Goal: Task Accomplishment & Management: Use online tool/utility

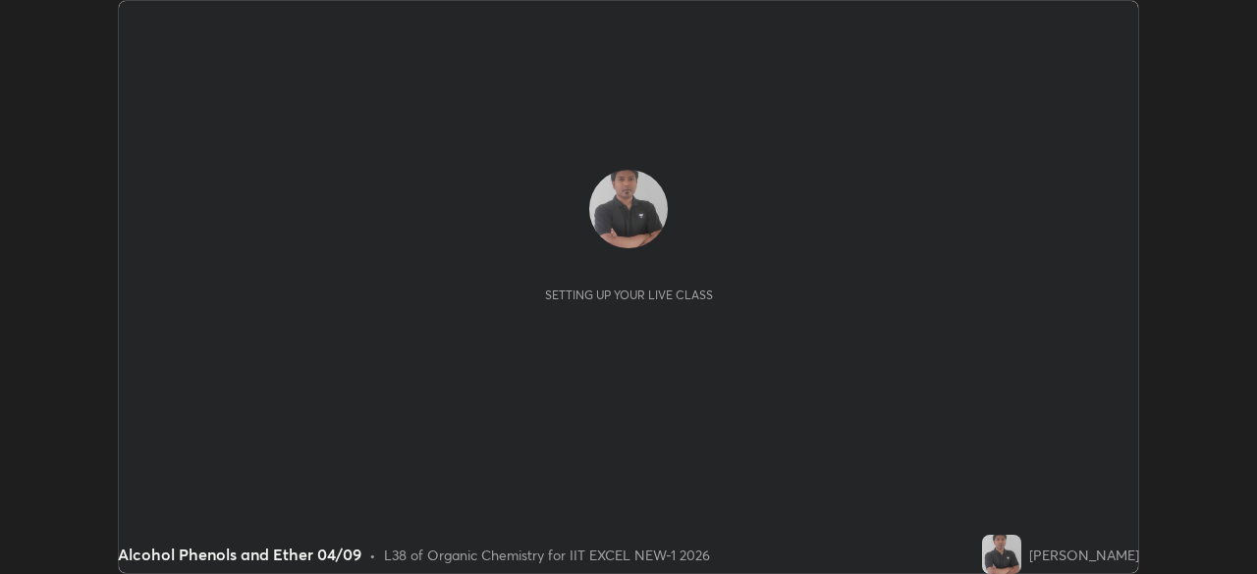
scroll to position [574, 1256]
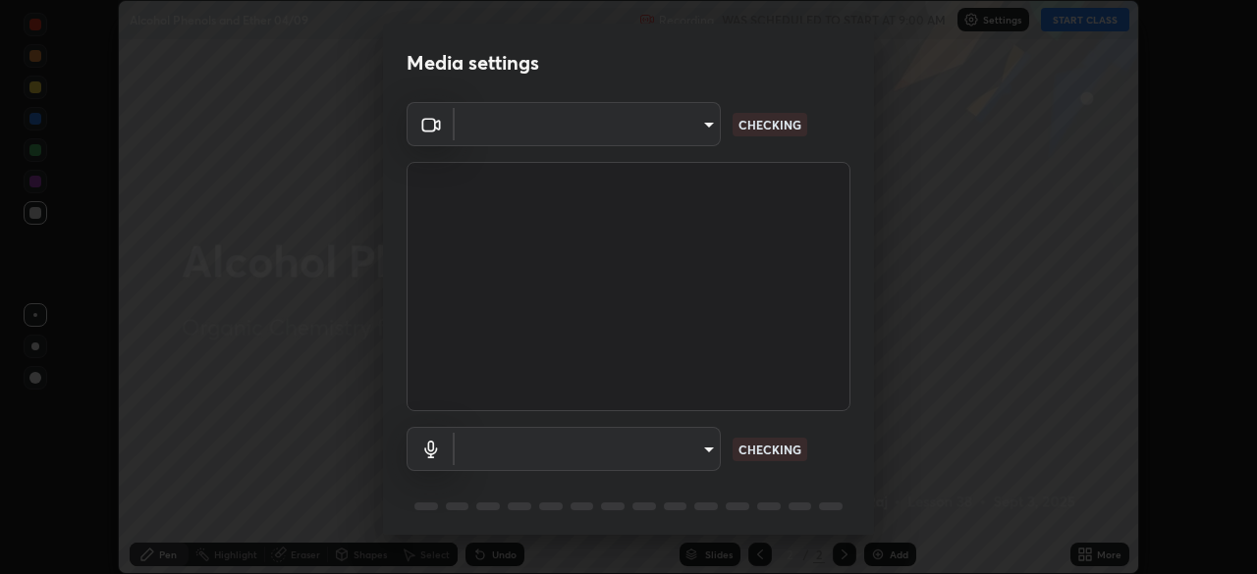
click at [667, 141] on body "Erase all Alcohol Phenols and Ether 04/09 Recording WAS SCHEDULED TO START AT 9…" at bounding box center [628, 287] width 1257 height 574
type input "4d63cd10dcc1379e9927399513255d12d620b7bbb39ca773e0f9116a90128a71"
type input "69b458bb6365b4cb8143660b0d50b39c56070ce8c7bb282217003b2a9c4a58b8"
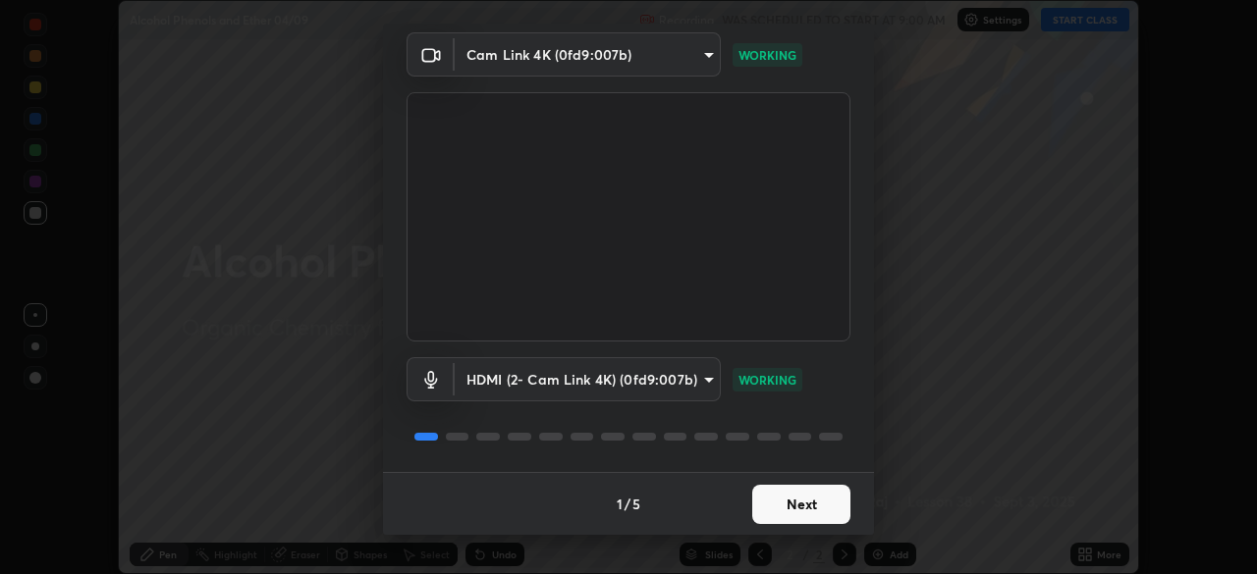
click at [794, 504] on button "Next" at bounding box center [801, 504] width 98 height 39
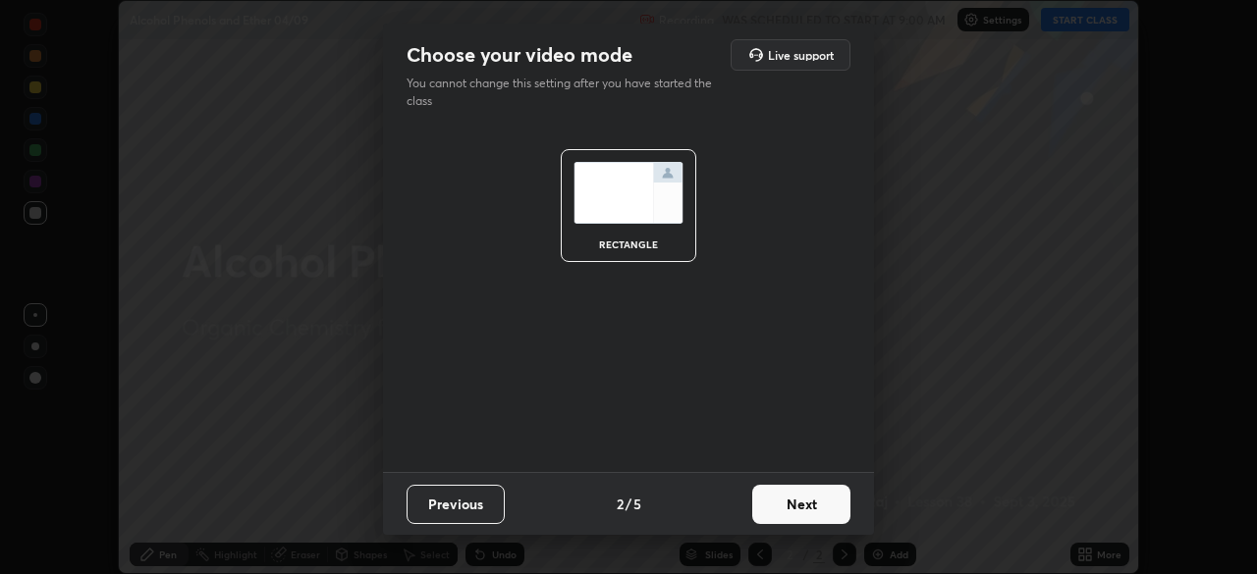
scroll to position [0, 0]
click at [806, 502] on button "Next" at bounding box center [801, 504] width 98 height 39
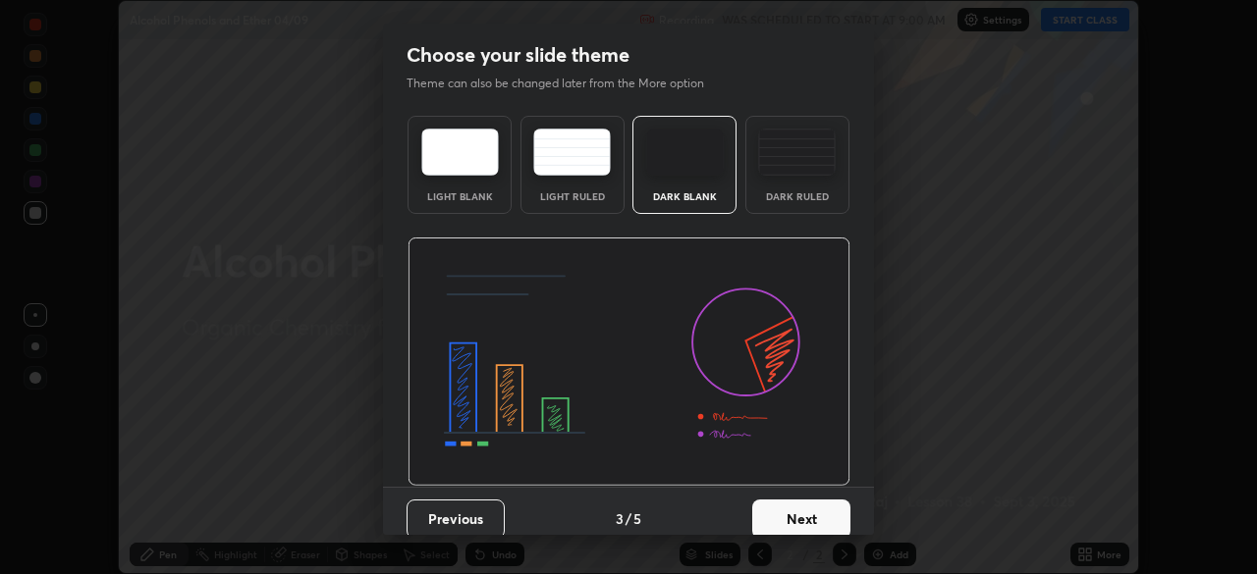
click at [824, 510] on button "Next" at bounding box center [801, 519] width 98 height 39
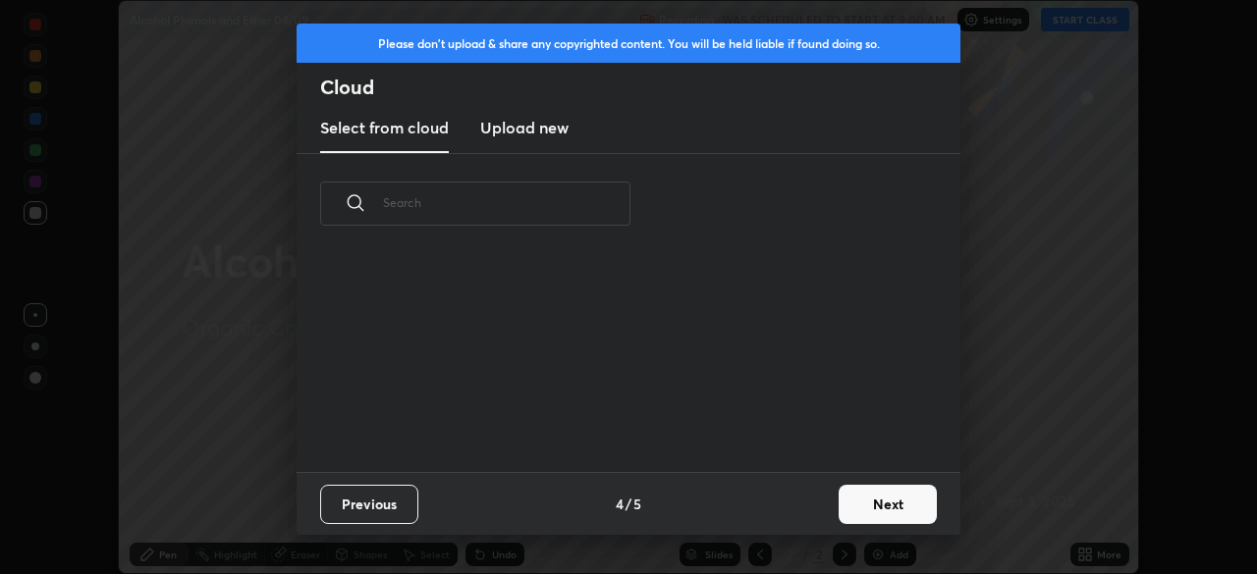
click at [840, 509] on button "Next" at bounding box center [887, 504] width 98 height 39
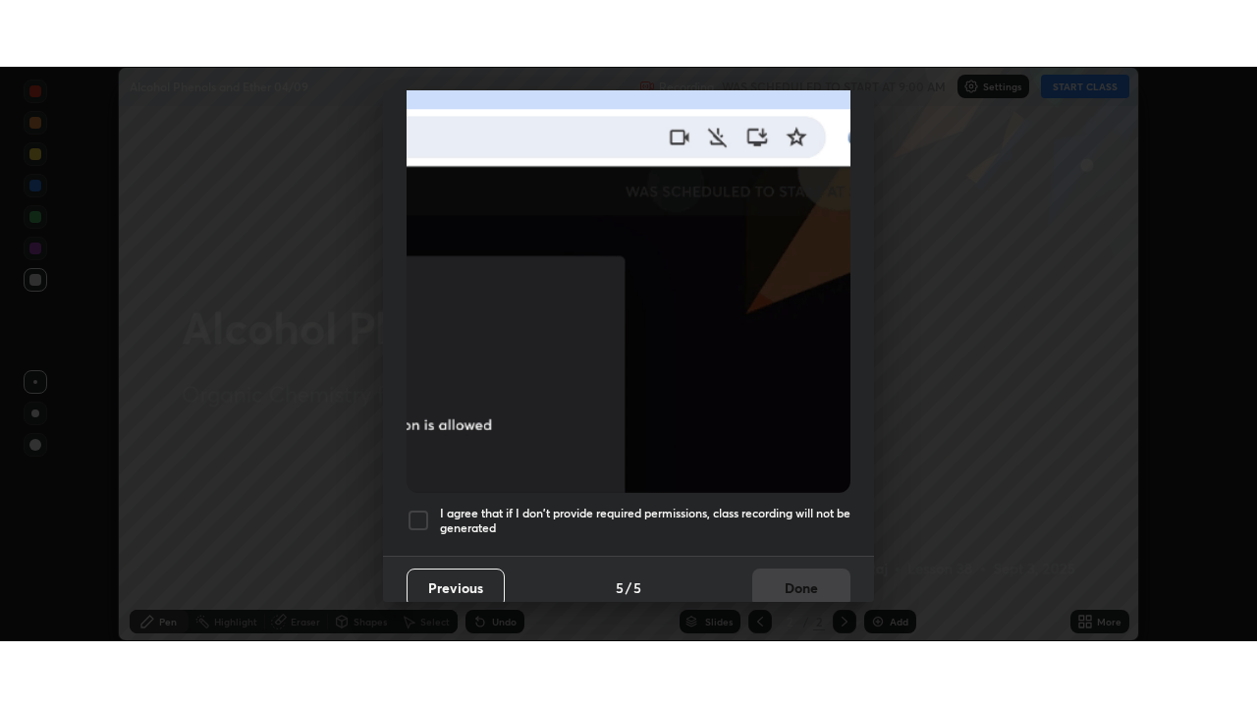
scroll to position [470, 0]
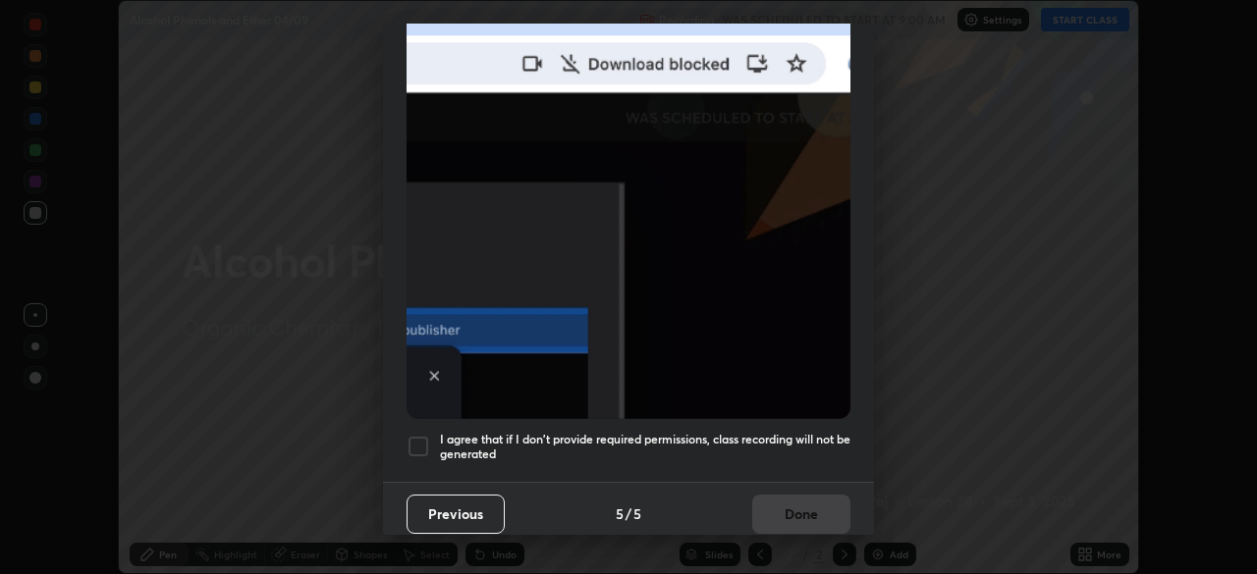
click at [427, 440] on div at bounding box center [418, 447] width 24 height 24
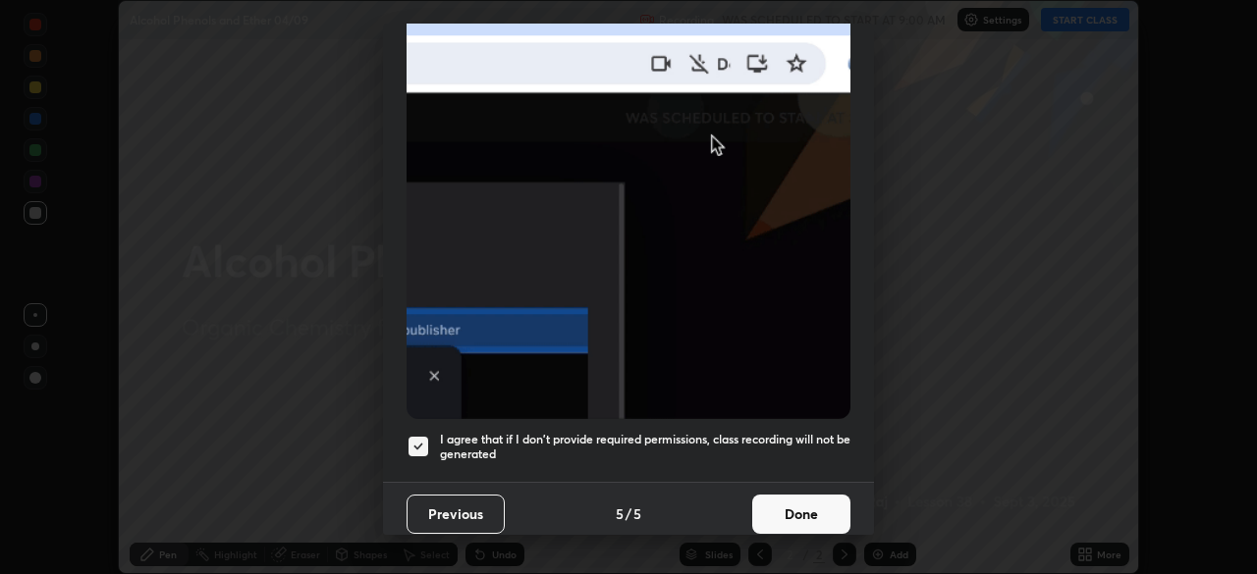
click at [795, 506] on button "Done" at bounding box center [801, 514] width 98 height 39
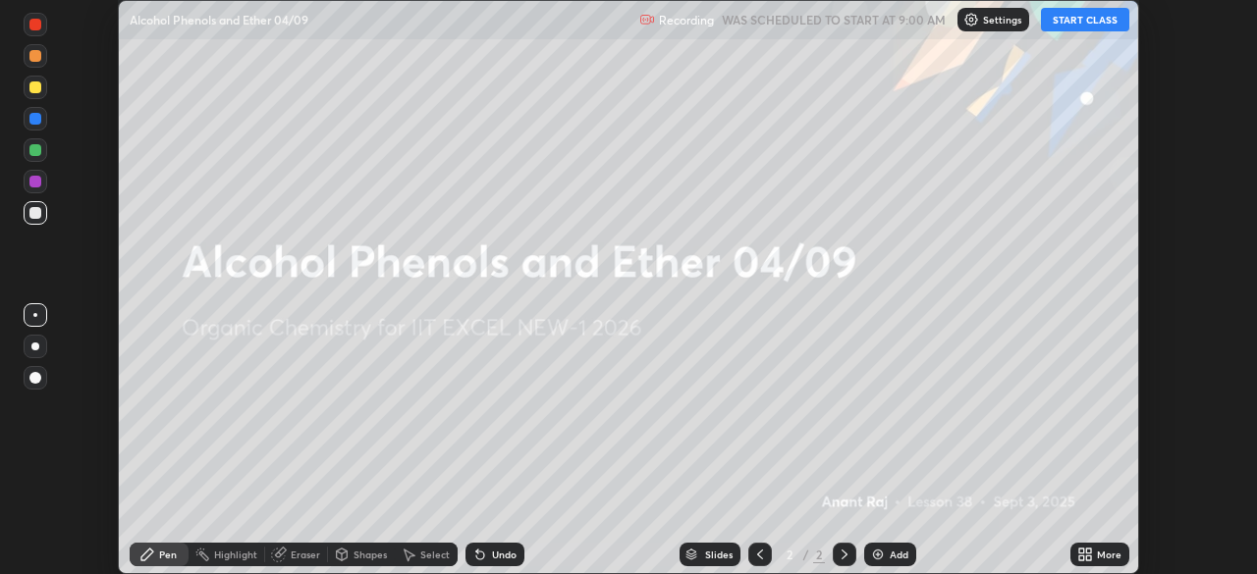
click at [1081, 551] on icon at bounding box center [1081, 551] width 5 height 5
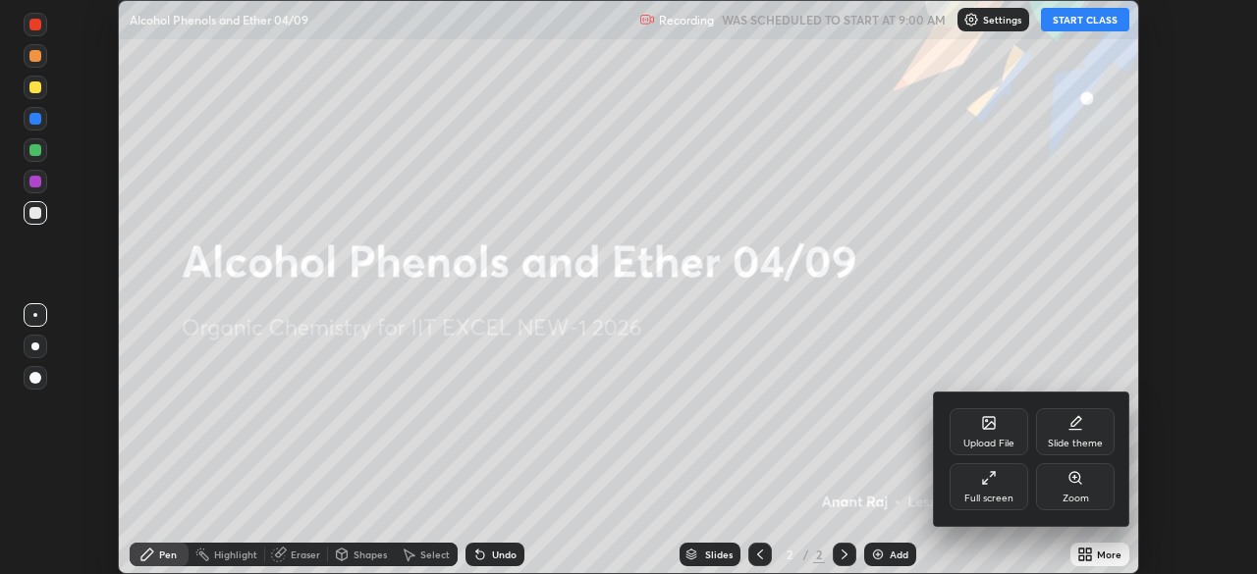
click at [995, 498] on div "Full screen" at bounding box center [988, 499] width 49 height 10
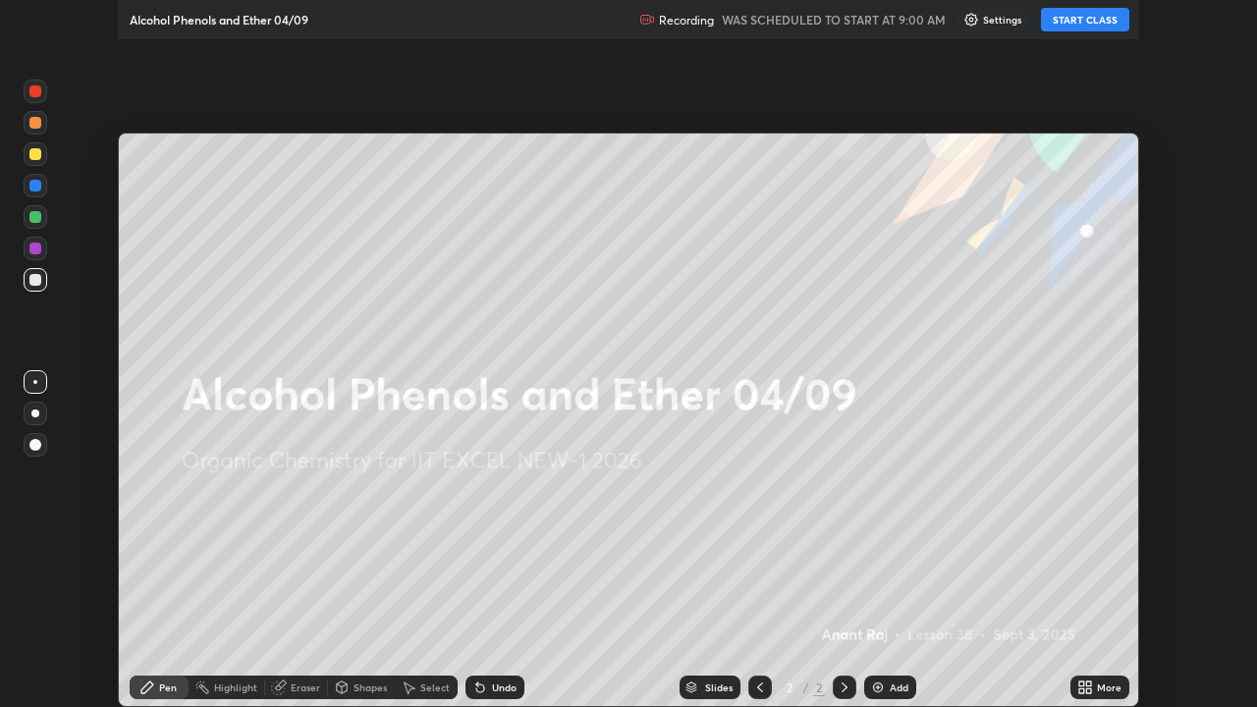
scroll to position [707, 1257]
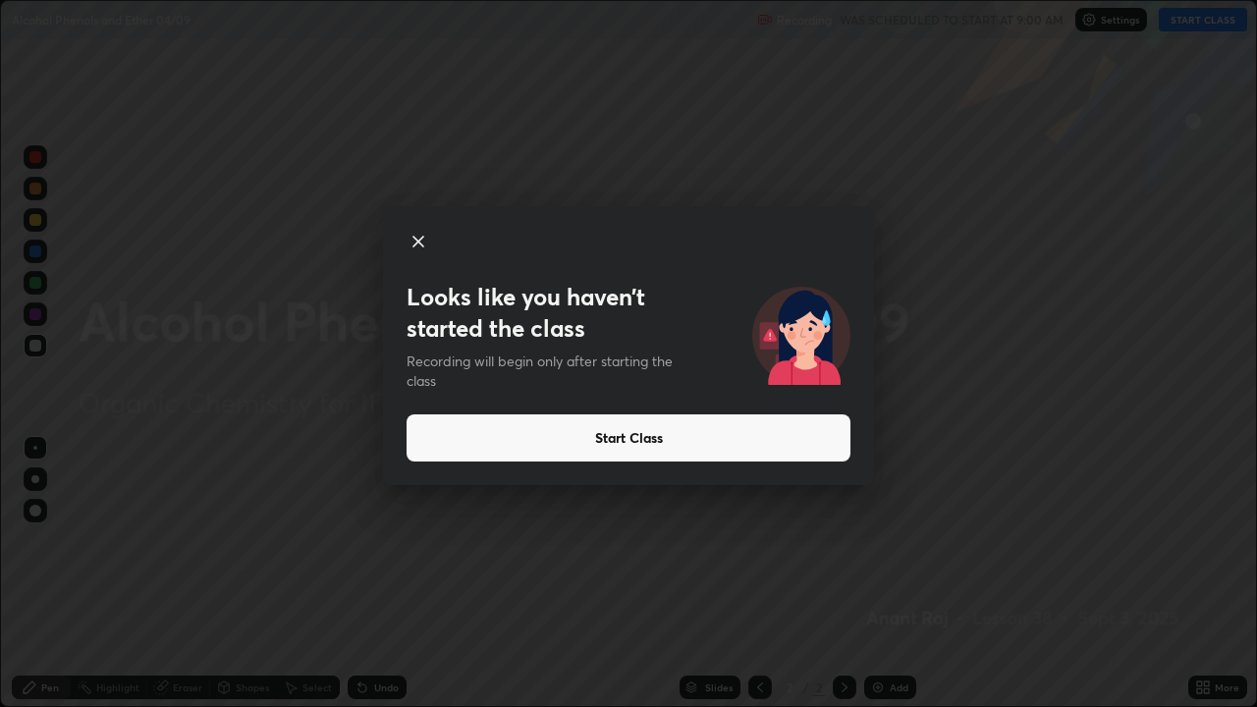
click at [571, 449] on button "Start Class" at bounding box center [628, 437] width 444 height 47
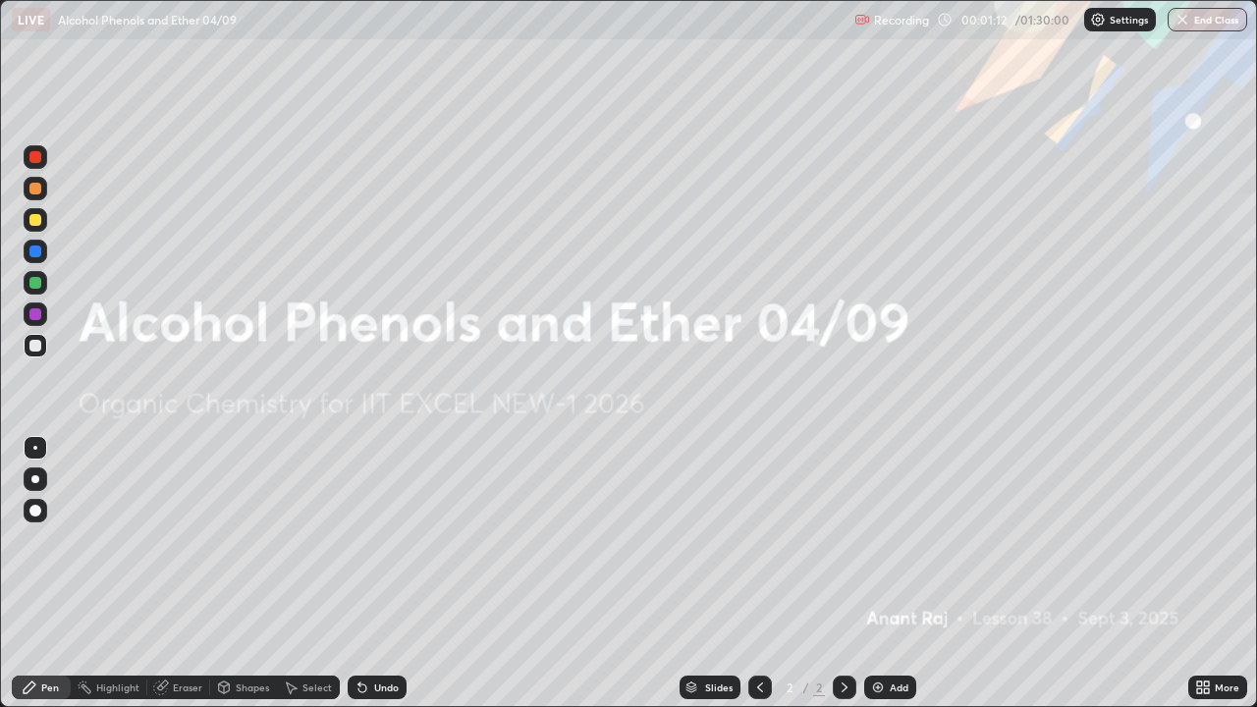
click at [872, 573] on div "Add" at bounding box center [890, 687] width 52 height 24
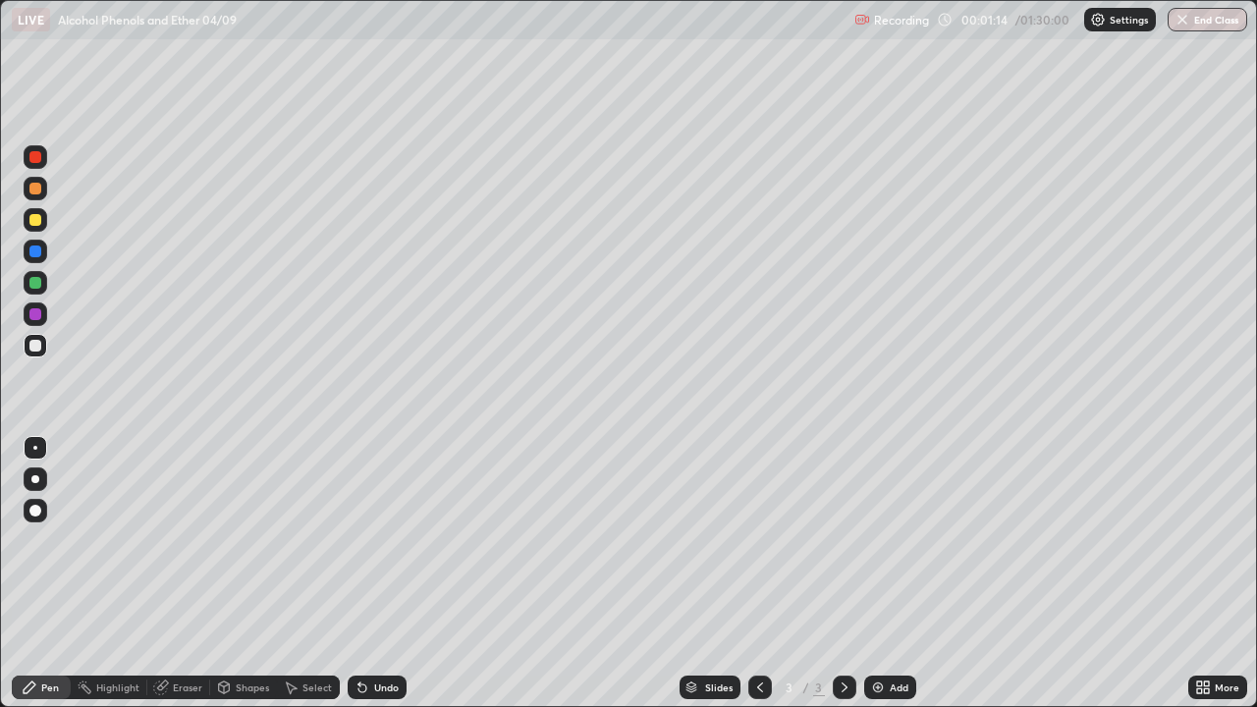
click at [758, 573] on icon at bounding box center [760, 687] width 16 height 16
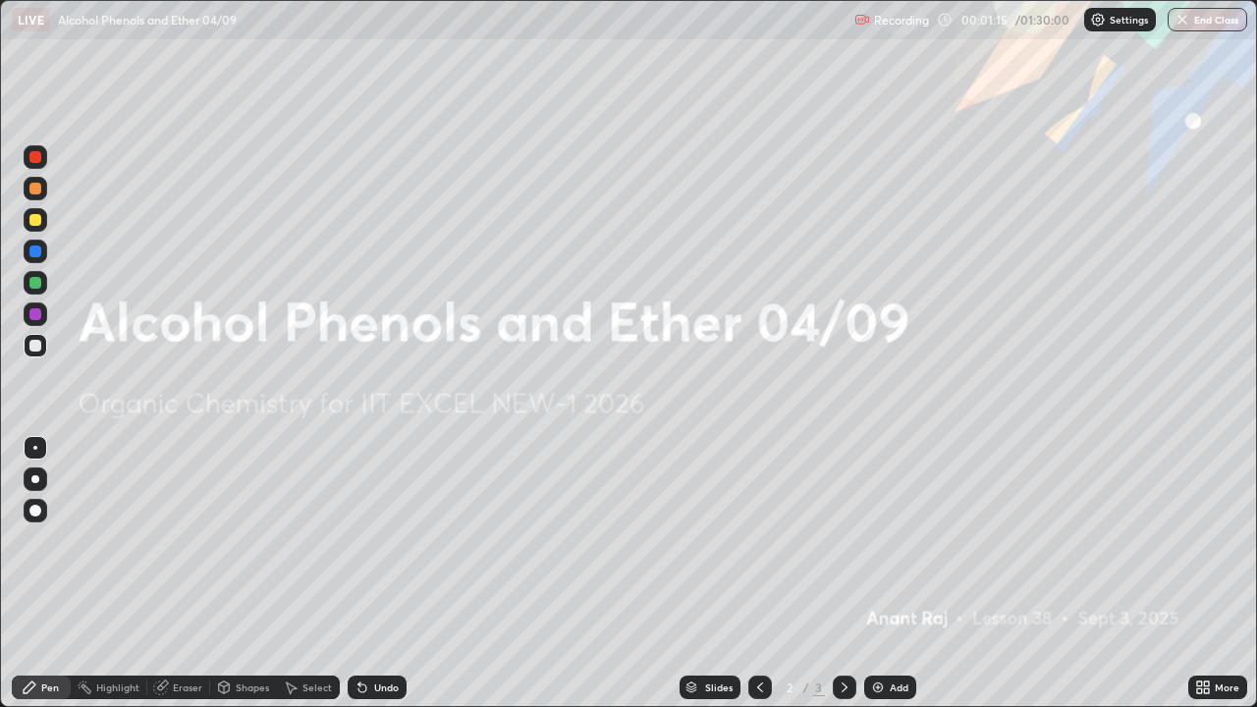
click at [1205, 573] on icon at bounding box center [1206, 690] width 5 height 5
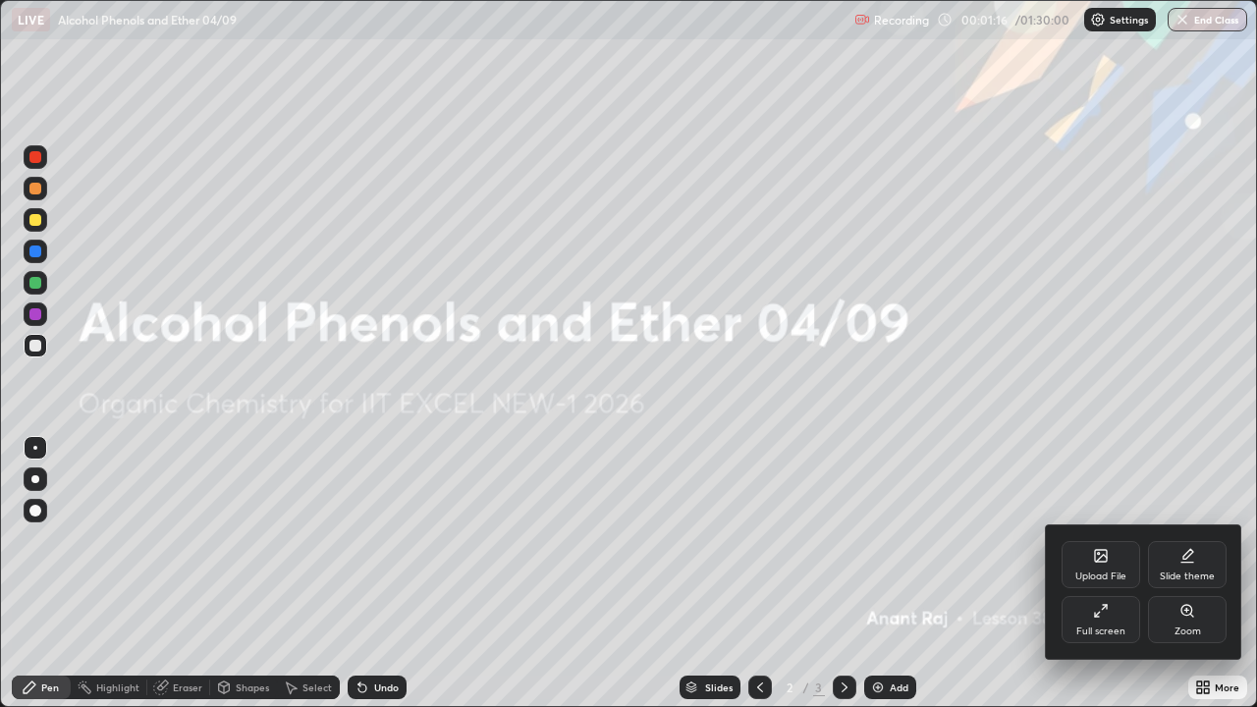
click at [1107, 566] on div "Upload File" at bounding box center [1100, 564] width 79 height 47
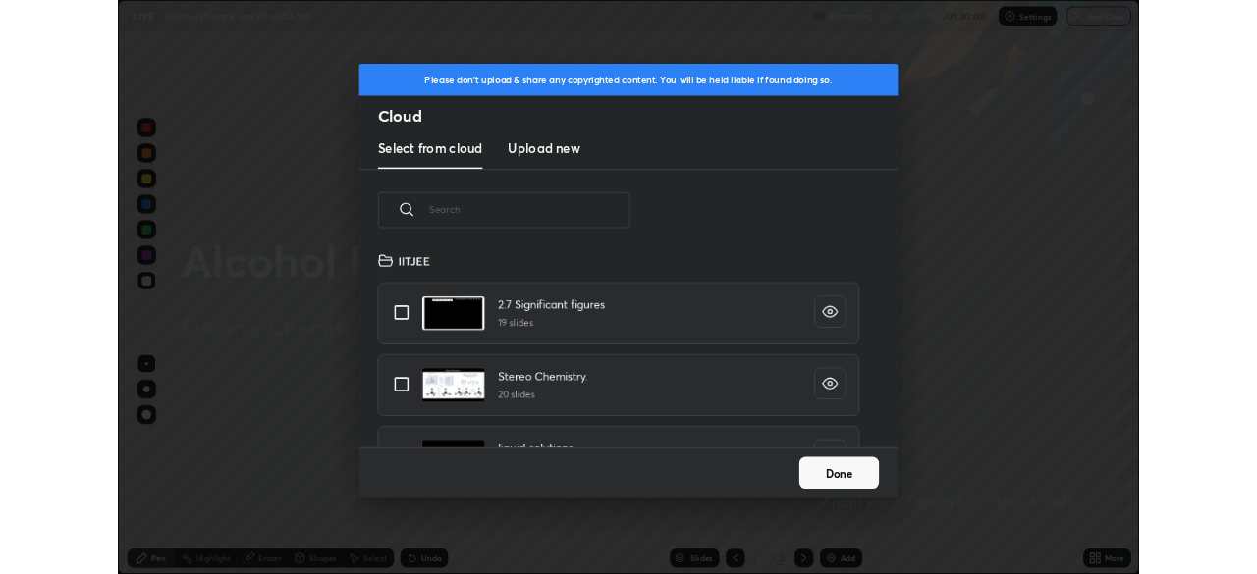
scroll to position [242, 630]
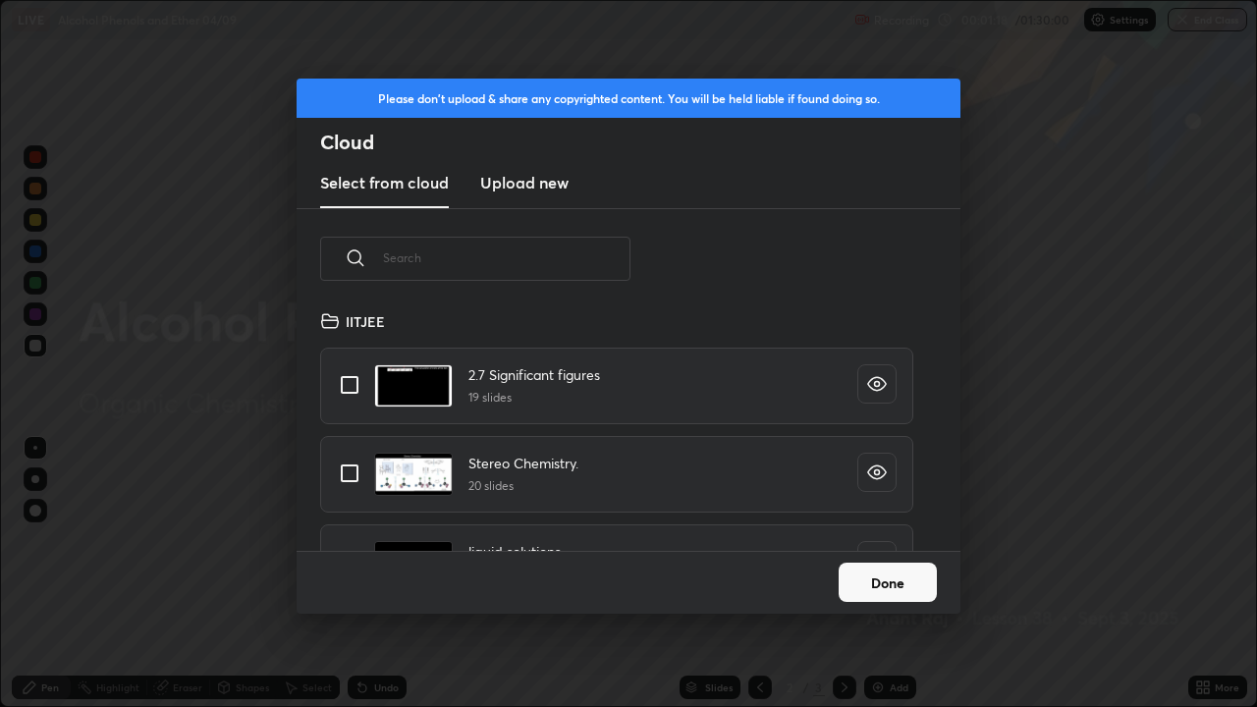
click at [544, 185] on h3 "Upload new" at bounding box center [524, 183] width 88 height 24
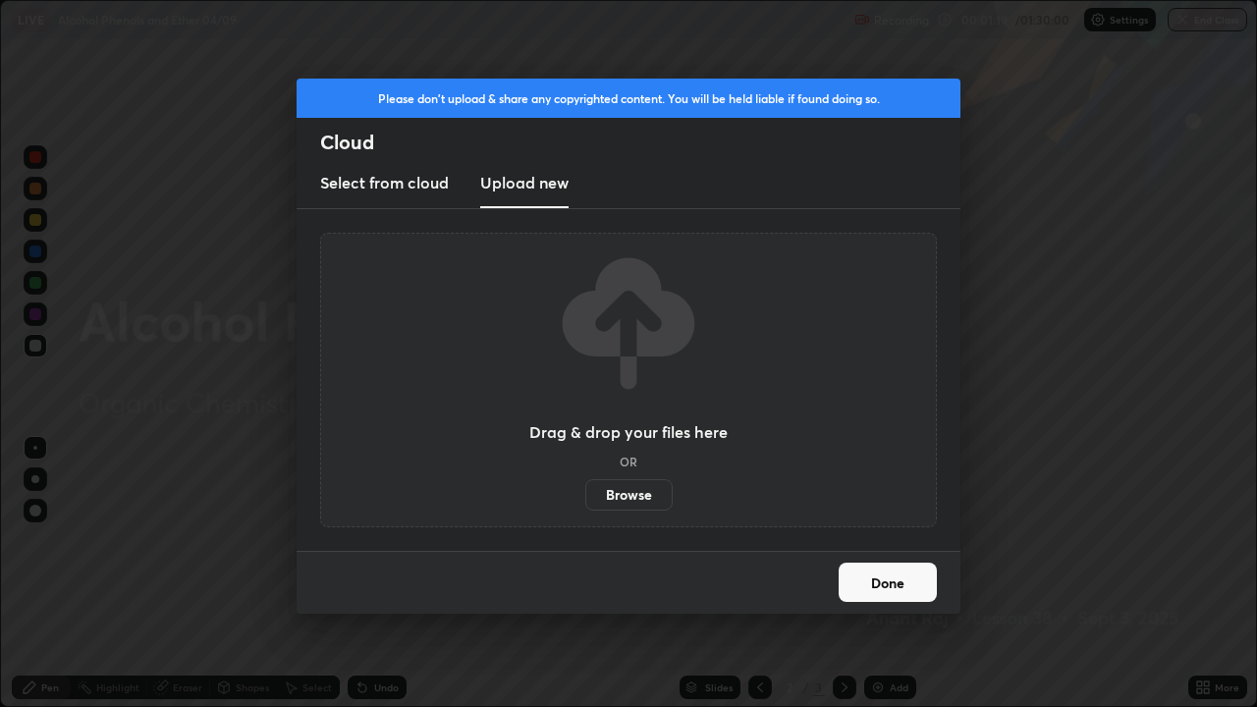
click at [665, 485] on label "Browse" at bounding box center [628, 494] width 87 height 31
click at [585, 485] on input "Browse" at bounding box center [585, 494] width 0 height 31
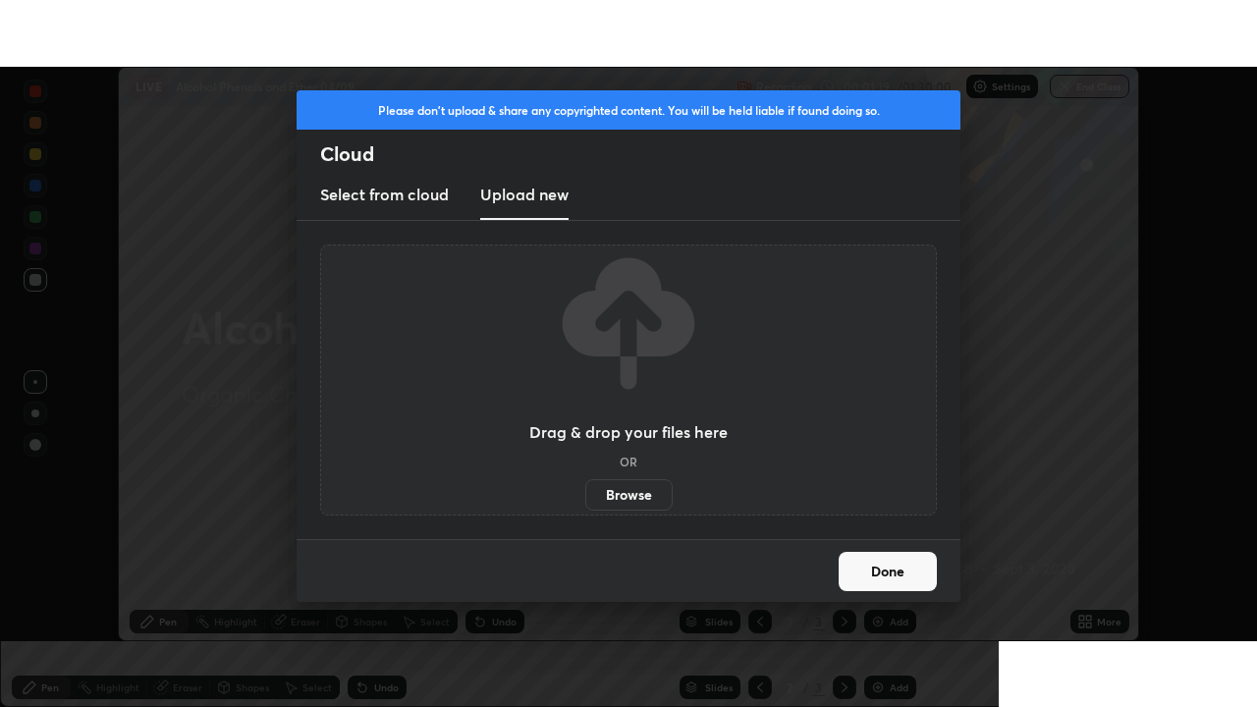
scroll to position [97607, 96925]
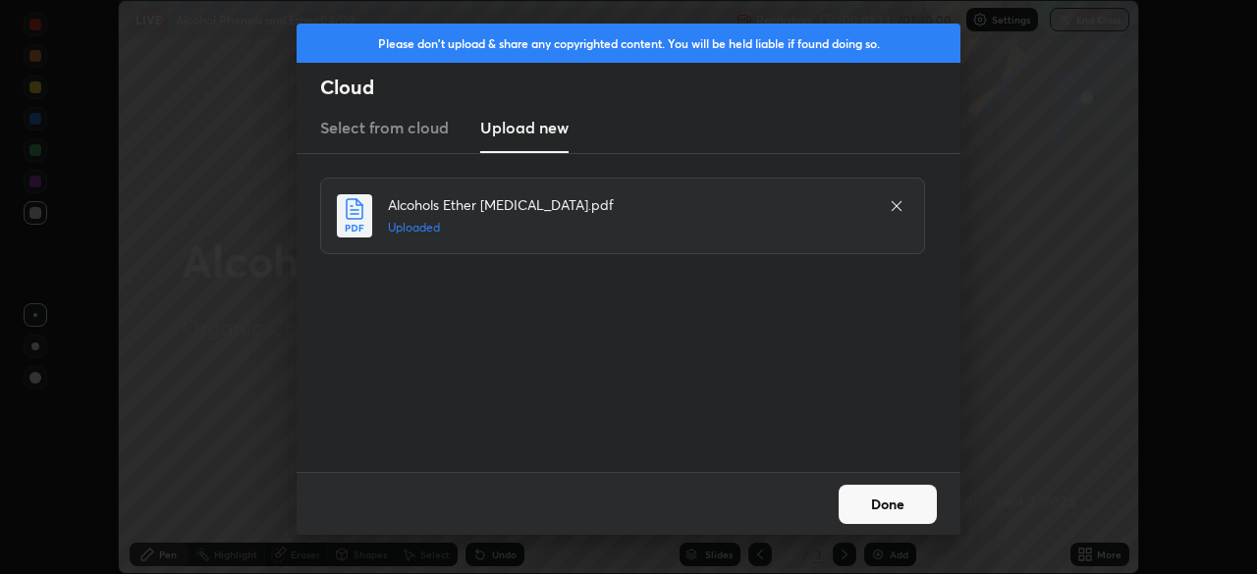
click at [878, 501] on button "Done" at bounding box center [887, 504] width 98 height 39
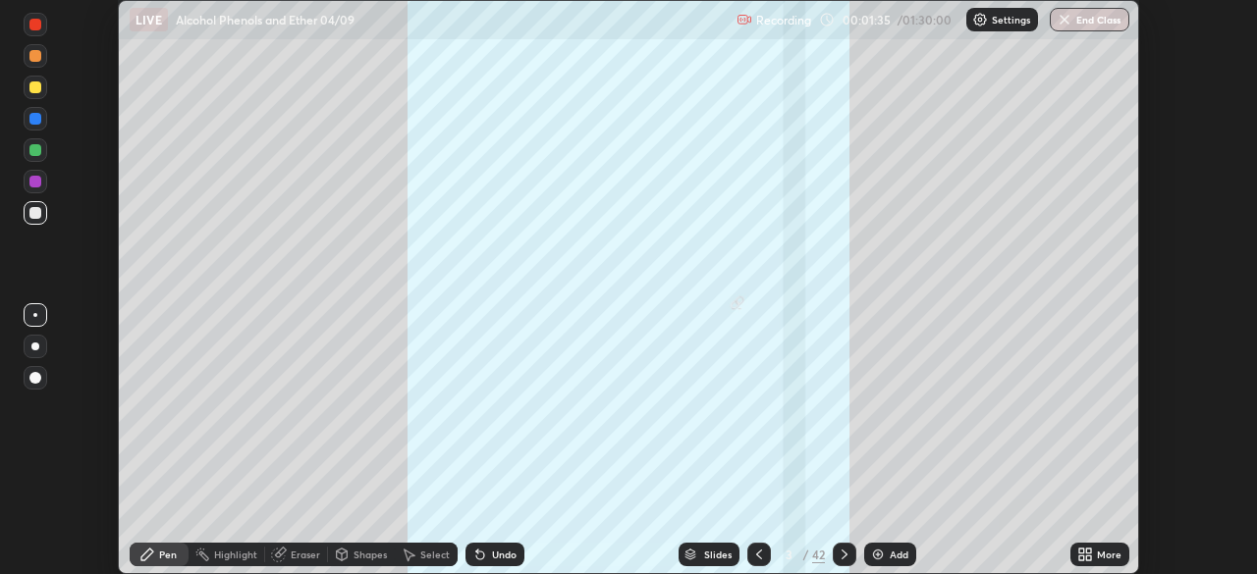
click at [1079, 552] on icon at bounding box center [1081, 551] width 5 height 5
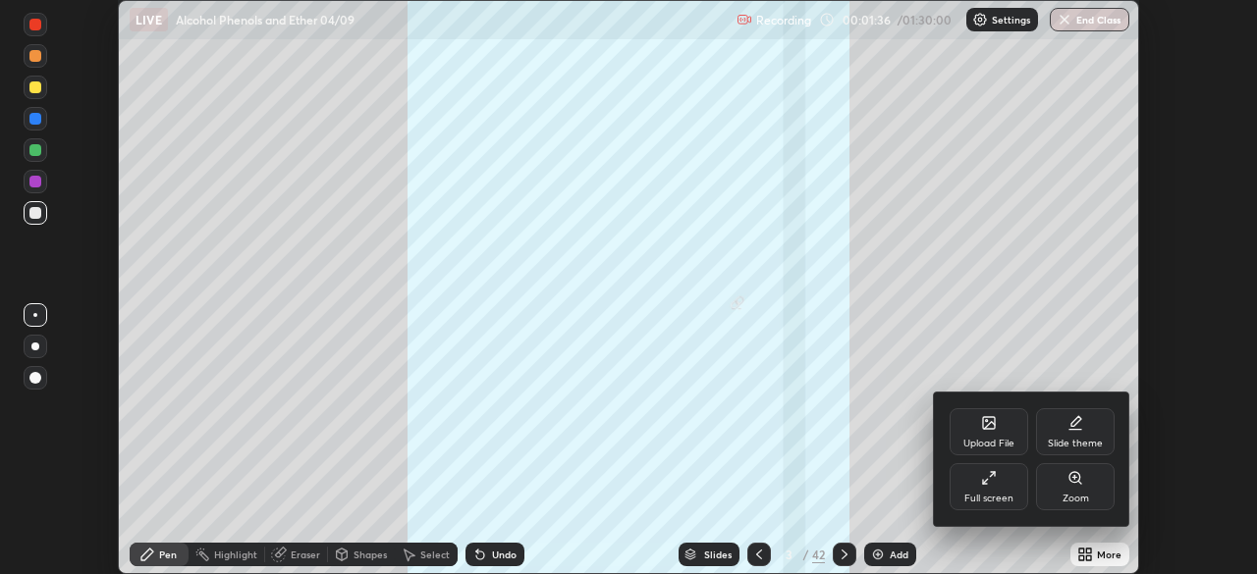
click at [1000, 486] on div "Full screen" at bounding box center [988, 486] width 79 height 47
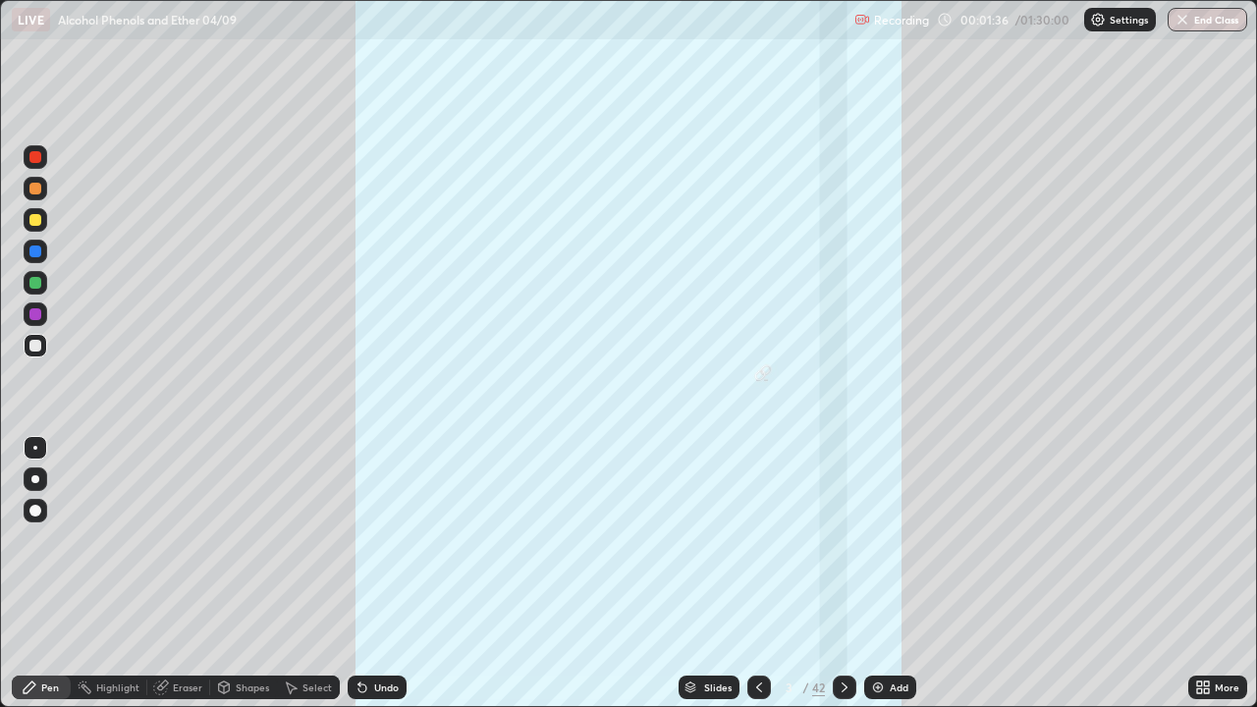
scroll to position [707, 1257]
click at [814, 573] on div "42" at bounding box center [818, 687] width 13 height 18
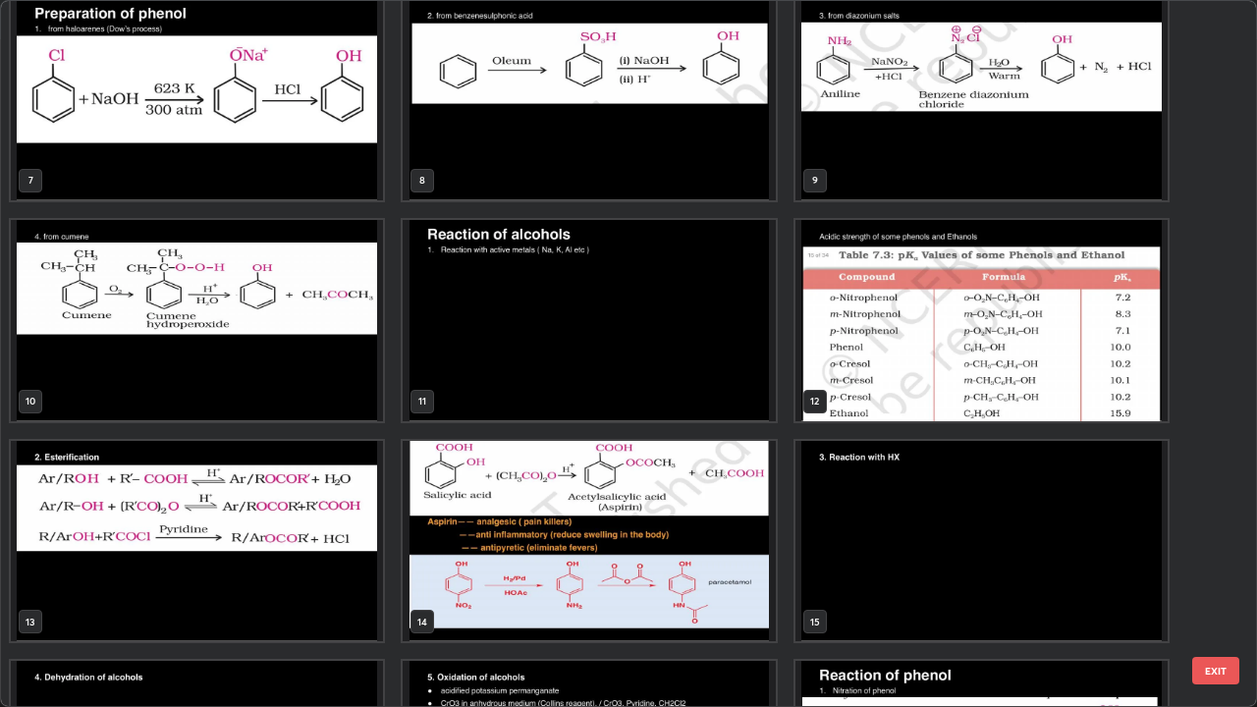
scroll to position [446, 0]
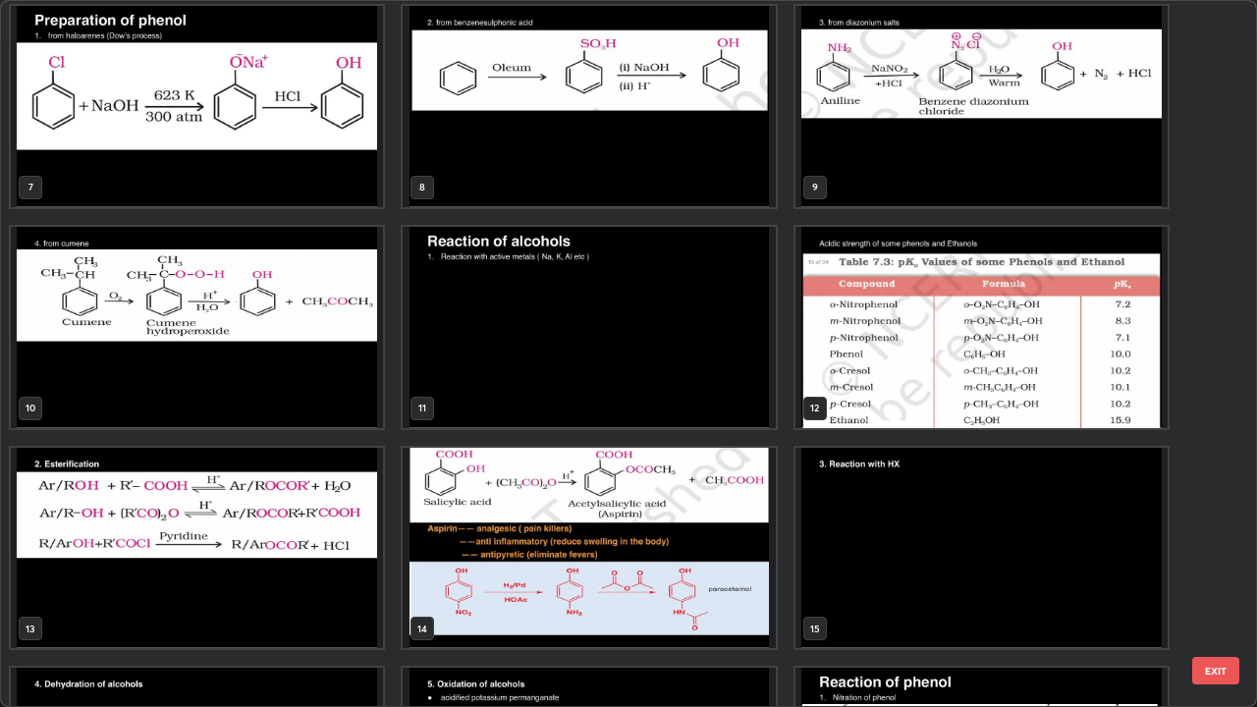
click at [959, 390] on img "grid" at bounding box center [981, 327] width 372 height 201
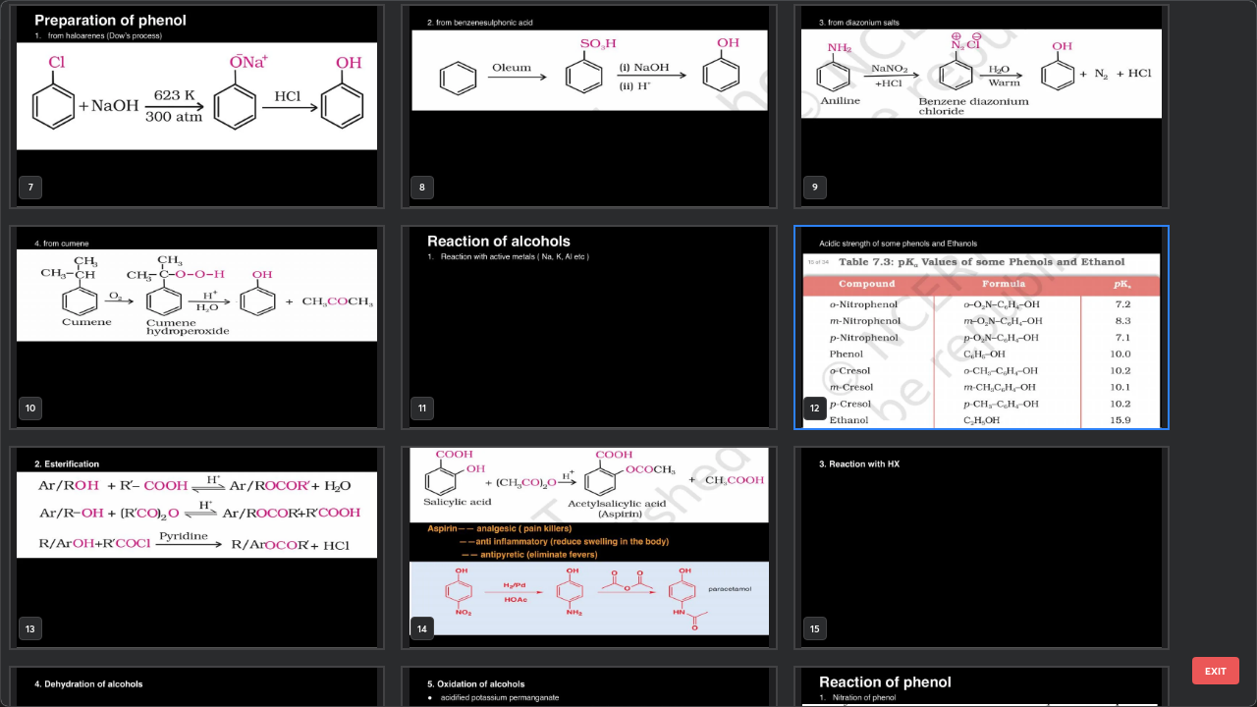
click at [941, 390] on img "grid" at bounding box center [981, 327] width 372 height 201
click at [939, 384] on img "grid" at bounding box center [981, 327] width 372 height 201
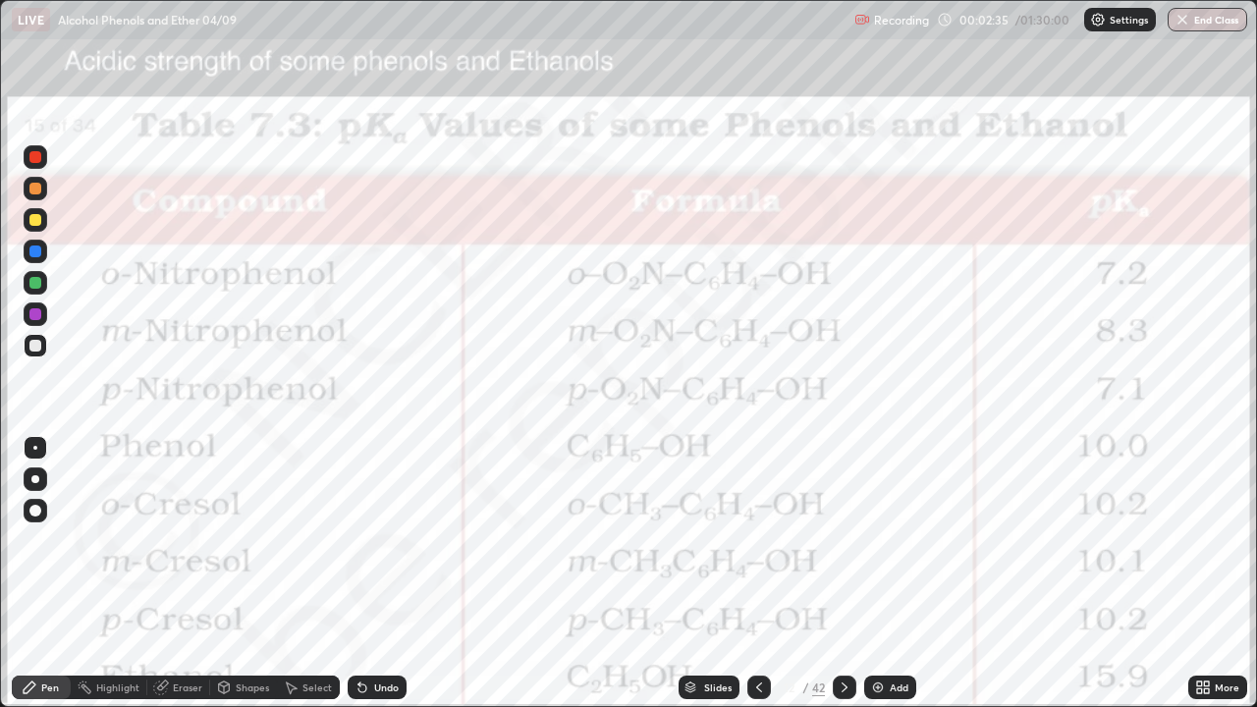
click at [842, 573] on icon at bounding box center [845, 687] width 16 height 16
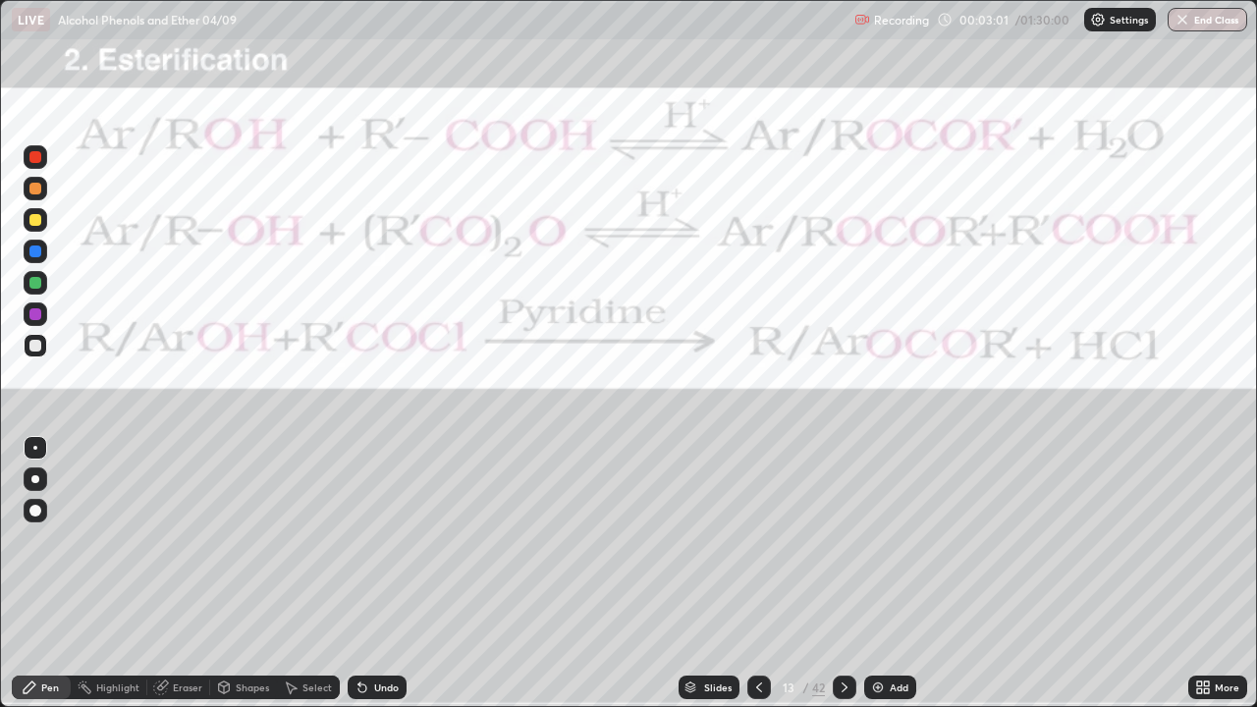
click at [36, 162] on div at bounding box center [35, 157] width 12 height 12
click at [53, 573] on div "Pen" at bounding box center [50, 687] width 18 height 10
click at [124, 573] on div "Highlight" at bounding box center [117, 687] width 43 height 10
click at [36, 157] on div at bounding box center [35, 157] width 12 height 12
click at [879, 573] on img at bounding box center [878, 687] width 16 height 16
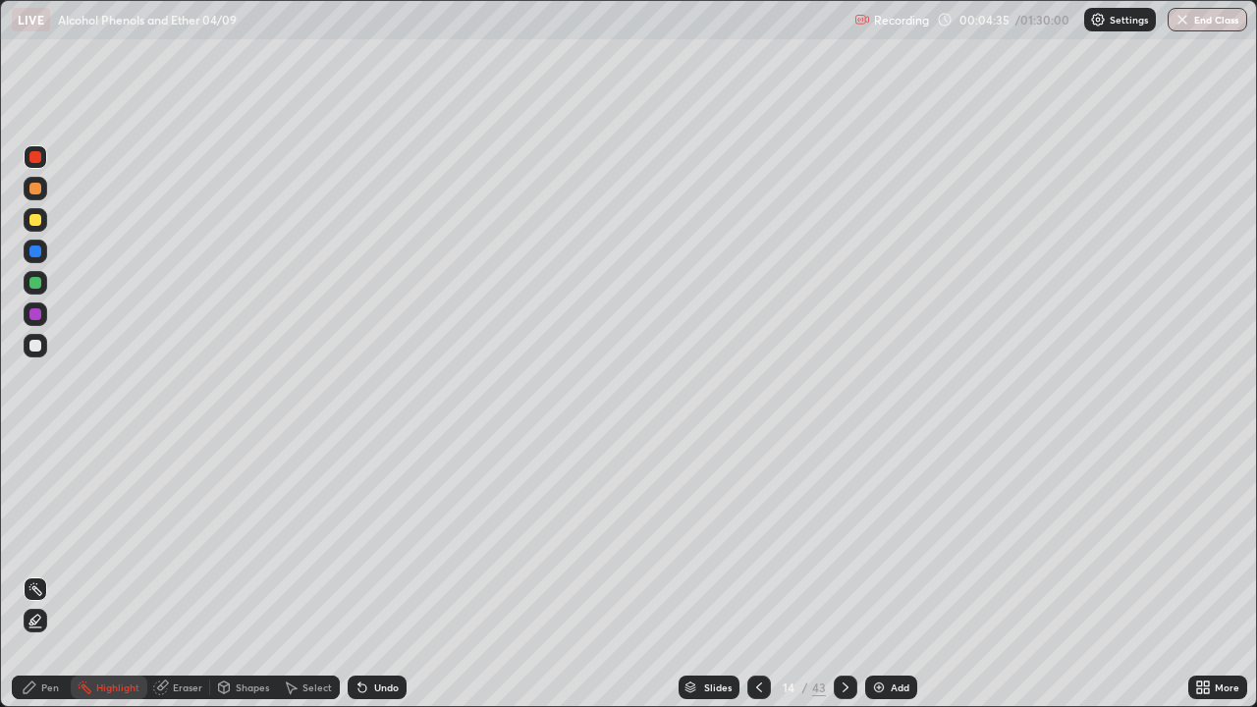
click at [757, 573] on icon at bounding box center [759, 687] width 16 height 16
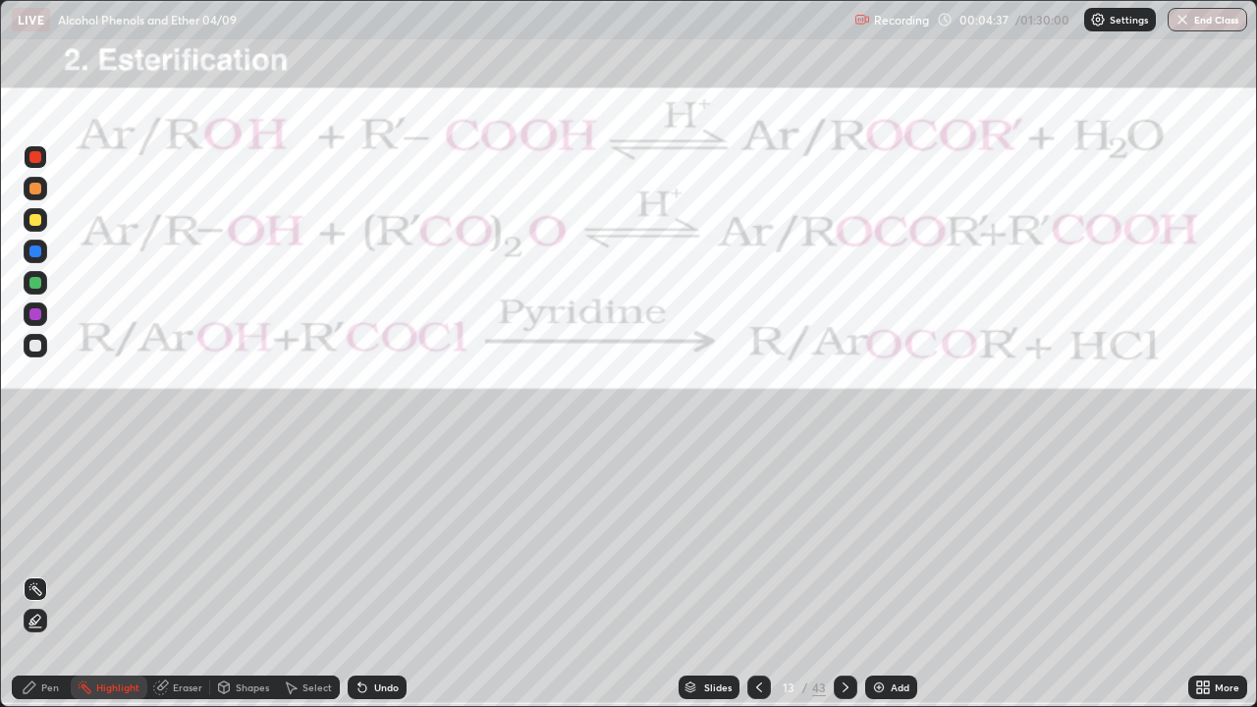
click at [842, 573] on icon at bounding box center [845, 687] width 16 height 16
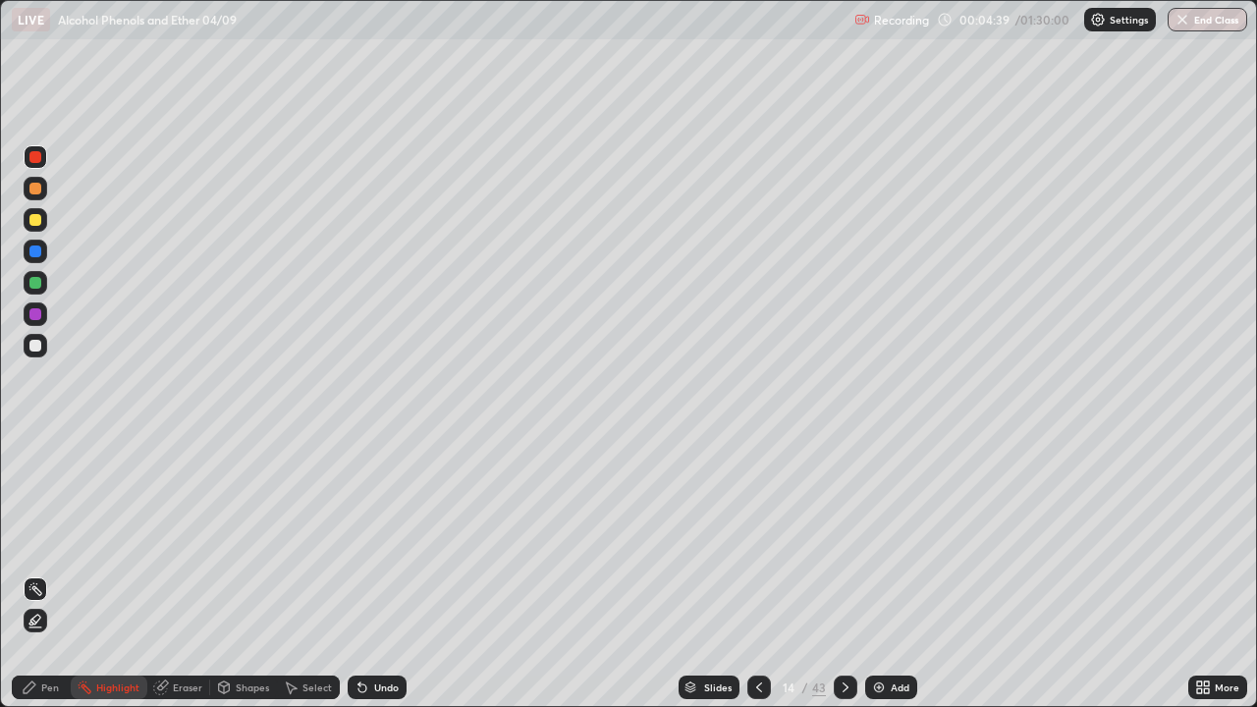
click at [37, 348] on div at bounding box center [35, 346] width 12 height 12
click at [50, 573] on div "Pen" at bounding box center [50, 687] width 18 height 10
click at [38, 229] on div at bounding box center [36, 220] width 24 height 24
click at [39, 345] on div at bounding box center [35, 346] width 12 height 12
click at [310, 573] on div "Select" at bounding box center [316, 687] width 29 height 10
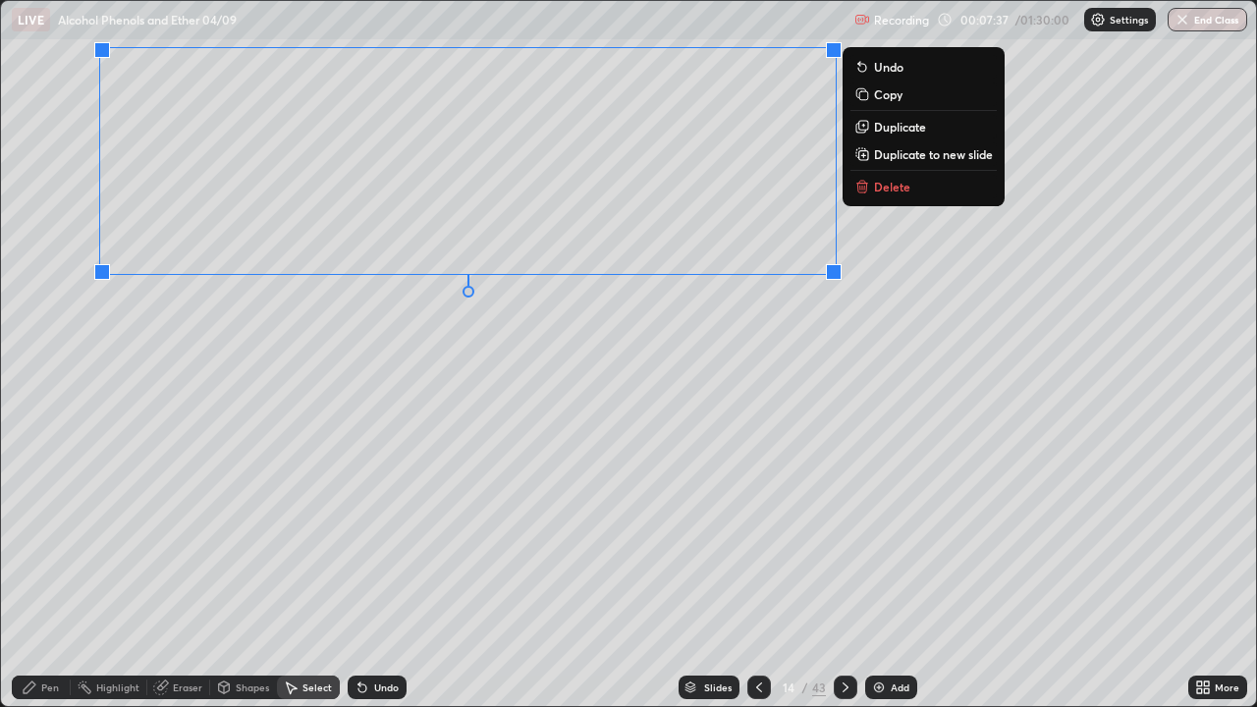
click at [52, 573] on div "Pen" at bounding box center [50, 687] width 18 height 10
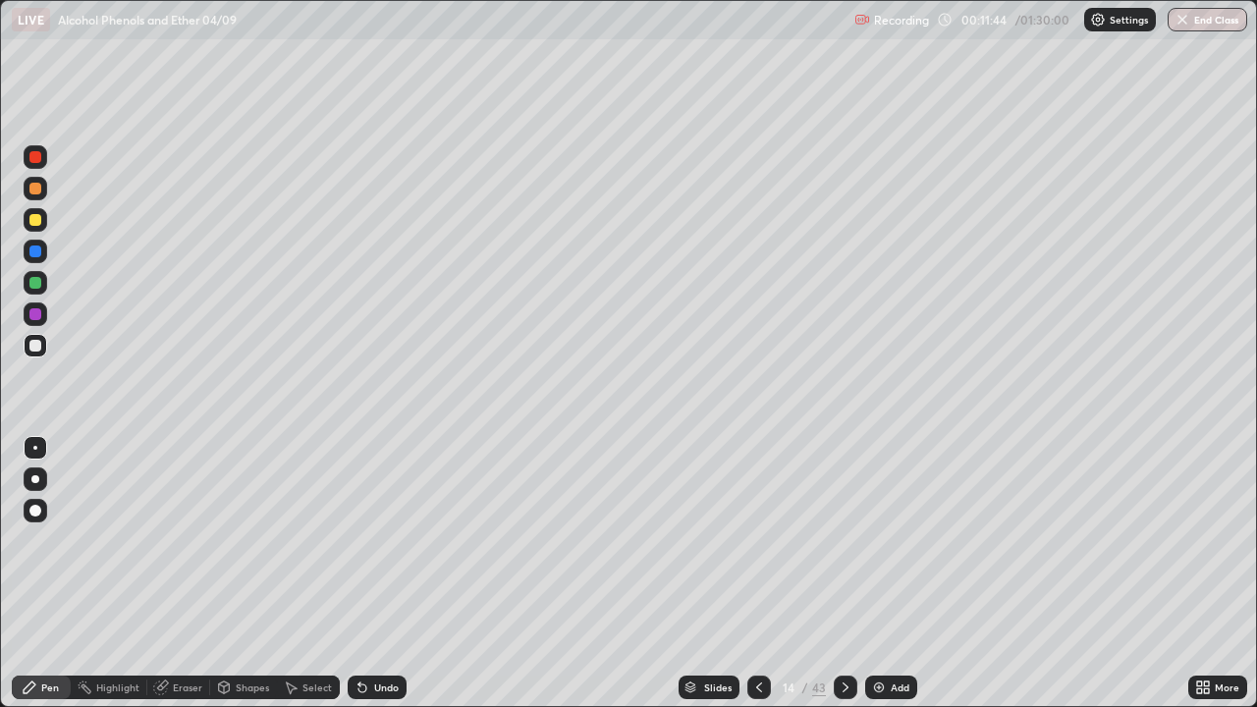
click at [374, 573] on div "Undo" at bounding box center [386, 687] width 25 height 10
click at [370, 573] on div "Undo" at bounding box center [377, 687] width 59 height 24
click at [39, 223] on div at bounding box center [35, 220] width 12 height 12
click at [880, 573] on img at bounding box center [879, 687] width 16 height 16
click at [383, 573] on div "Undo" at bounding box center [377, 687] width 59 height 24
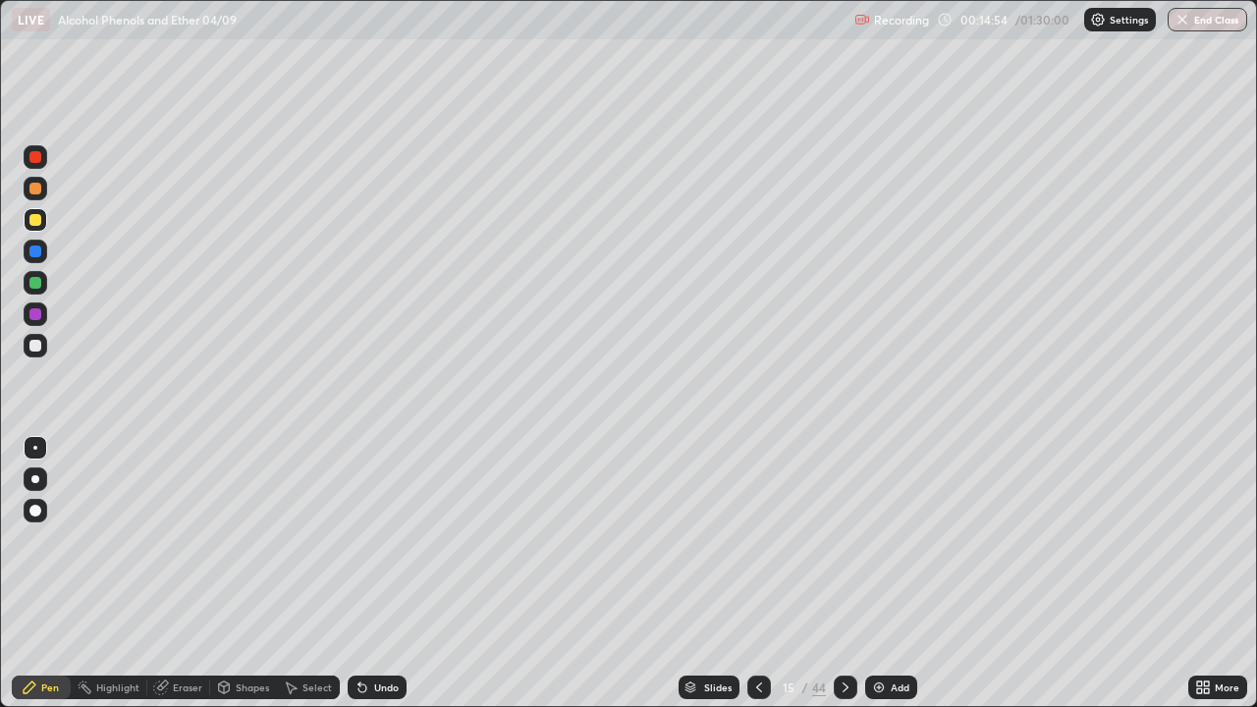
click at [37, 349] on div at bounding box center [35, 346] width 12 height 12
click at [197, 573] on div "Eraser" at bounding box center [187, 687] width 29 height 10
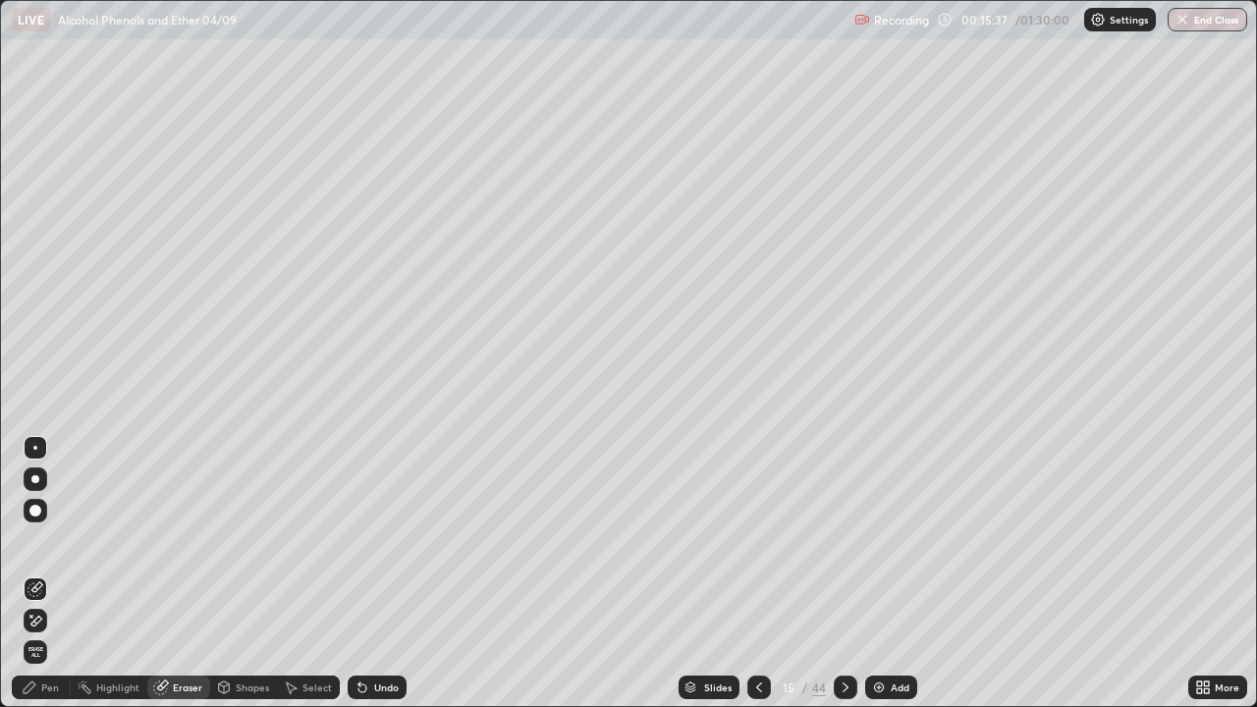
click at [58, 573] on div "Pen" at bounding box center [50, 687] width 18 height 10
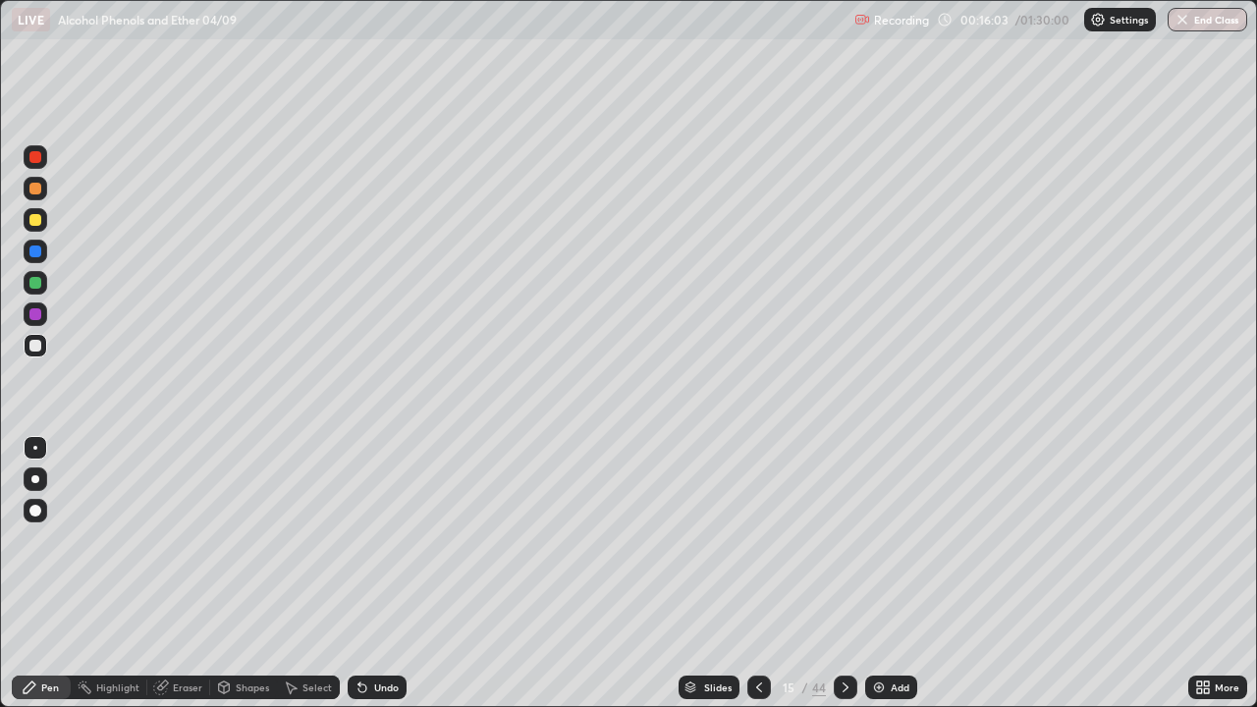
click at [757, 573] on icon at bounding box center [759, 687] width 16 height 16
click at [756, 573] on icon at bounding box center [759, 687] width 16 height 16
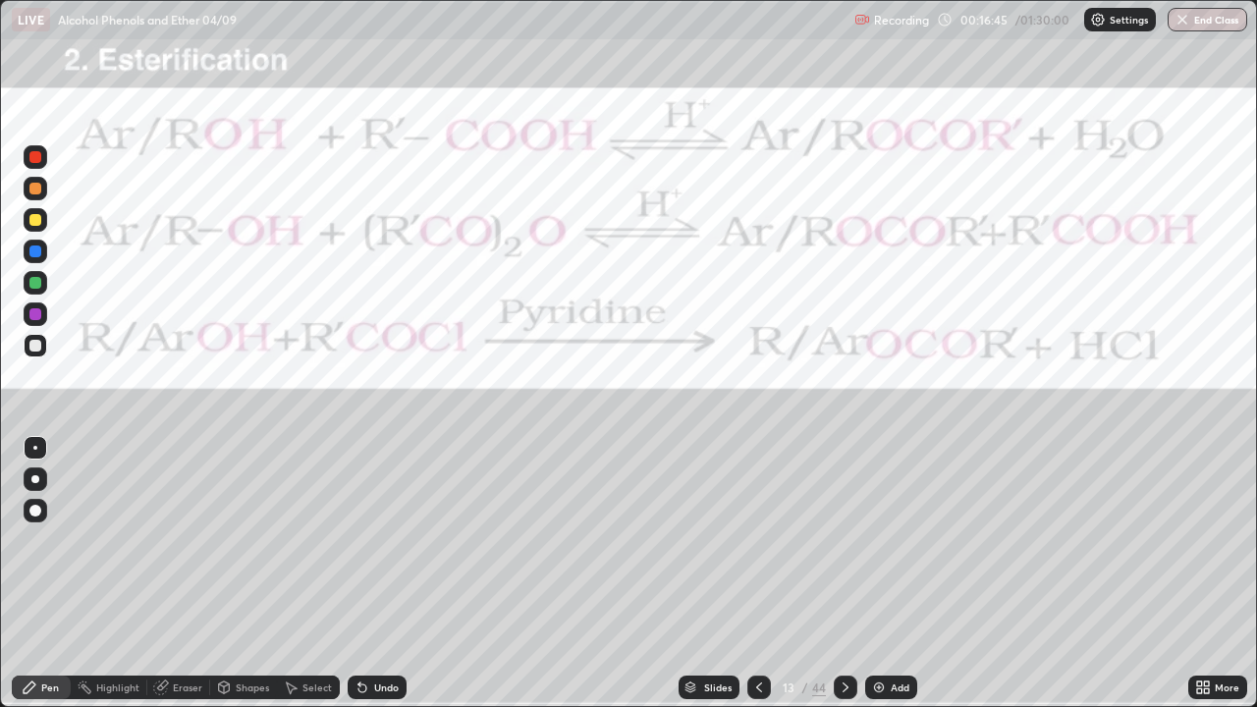
click at [38, 161] on div at bounding box center [35, 157] width 12 height 12
click at [358, 573] on icon at bounding box center [359, 683] width 2 height 2
click at [837, 573] on icon at bounding box center [845, 687] width 16 height 16
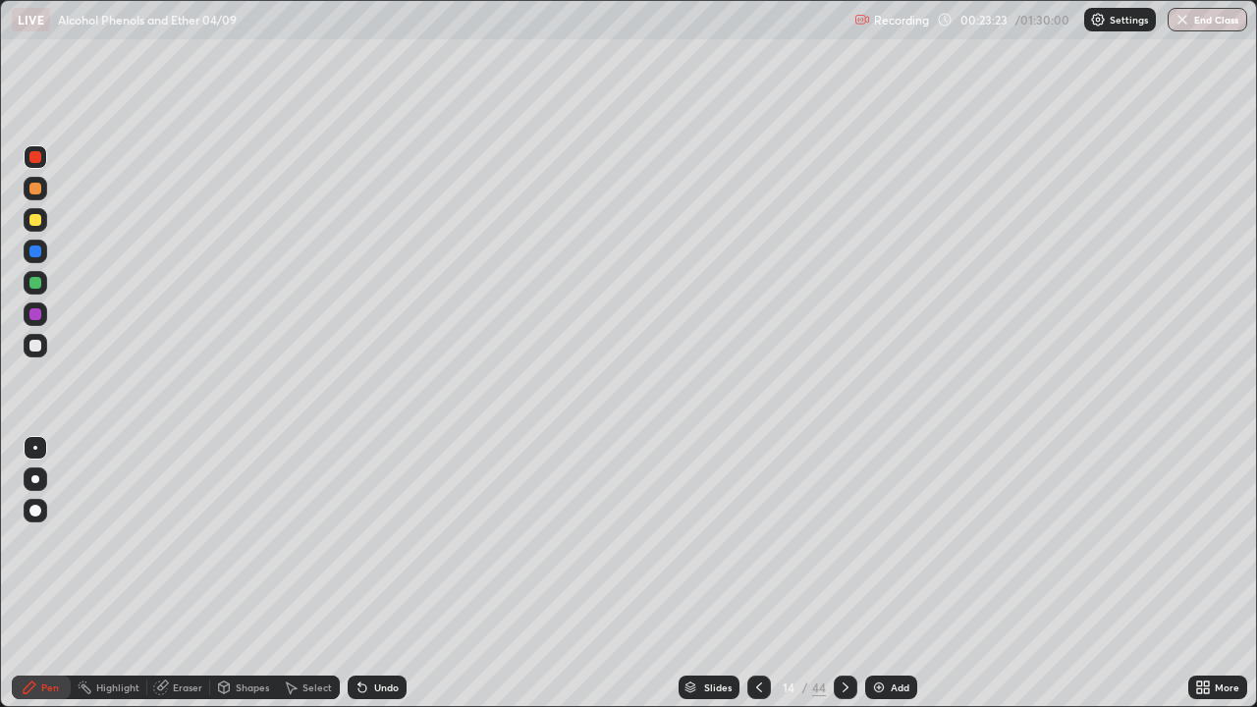
click at [358, 573] on icon at bounding box center [359, 683] width 2 height 2
click at [845, 573] on icon at bounding box center [845, 687] width 6 height 10
click at [374, 573] on div "Undo" at bounding box center [377, 687] width 59 height 24
click at [36, 345] on div at bounding box center [35, 346] width 12 height 12
click at [36, 285] on div at bounding box center [35, 283] width 12 height 12
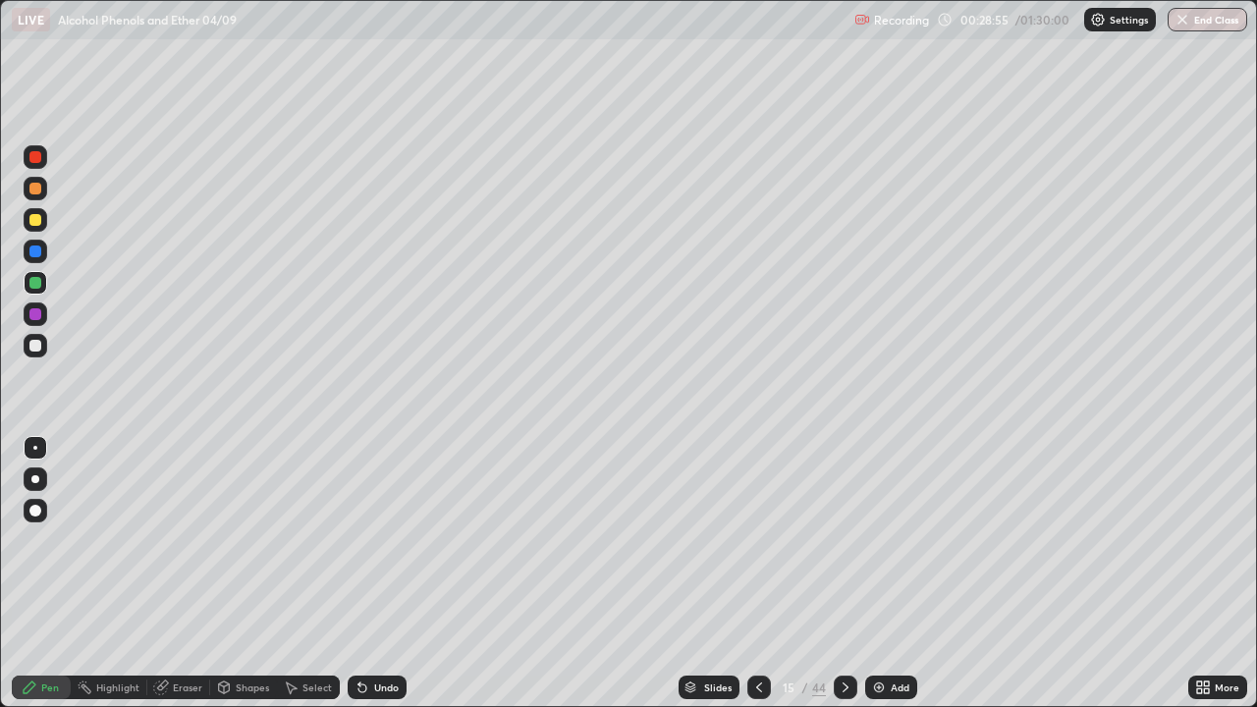
click at [45, 354] on div at bounding box center [36, 346] width 24 height 24
click at [358, 573] on icon at bounding box center [362, 688] width 8 height 8
click at [121, 573] on div "Highlight" at bounding box center [117, 687] width 43 height 10
click at [51, 573] on div "Pen" at bounding box center [50, 687] width 18 height 10
click at [38, 313] on div at bounding box center [35, 314] width 12 height 12
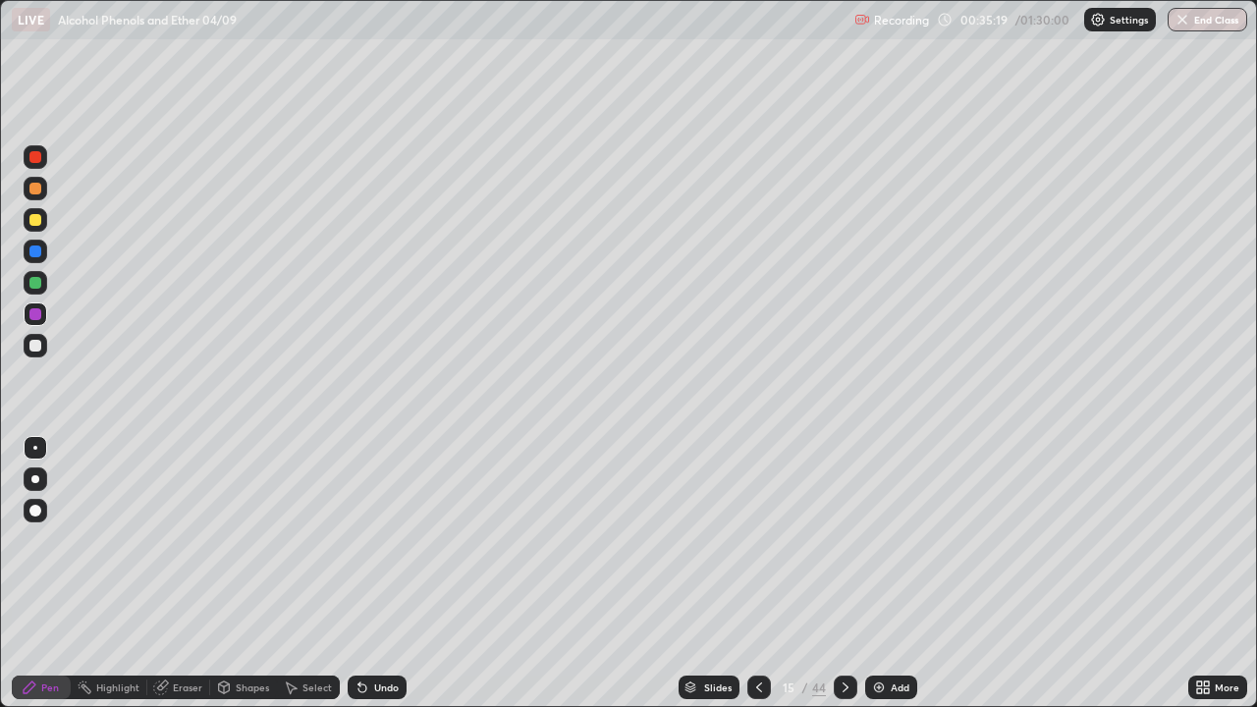
click at [35, 347] on div at bounding box center [35, 346] width 12 height 12
click at [834, 573] on div at bounding box center [846, 687] width 24 height 39
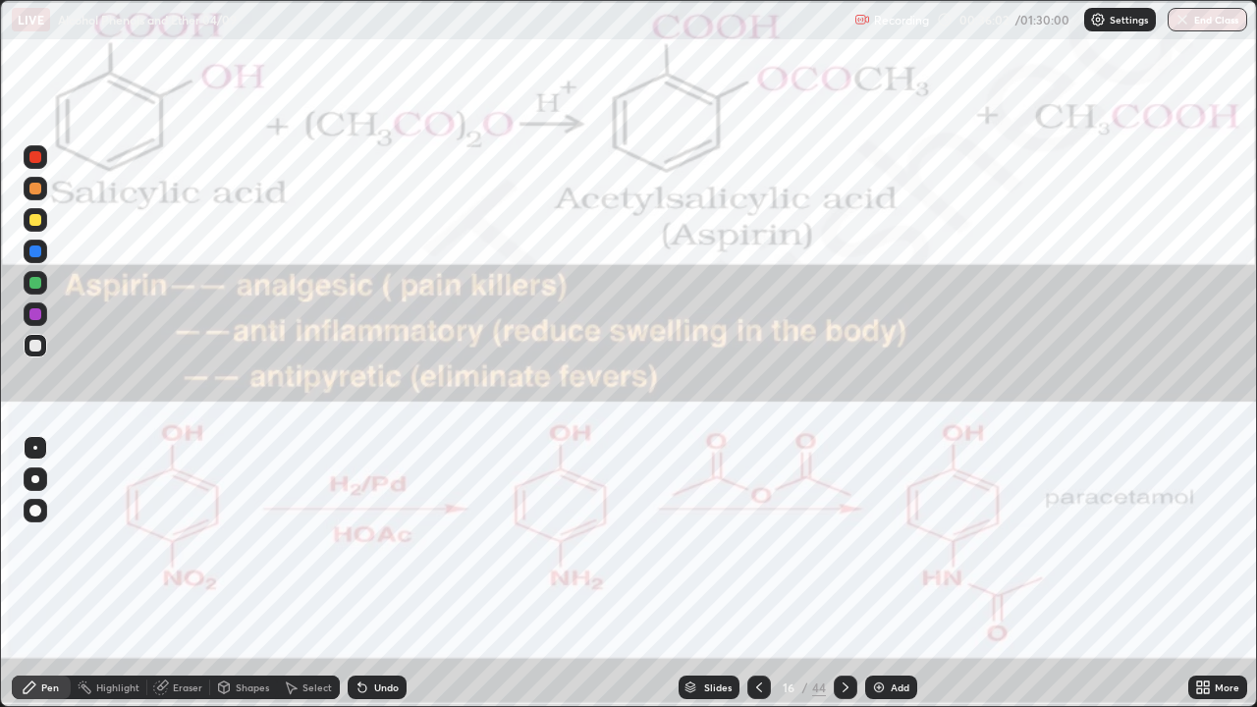
click at [759, 573] on icon at bounding box center [759, 687] width 16 height 16
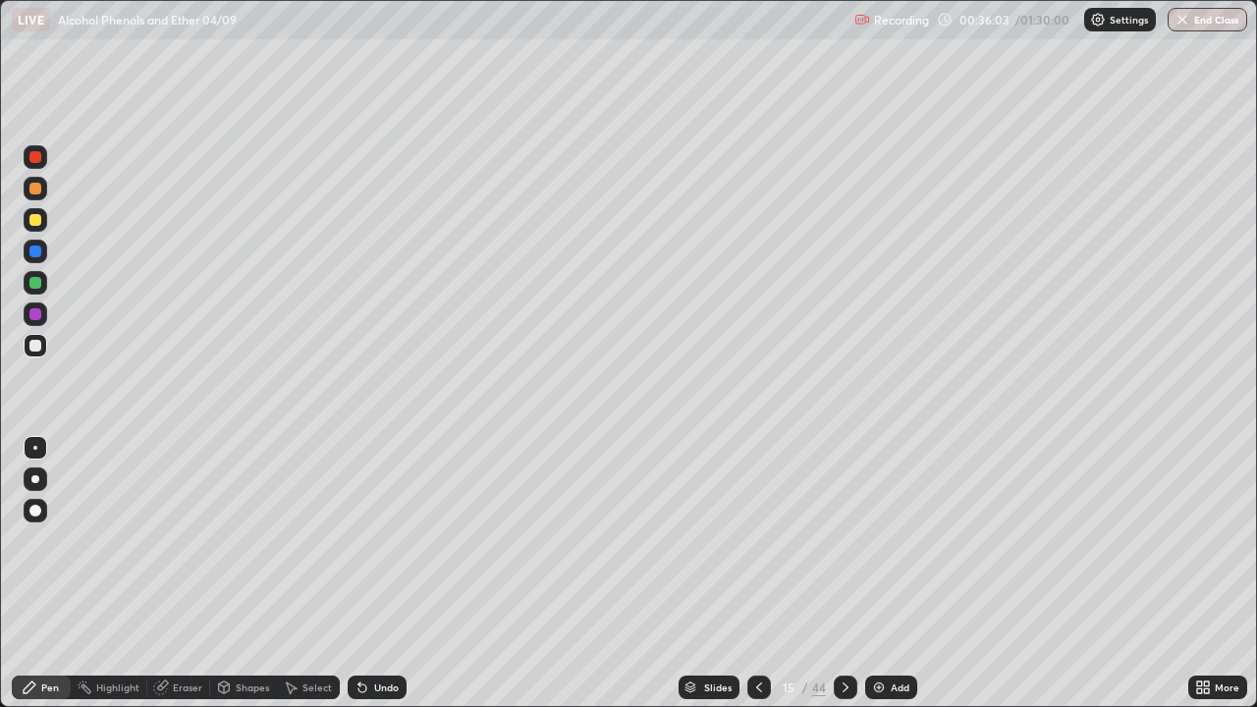
click at [879, 573] on img at bounding box center [879, 687] width 16 height 16
click at [33, 344] on div at bounding box center [35, 346] width 12 height 12
click at [42, 314] on div at bounding box center [36, 314] width 24 height 24
click at [36, 346] on div at bounding box center [35, 346] width 12 height 12
click at [369, 573] on div "Undo" at bounding box center [377, 687] width 59 height 24
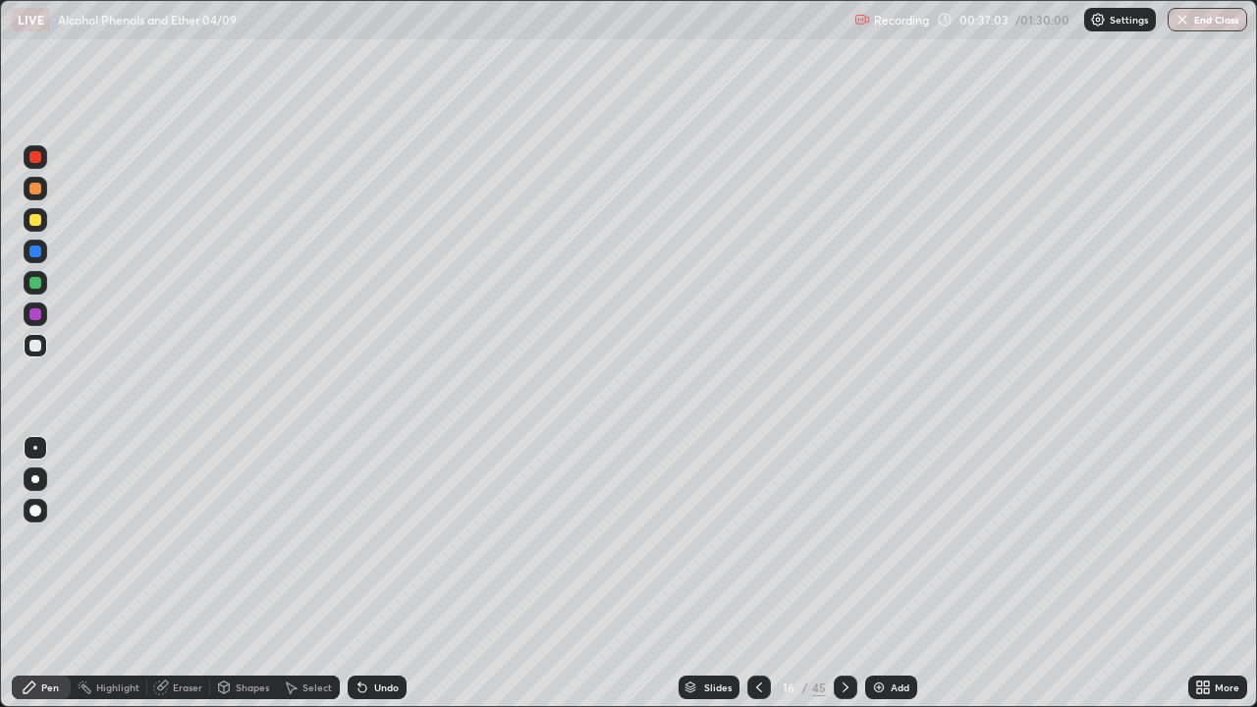
click at [369, 573] on div "Undo" at bounding box center [377, 687] width 59 height 24
click at [374, 573] on div "Undo" at bounding box center [386, 687] width 25 height 10
click at [375, 573] on div "Undo" at bounding box center [377, 687] width 59 height 24
click at [39, 348] on div at bounding box center [35, 346] width 12 height 12
click at [758, 573] on icon at bounding box center [759, 687] width 16 height 16
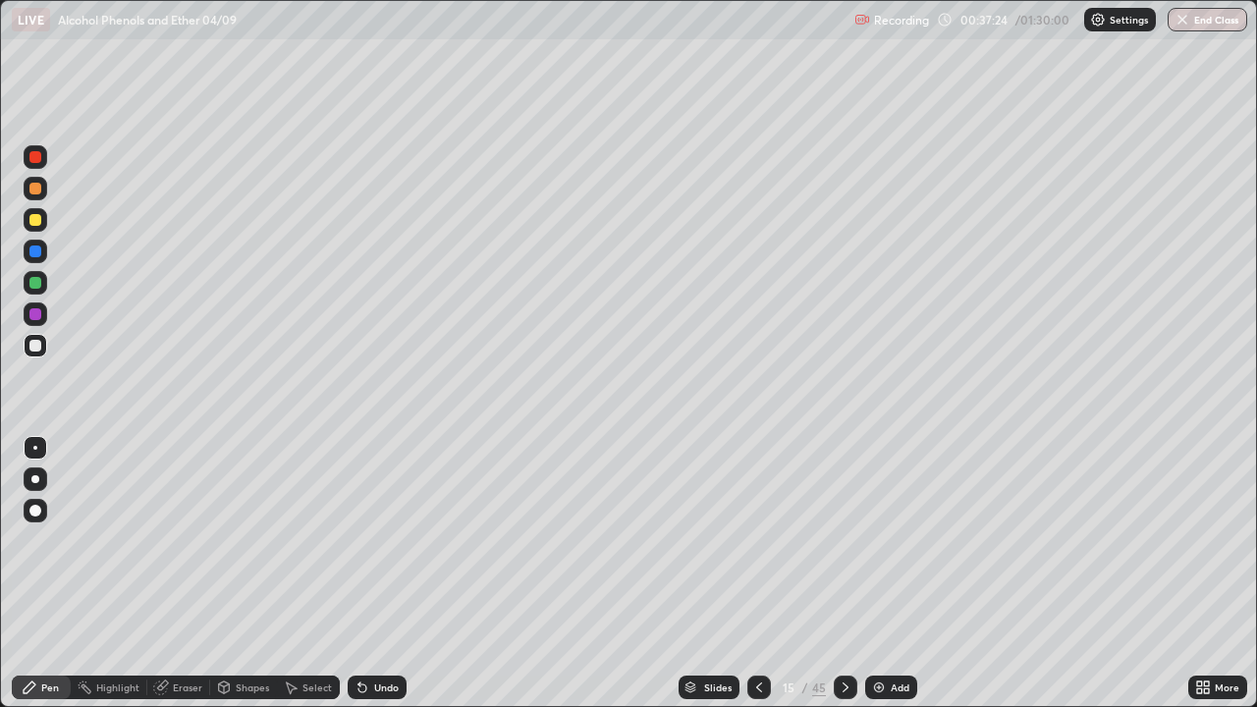
click at [757, 573] on icon at bounding box center [759, 687] width 16 height 16
click at [754, 573] on icon at bounding box center [759, 687] width 16 height 16
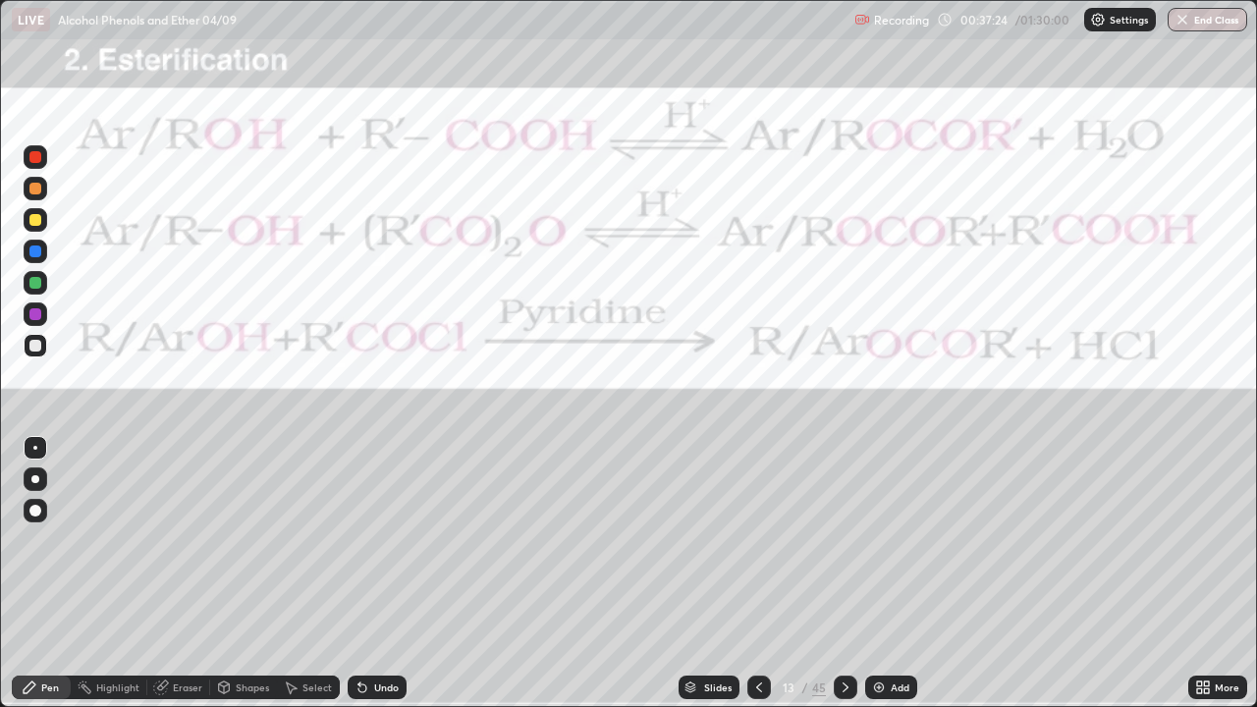
click at [756, 573] on icon at bounding box center [759, 687] width 6 height 10
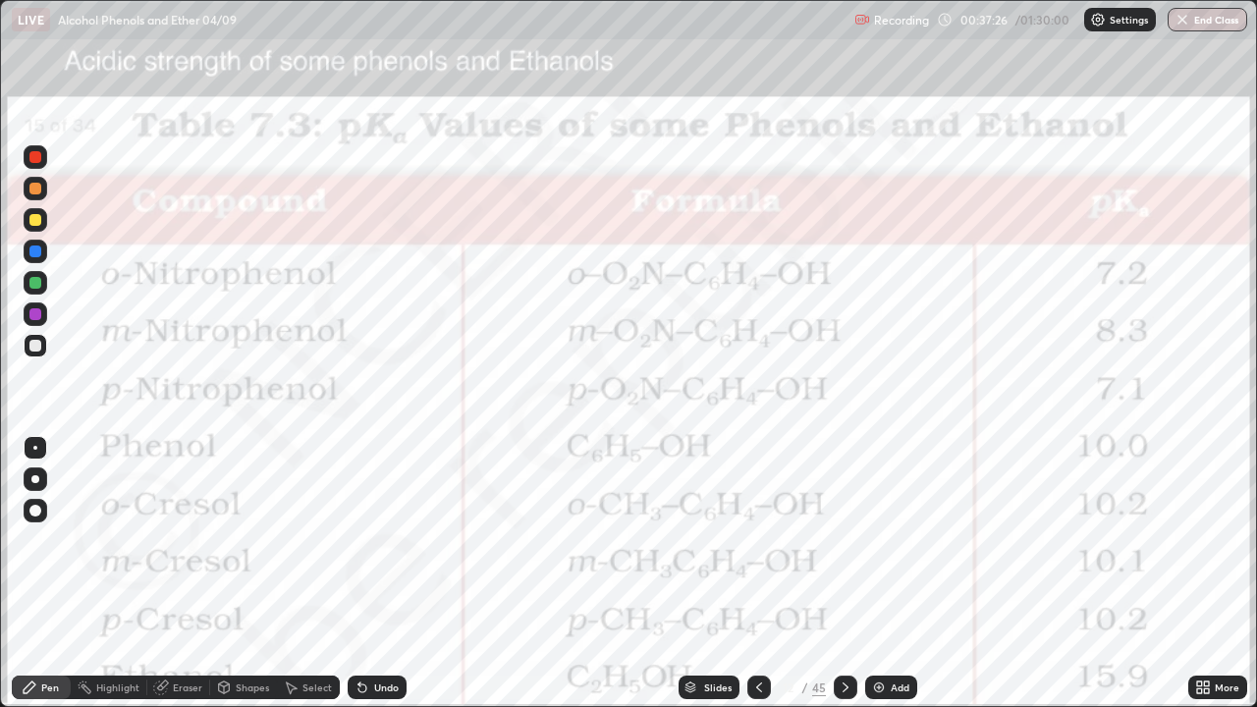
click at [841, 573] on icon at bounding box center [845, 687] width 16 height 16
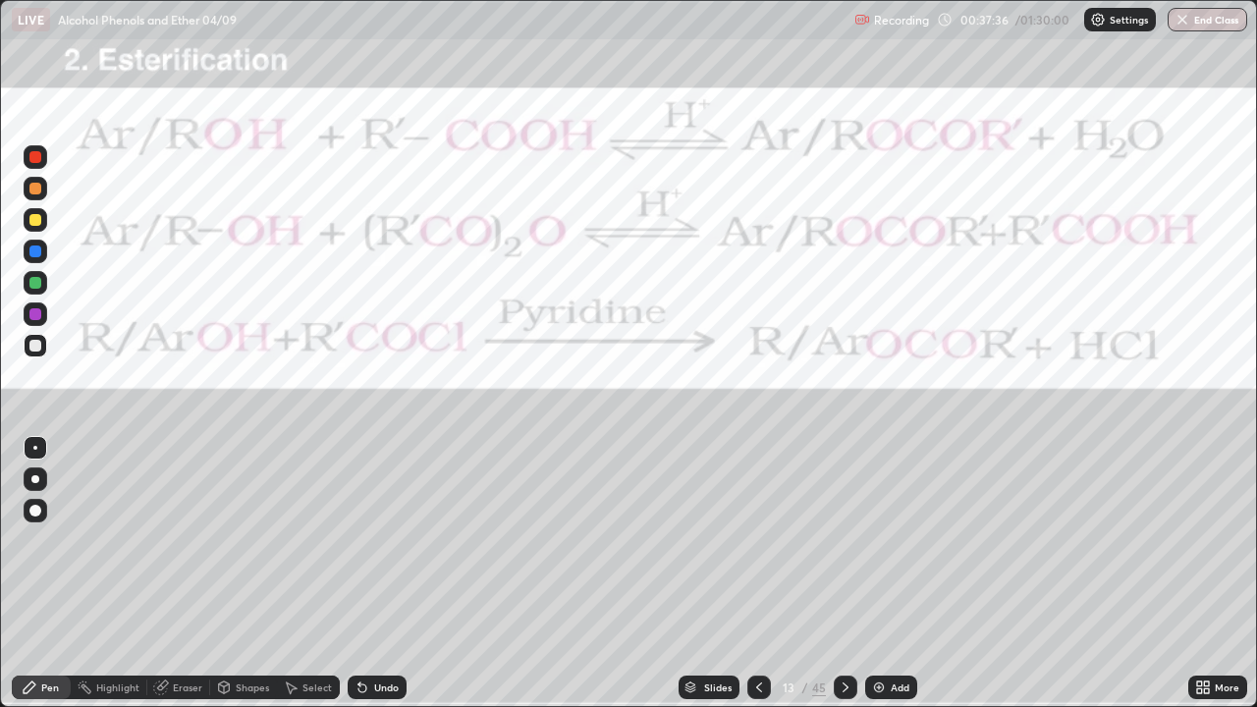
click at [374, 573] on div "Undo" at bounding box center [386, 687] width 25 height 10
click at [36, 157] on div at bounding box center [35, 157] width 12 height 12
click at [845, 573] on div at bounding box center [846, 687] width 24 height 24
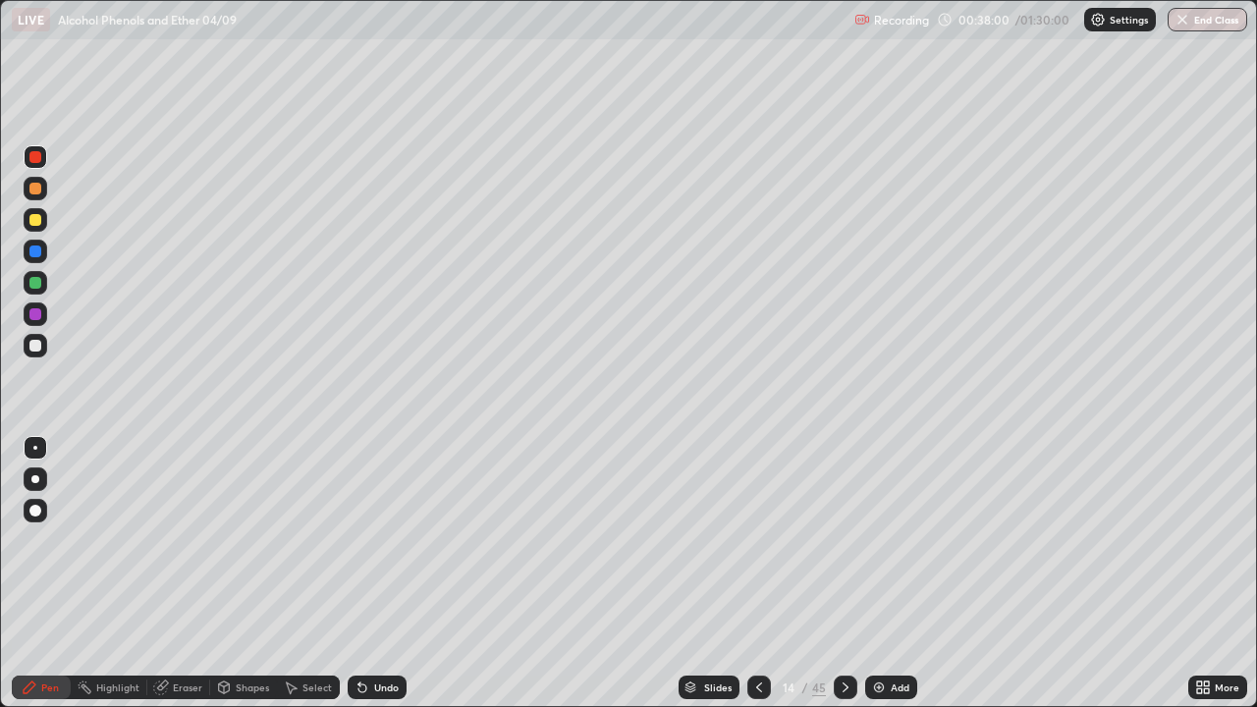
click at [845, 573] on div at bounding box center [846, 687] width 24 height 24
click at [846, 573] on div at bounding box center [846, 687] width 24 height 39
click at [881, 573] on img at bounding box center [879, 687] width 16 height 16
click at [38, 351] on div at bounding box center [35, 346] width 12 height 12
click at [370, 573] on div "Undo" at bounding box center [377, 687] width 59 height 24
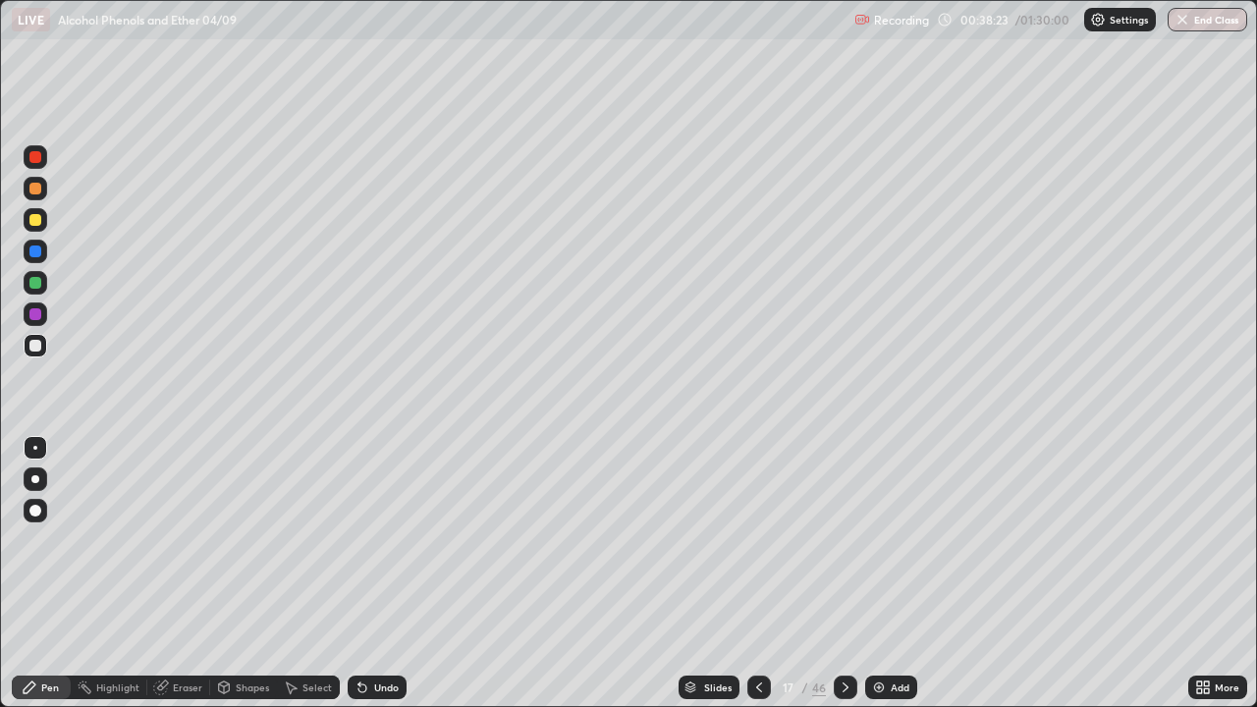
click at [378, 573] on div "Undo" at bounding box center [377, 687] width 59 height 24
click at [380, 573] on div "Undo" at bounding box center [377, 687] width 59 height 24
click at [384, 573] on div "Undo" at bounding box center [377, 687] width 59 height 24
click at [380, 573] on div "Undo" at bounding box center [377, 687] width 59 height 24
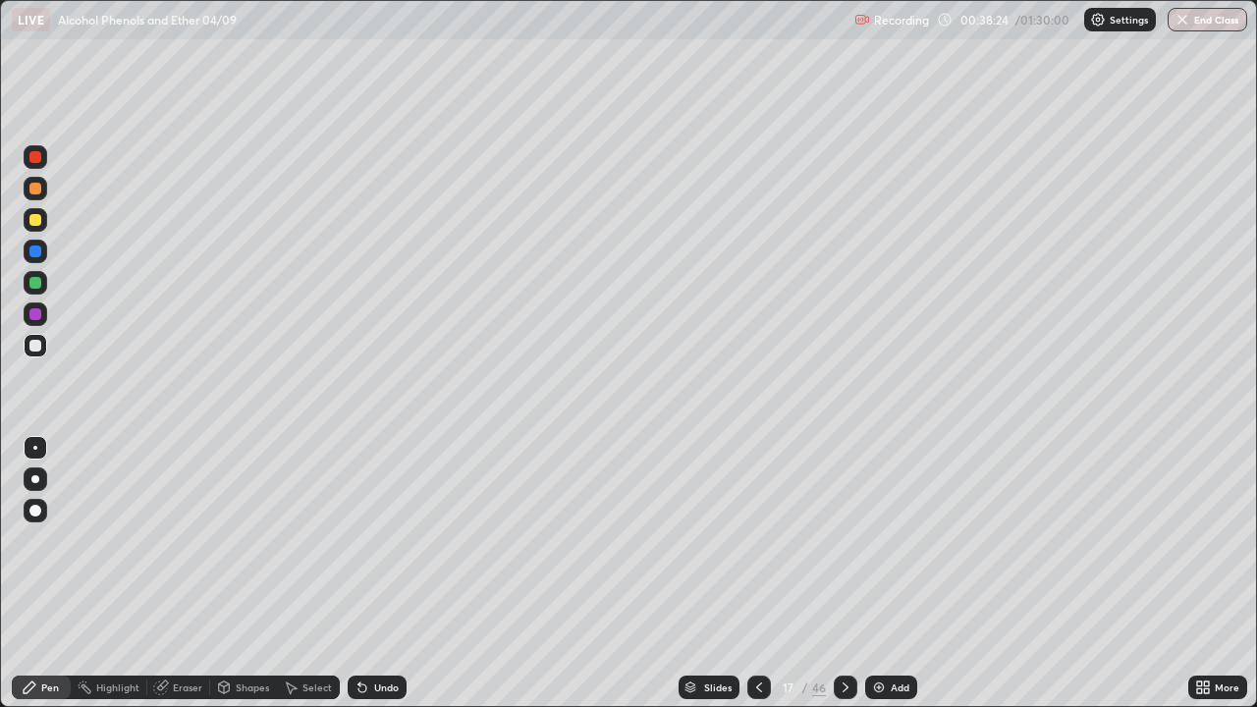
click at [380, 573] on div "Undo" at bounding box center [377, 687] width 59 height 24
click at [374, 573] on div "Undo" at bounding box center [377, 687] width 59 height 24
click at [372, 573] on div "Undo" at bounding box center [377, 687] width 59 height 24
click at [371, 573] on div "Undo" at bounding box center [377, 687] width 59 height 24
click at [43, 159] on div at bounding box center [36, 157] width 24 height 24
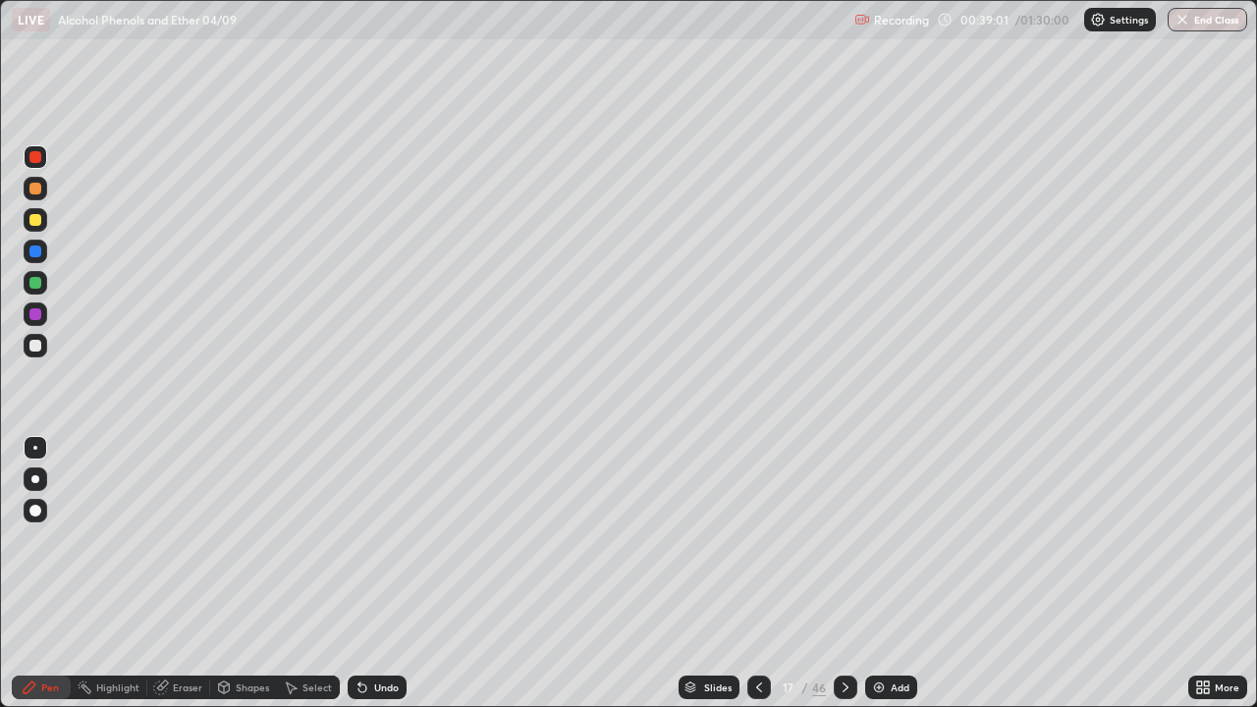
click at [39, 344] on div at bounding box center [35, 346] width 12 height 12
click at [190, 573] on div "Eraser" at bounding box center [187, 687] width 29 height 10
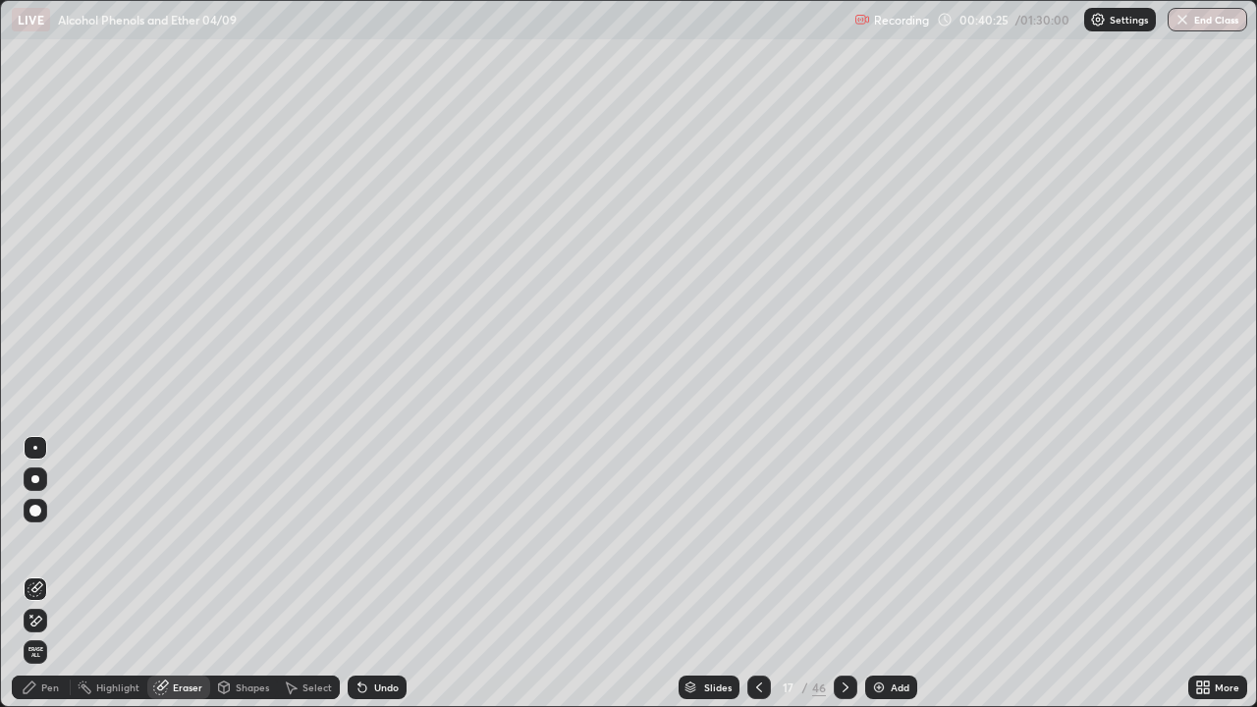
click at [51, 573] on div "Pen" at bounding box center [50, 687] width 18 height 10
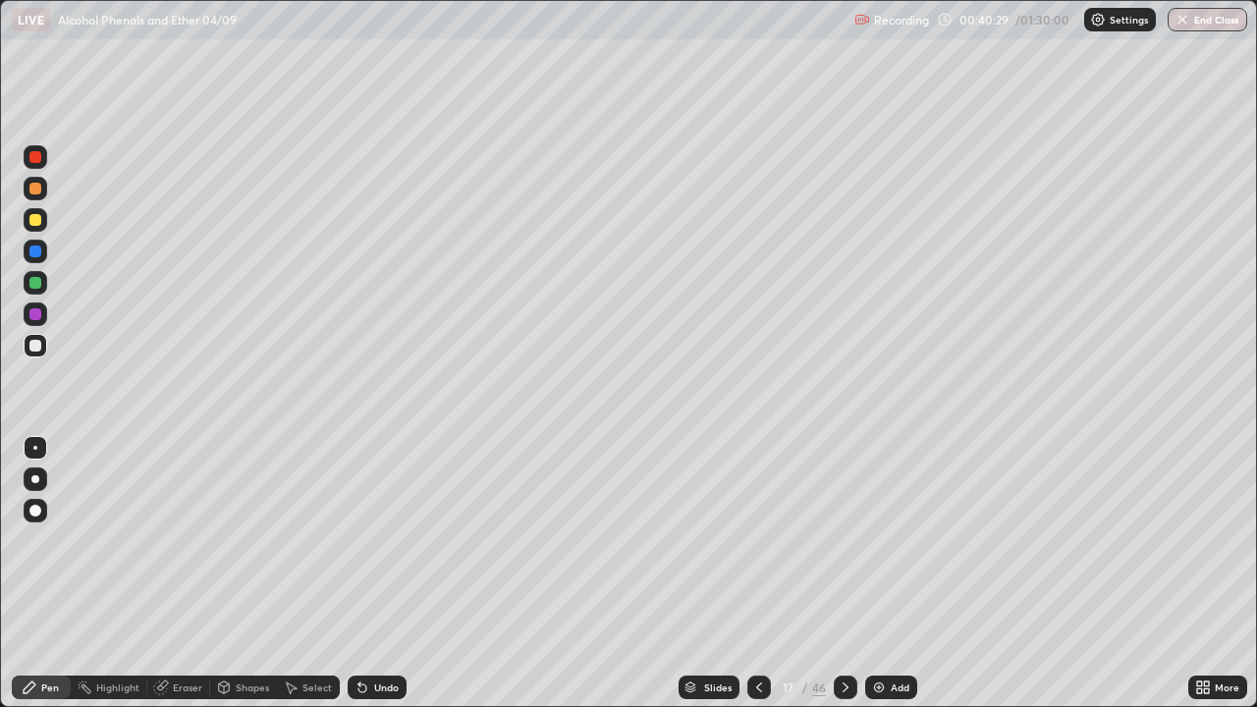
click at [196, 573] on div "Eraser" at bounding box center [187, 687] width 29 height 10
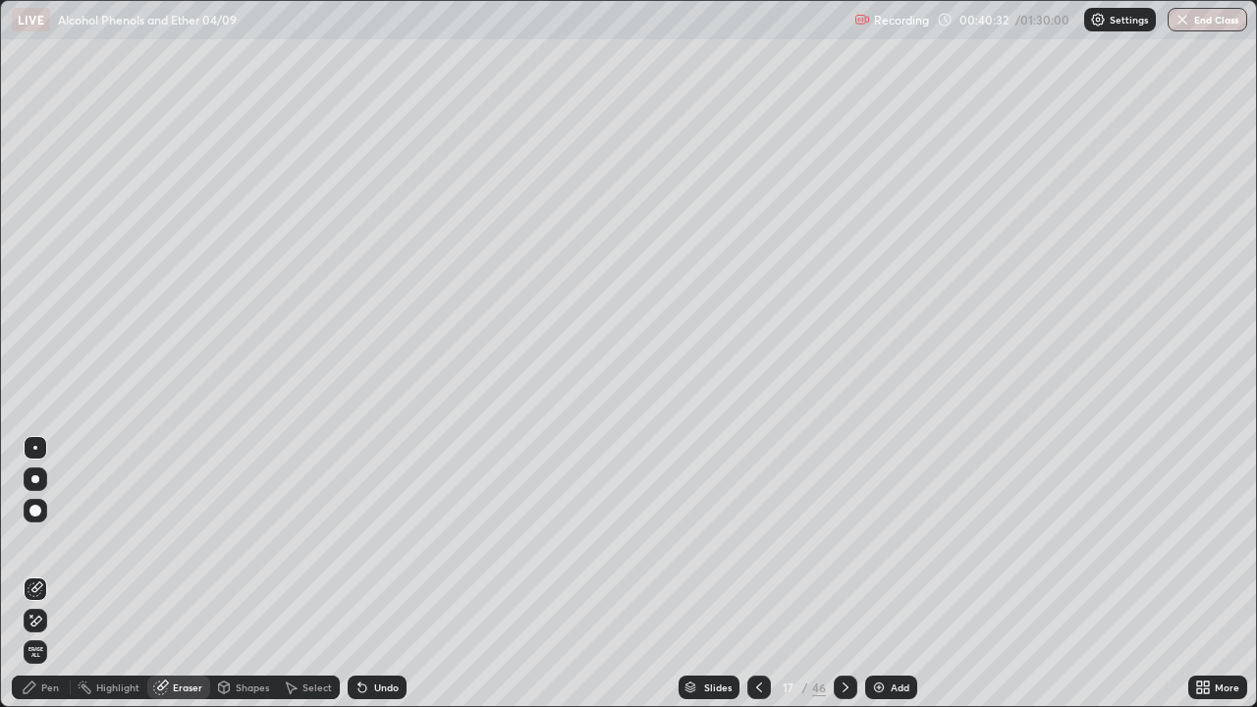
click at [54, 573] on div "Pen" at bounding box center [50, 687] width 18 height 10
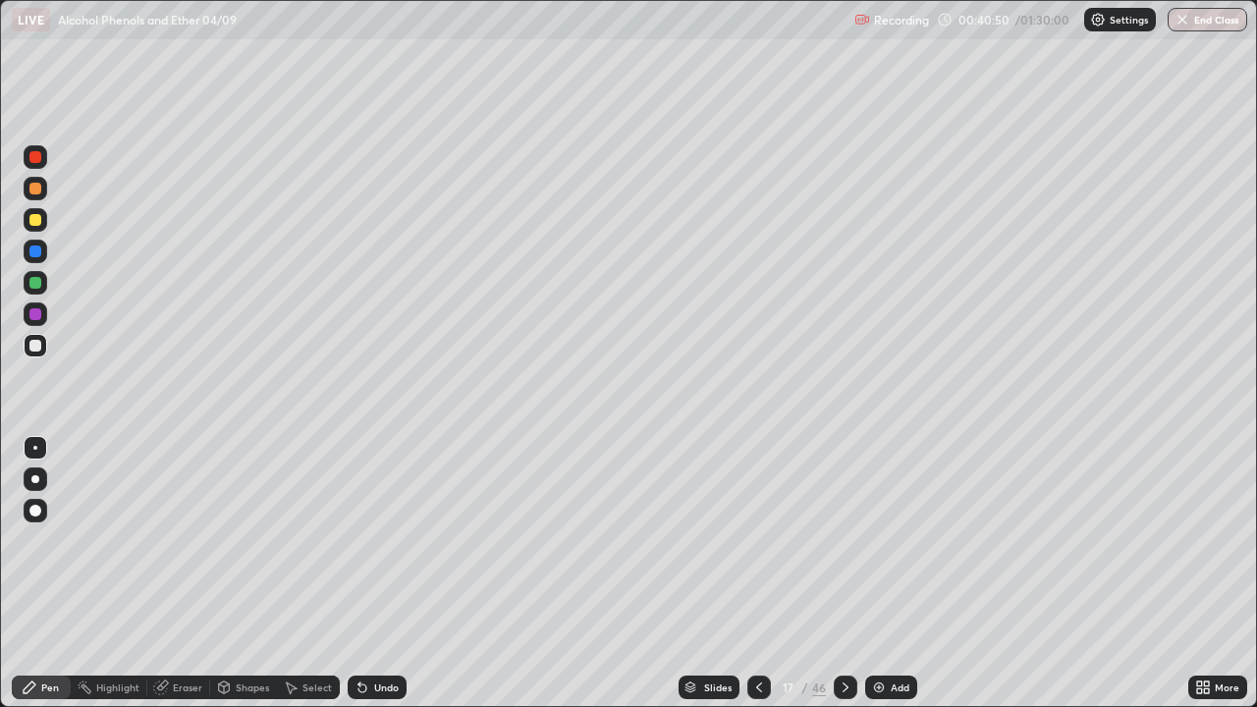
click at [36, 346] on div at bounding box center [35, 346] width 12 height 12
click at [36, 284] on div at bounding box center [35, 283] width 12 height 12
click at [367, 573] on div "Undo" at bounding box center [377, 687] width 59 height 24
click at [366, 573] on icon at bounding box center [362, 687] width 16 height 16
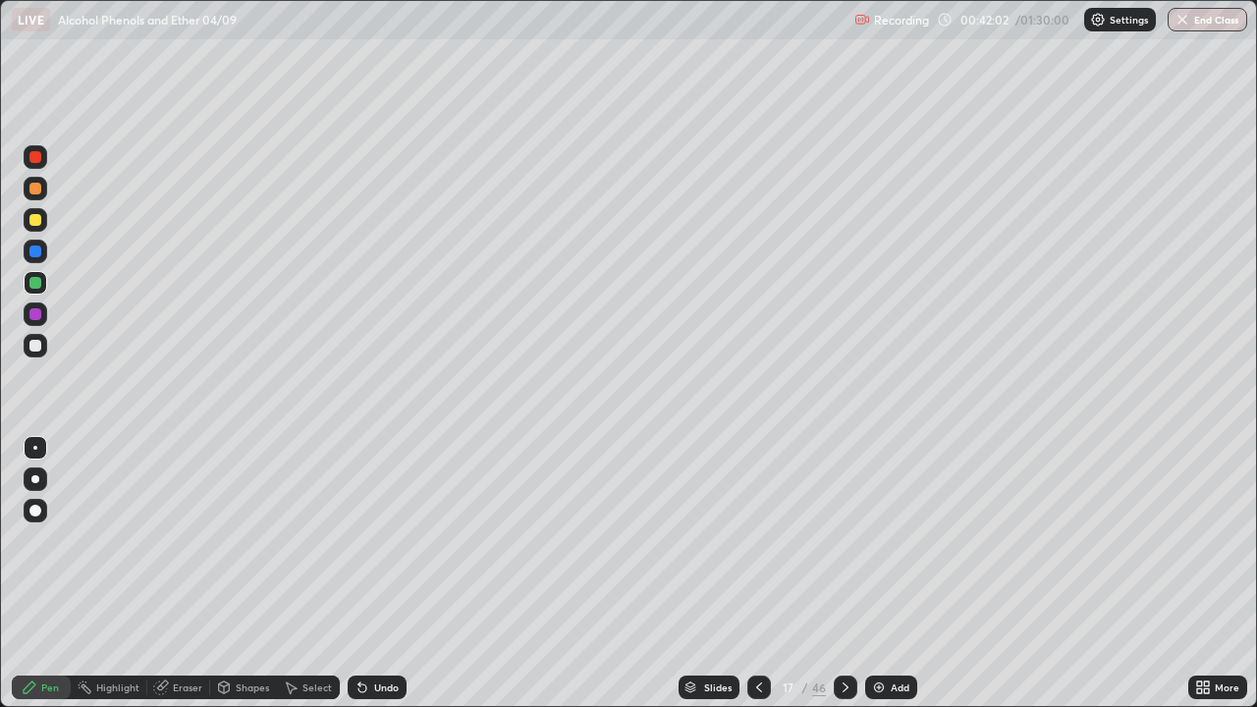
click at [366, 573] on icon at bounding box center [362, 687] width 16 height 16
click at [370, 573] on div "Undo" at bounding box center [377, 687] width 59 height 24
click at [374, 573] on div "Undo" at bounding box center [386, 687] width 25 height 10
click at [378, 573] on div "Undo" at bounding box center [386, 687] width 25 height 10
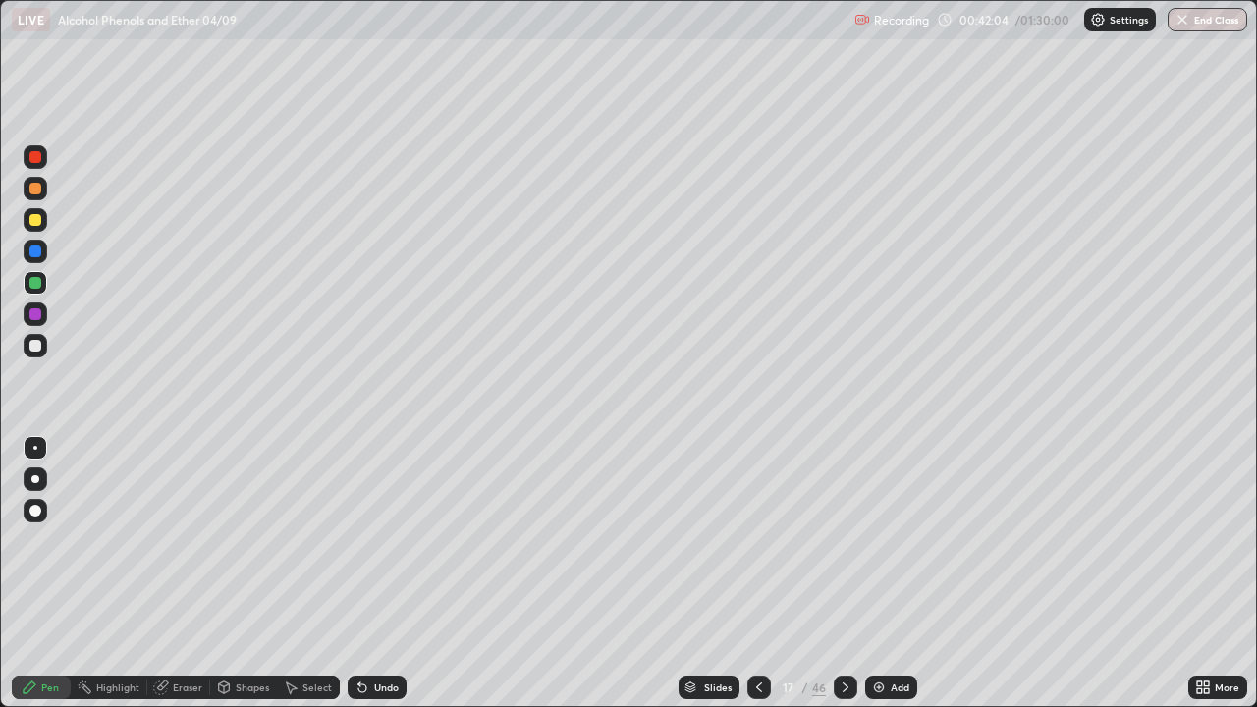
click at [378, 573] on div "Undo" at bounding box center [377, 687] width 59 height 24
click at [758, 573] on icon at bounding box center [759, 687] width 16 height 16
click at [747, 573] on div at bounding box center [759, 687] width 24 height 24
click at [843, 573] on icon at bounding box center [845, 687] width 16 height 16
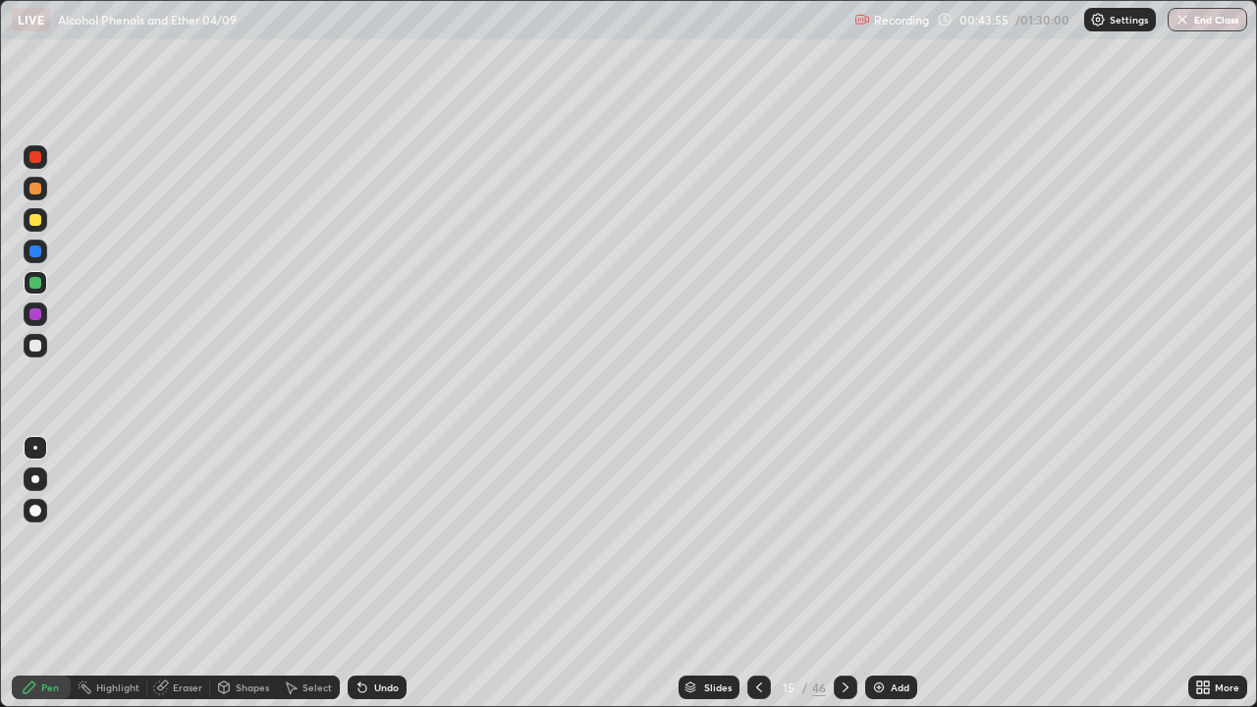
click at [843, 573] on div at bounding box center [846, 687] width 24 height 24
click at [843, 573] on icon at bounding box center [845, 687] width 16 height 16
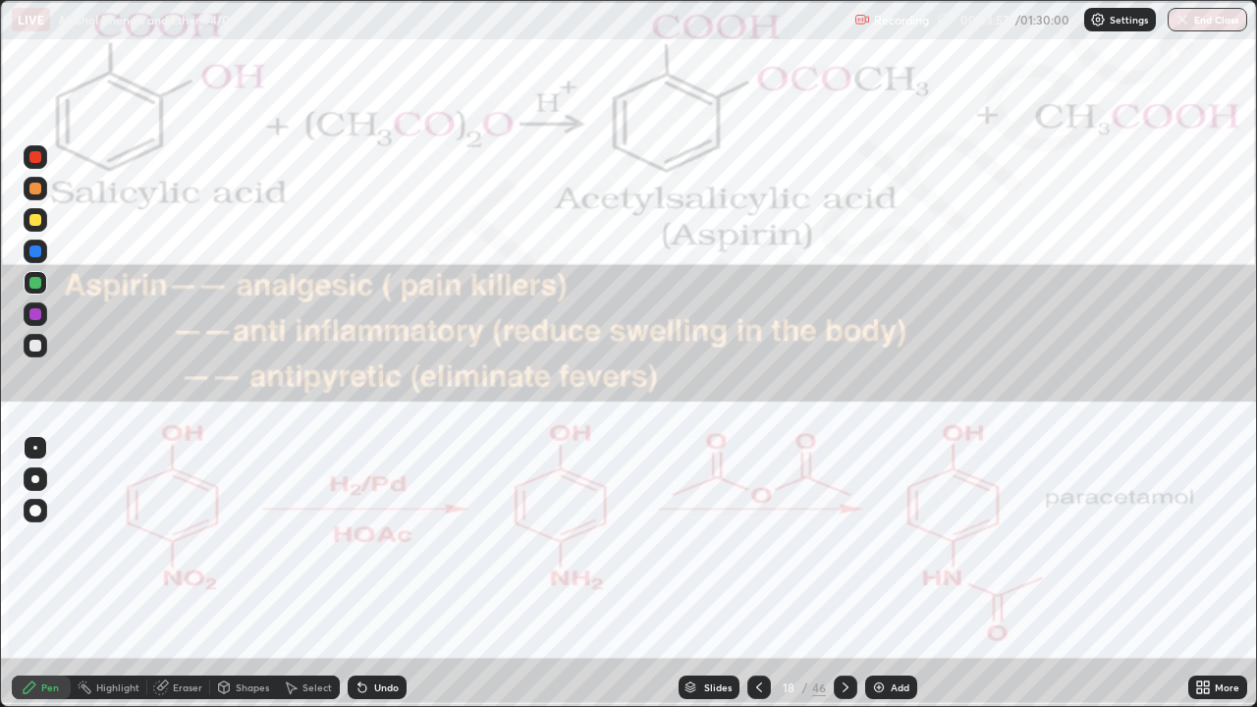
click at [757, 573] on icon at bounding box center [759, 687] width 16 height 16
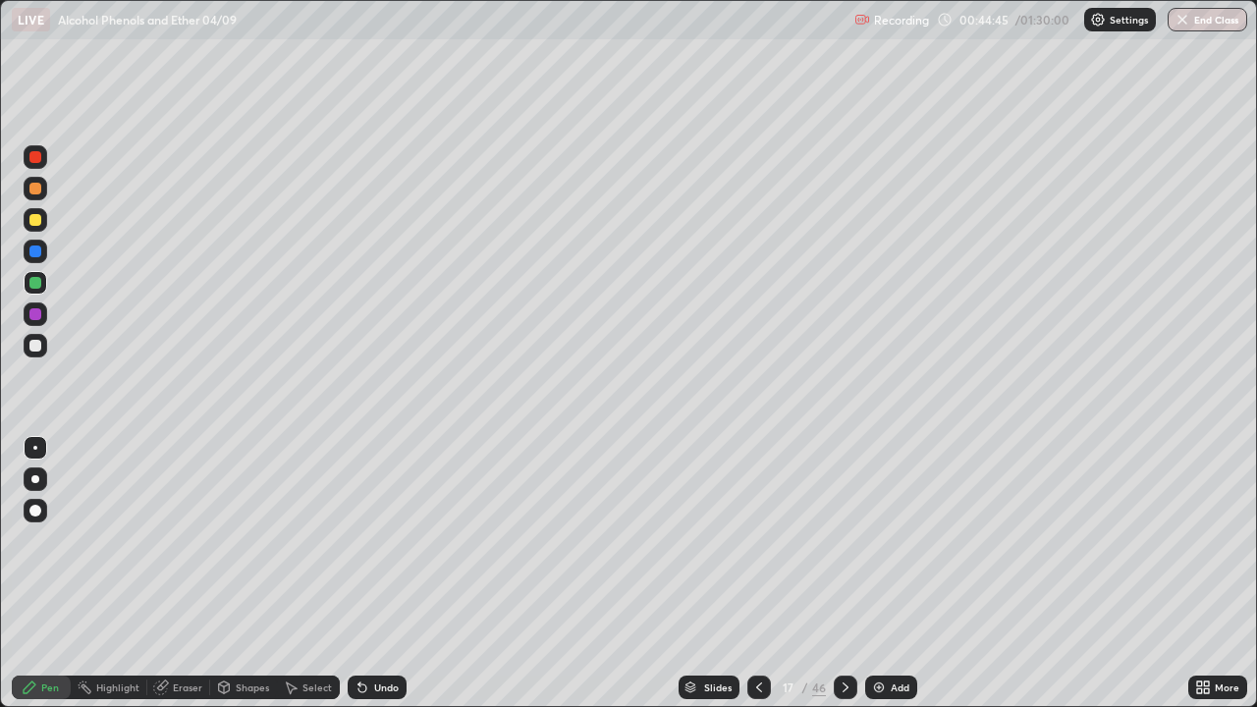
click at [117, 573] on div "Highlight" at bounding box center [117, 687] width 43 height 10
click at [39, 573] on div "Pen" at bounding box center [41, 687] width 59 height 24
click at [753, 573] on icon at bounding box center [759, 687] width 16 height 16
click at [758, 573] on icon at bounding box center [759, 687] width 6 height 10
click at [843, 573] on icon at bounding box center [845, 687] width 16 height 16
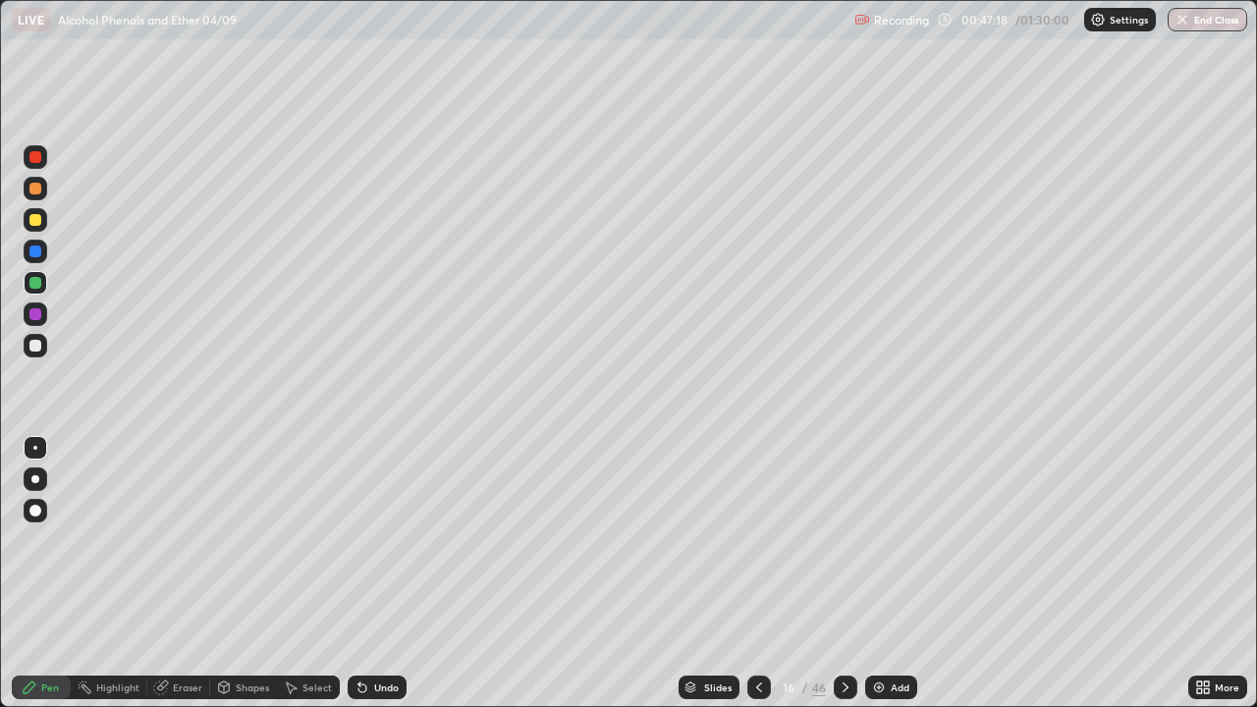
click at [843, 573] on icon at bounding box center [845, 687] width 16 height 16
click at [360, 573] on icon at bounding box center [362, 688] width 8 height 8
click at [35, 345] on div at bounding box center [35, 346] width 12 height 12
click at [370, 573] on div "Undo" at bounding box center [377, 687] width 59 height 24
click at [50, 573] on div "Pen" at bounding box center [50, 687] width 18 height 10
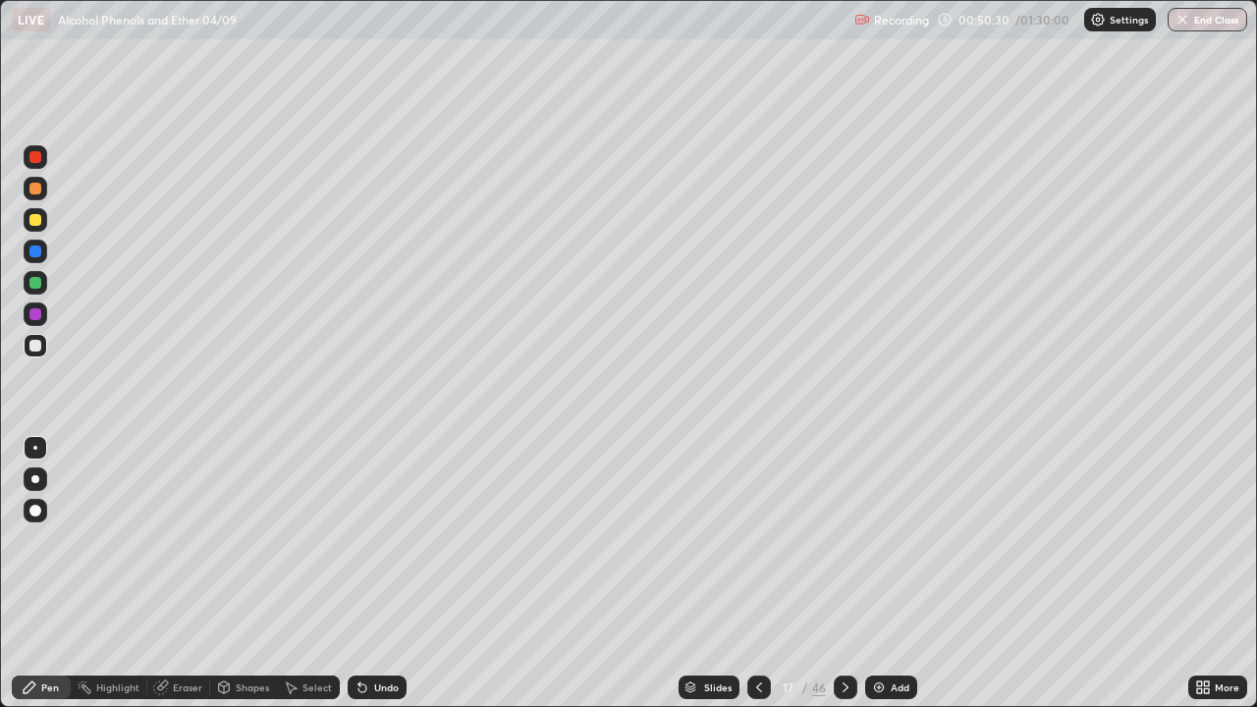
click at [359, 573] on icon at bounding box center [362, 688] width 8 height 8
click at [877, 573] on img at bounding box center [879, 687] width 16 height 16
click at [41, 354] on div at bounding box center [36, 346] width 24 height 24
click at [369, 573] on div "Undo" at bounding box center [377, 687] width 59 height 24
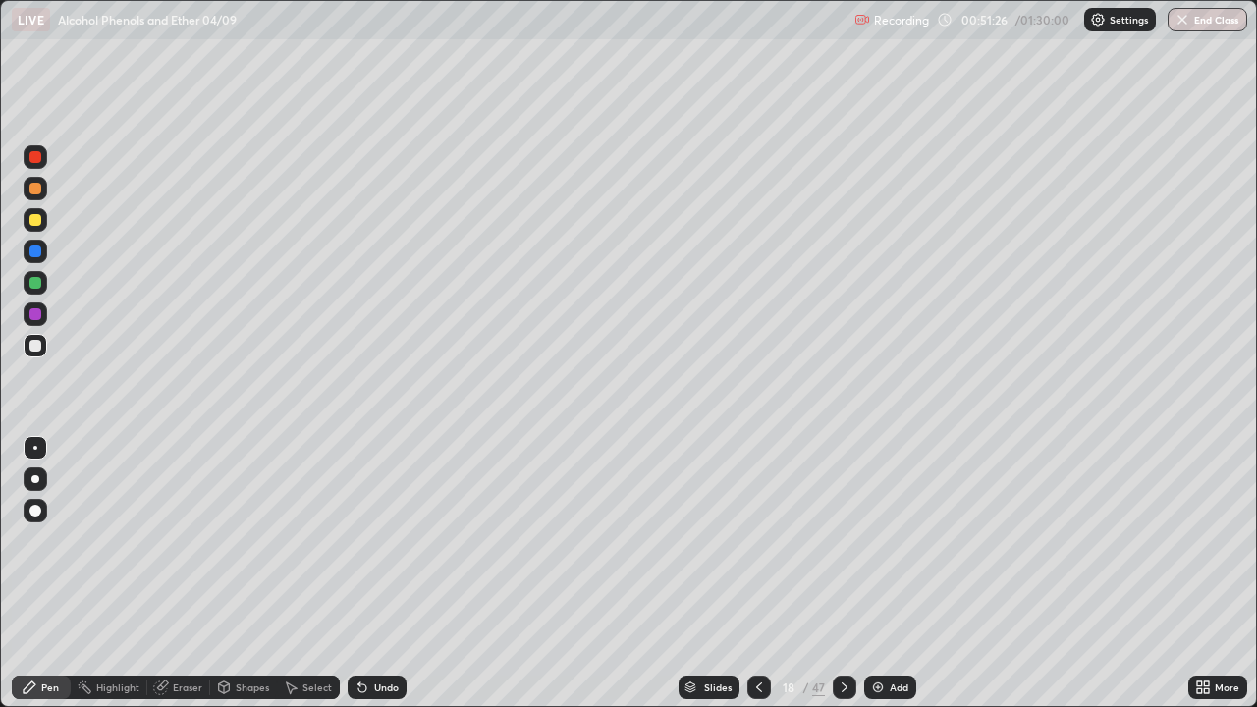
click at [368, 573] on div "Undo" at bounding box center [377, 687] width 59 height 24
click at [365, 573] on icon at bounding box center [362, 687] width 16 height 16
click at [365, 573] on div "Undo" at bounding box center [377, 687] width 59 height 24
click at [374, 573] on div "Undo" at bounding box center [386, 687] width 25 height 10
click at [369, 573] on div "Undo" at bounding box center [377, 687] width 59 height 24
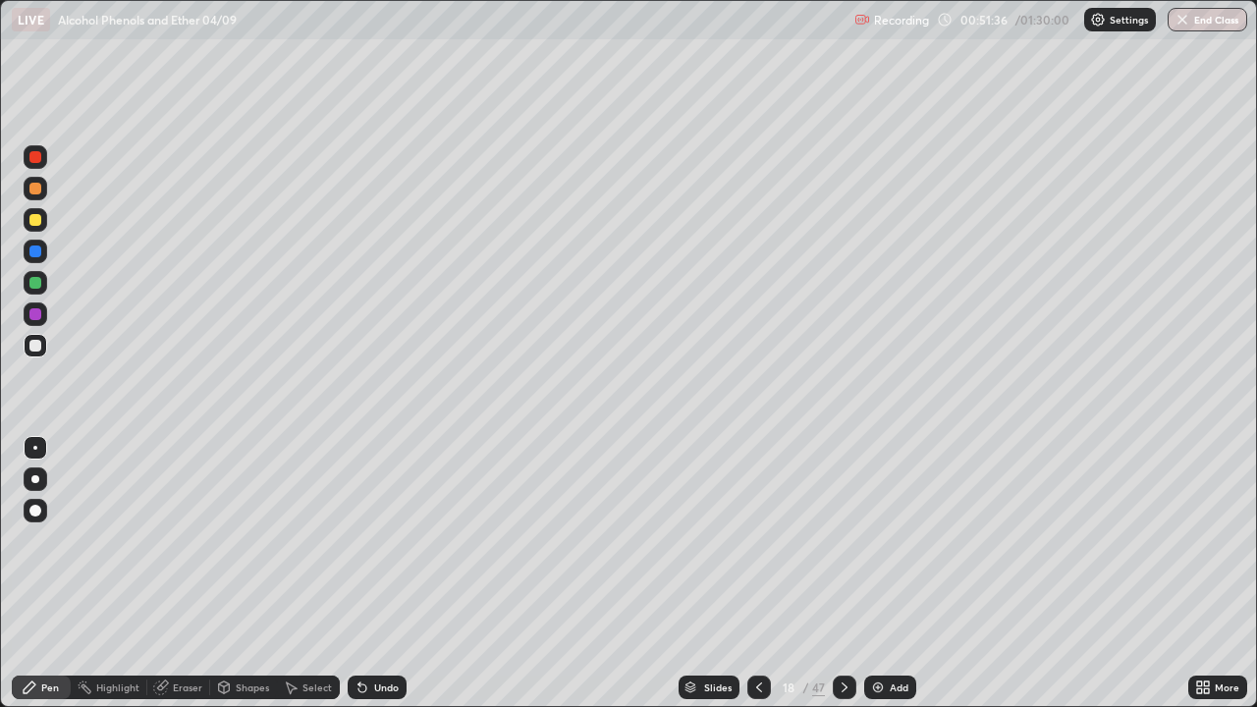
click at [367, 573] on div "Undo" at bounding box center [377, 687] width 59 height 24
click at [359, 573] on icon at bounding box center [362, 688] width 8 height 8
click at [360, 573] on icon at bounding box center [362, 688] width 8 height 8
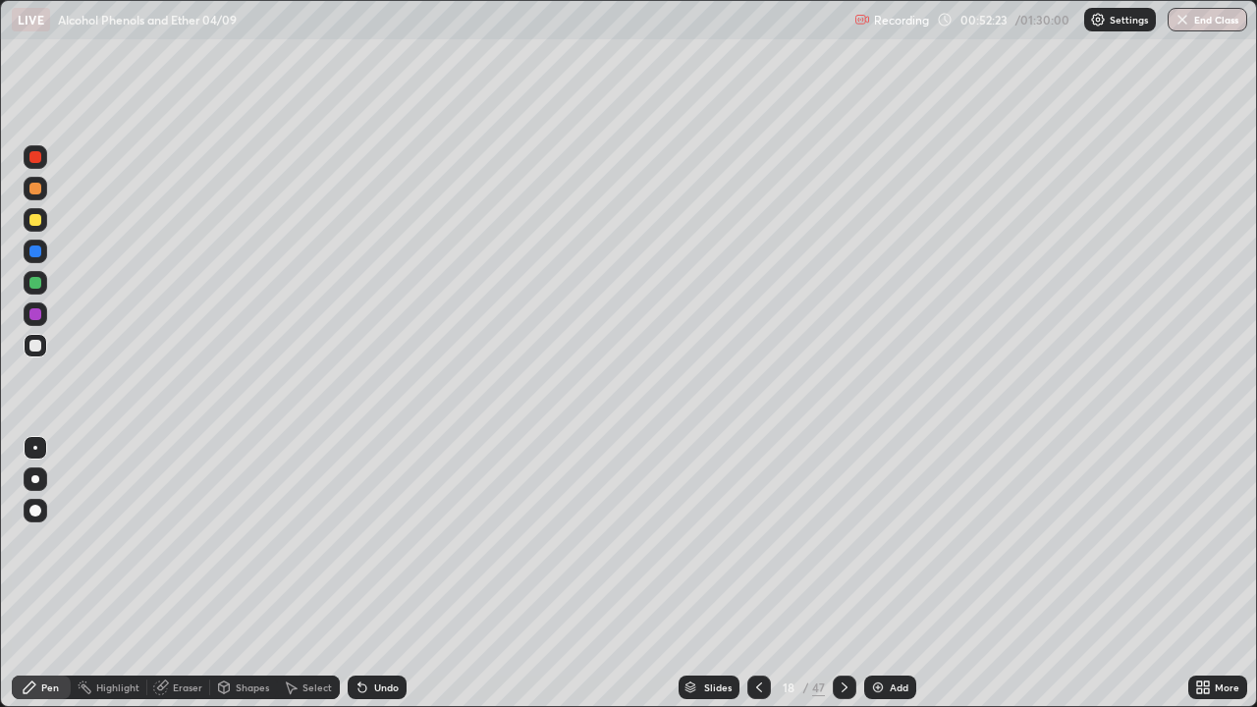
click at [366, 573] on icon at bounding box center [362, 687] width 16 height 16
click at [358, 573] on icon at bounding box center [359, 683] width 2 height 2
click at [367, 573] on div "Undo" at bounding box center [377, 687] width 59 height 24
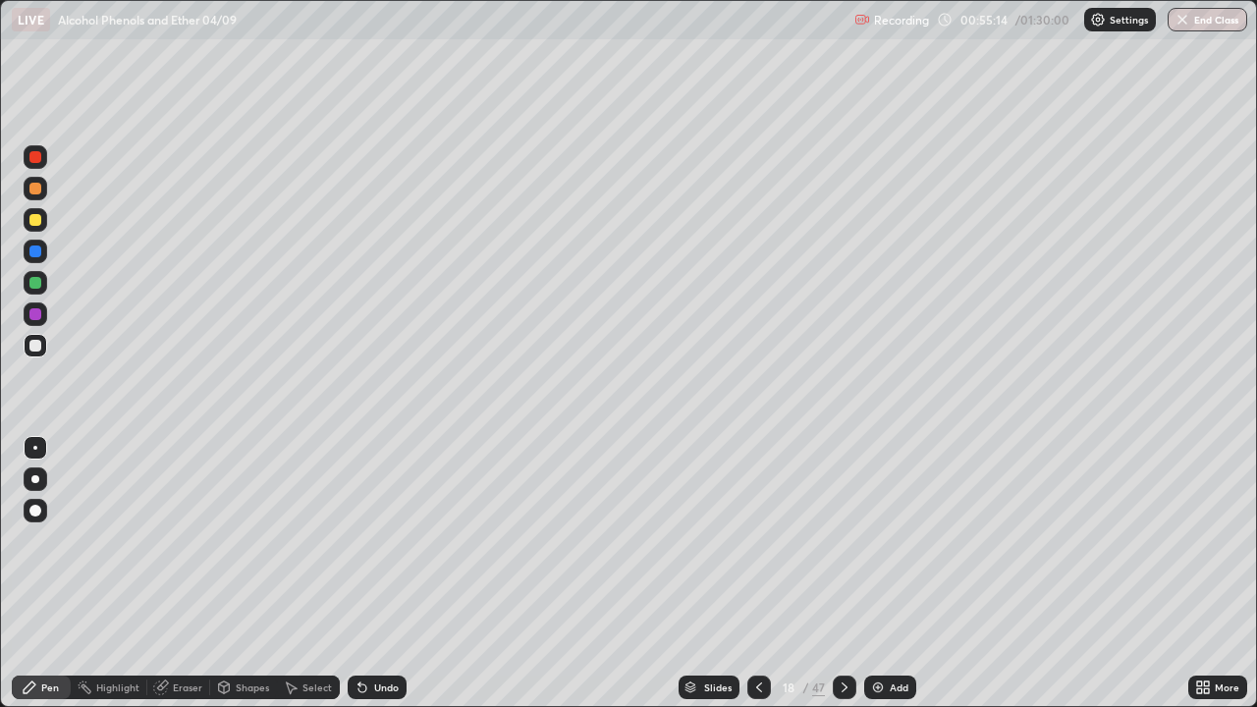
click at [366, 573] on icon at bounding box center [362, 687] width 16 height 16
click at [358, 573] on icon at bounding box center [359, 683] width 2 height 2
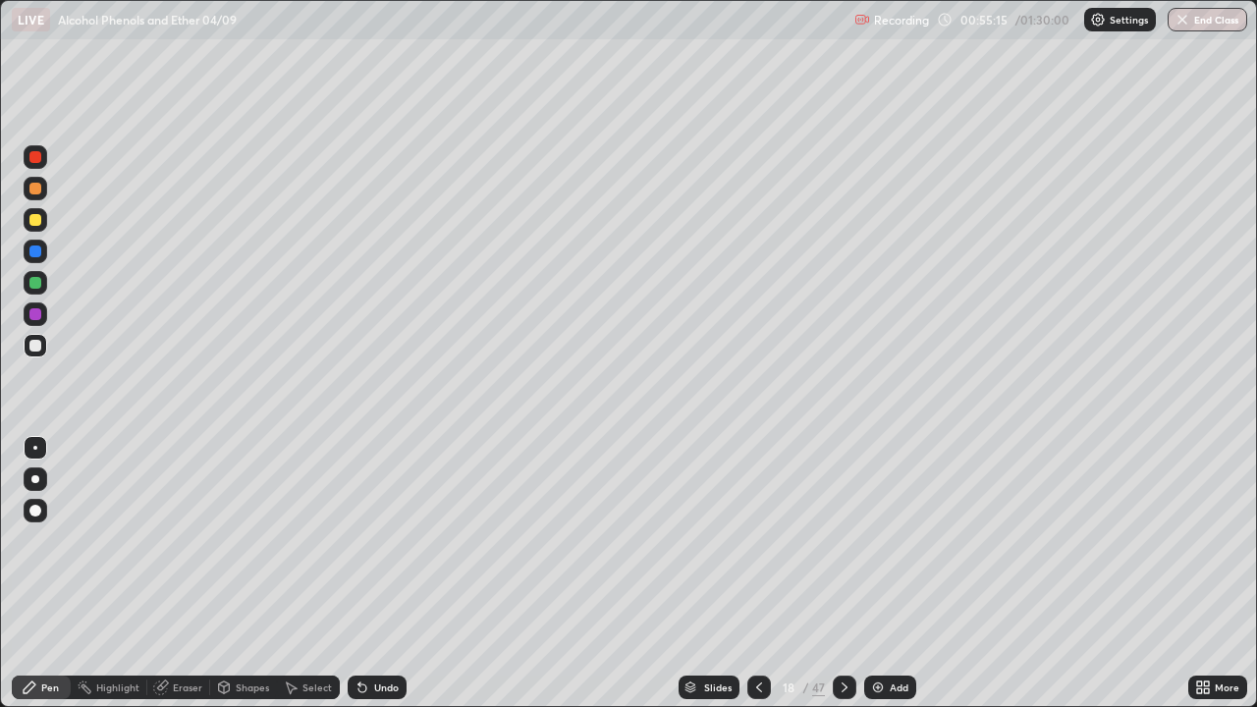
click at [358, 573] on icon at bounding box center [359, 683] width 2 height 2
click at [359, 573] on icon at bounding box center [362, 688] width 8 height 8
click at [363, 573] on icon at bounding box center [362, 687] width 16 height 16
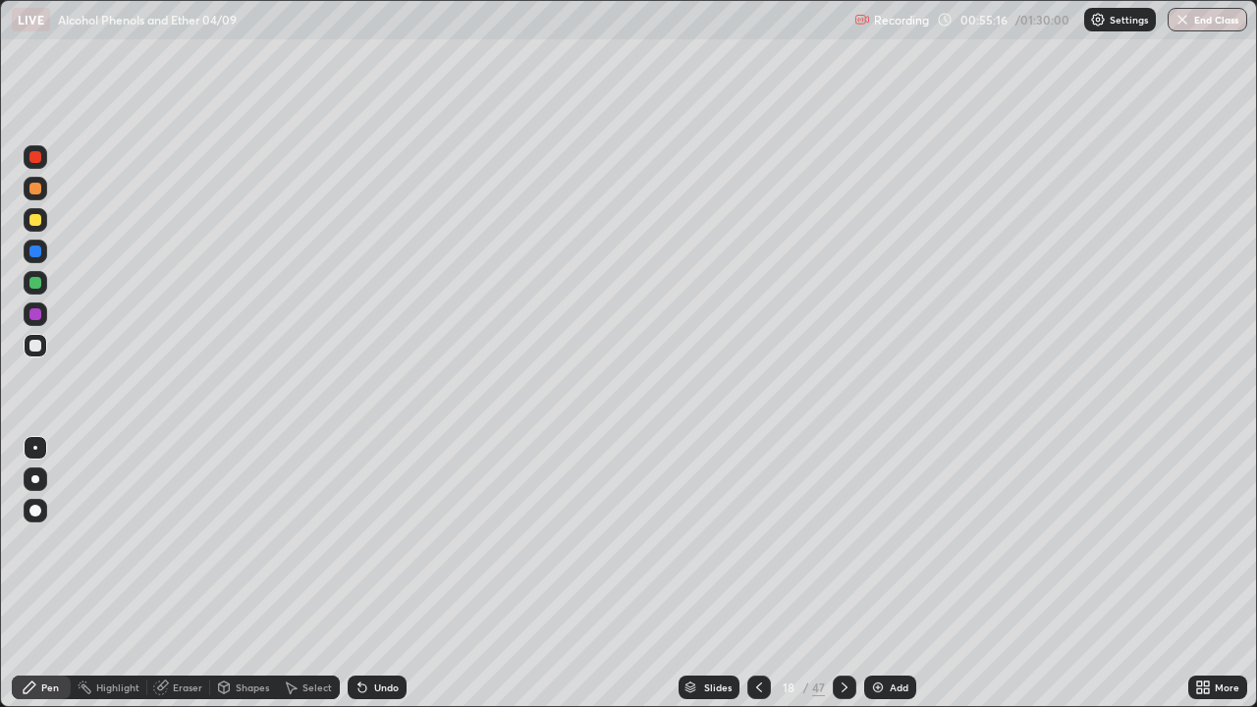
click at [365, 573] on icon at bounding box center [362, 687] width 16 height 16
click at [387, 573] on div "Undo" at bounding box center [386, 687] width 25 height 10
click at [379, 573] on div "Undo" at bounding box center [386, 687] width 25 height 10
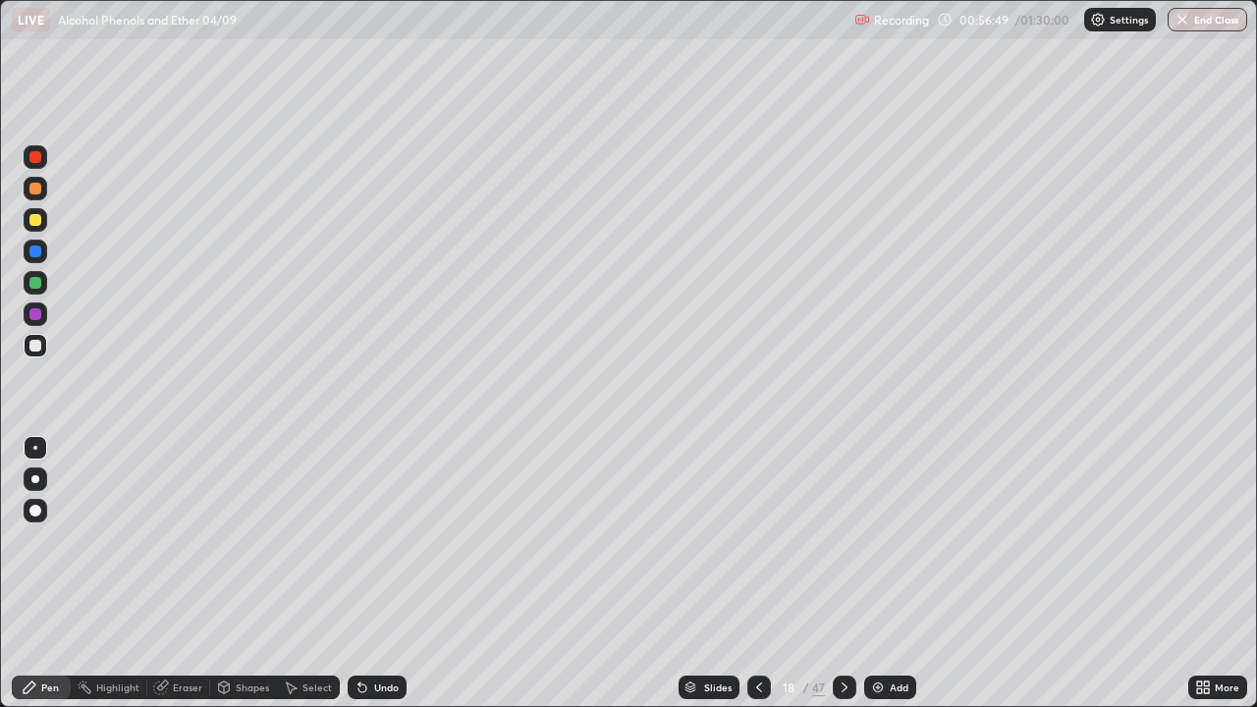
click at [375, 573] on div "Undo" at bounding box center [386, 687] width 25 height 10
click at [308, 573] on div "Select" at bounding box center [316, 687] width 29 height 10
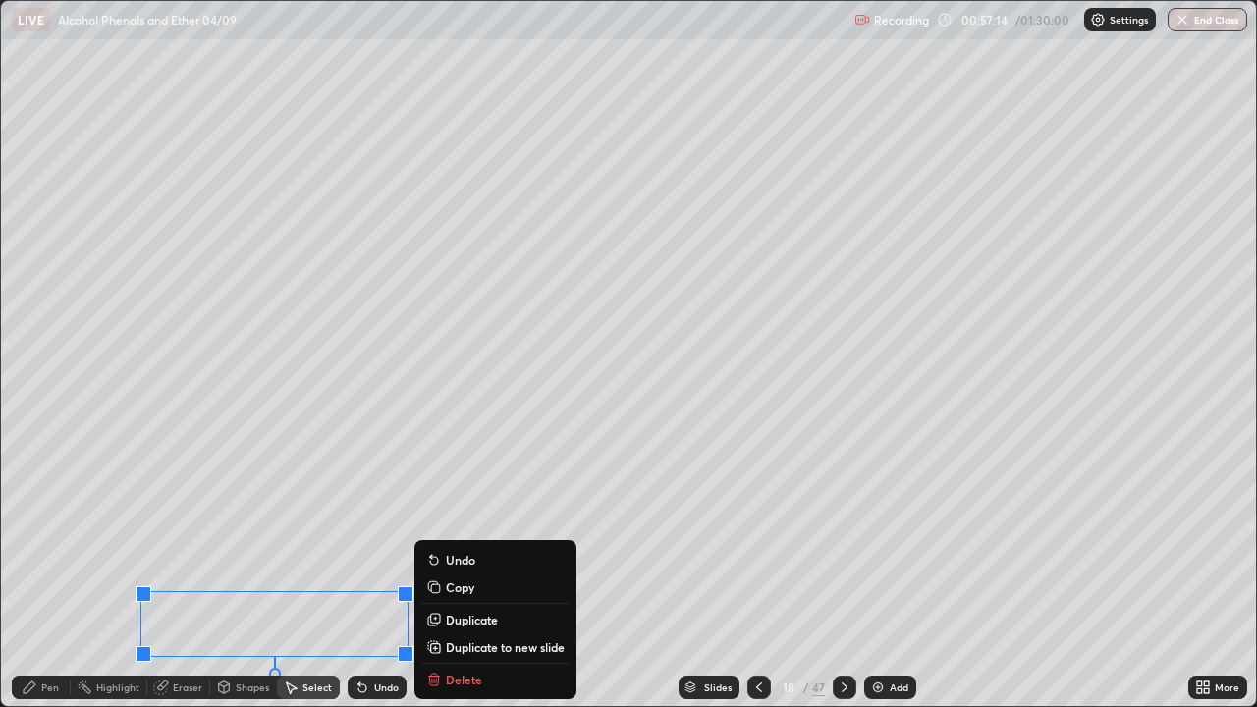
click at [46, 573] on div "Pen" at bounding box center [50, 687] width 18 height 10
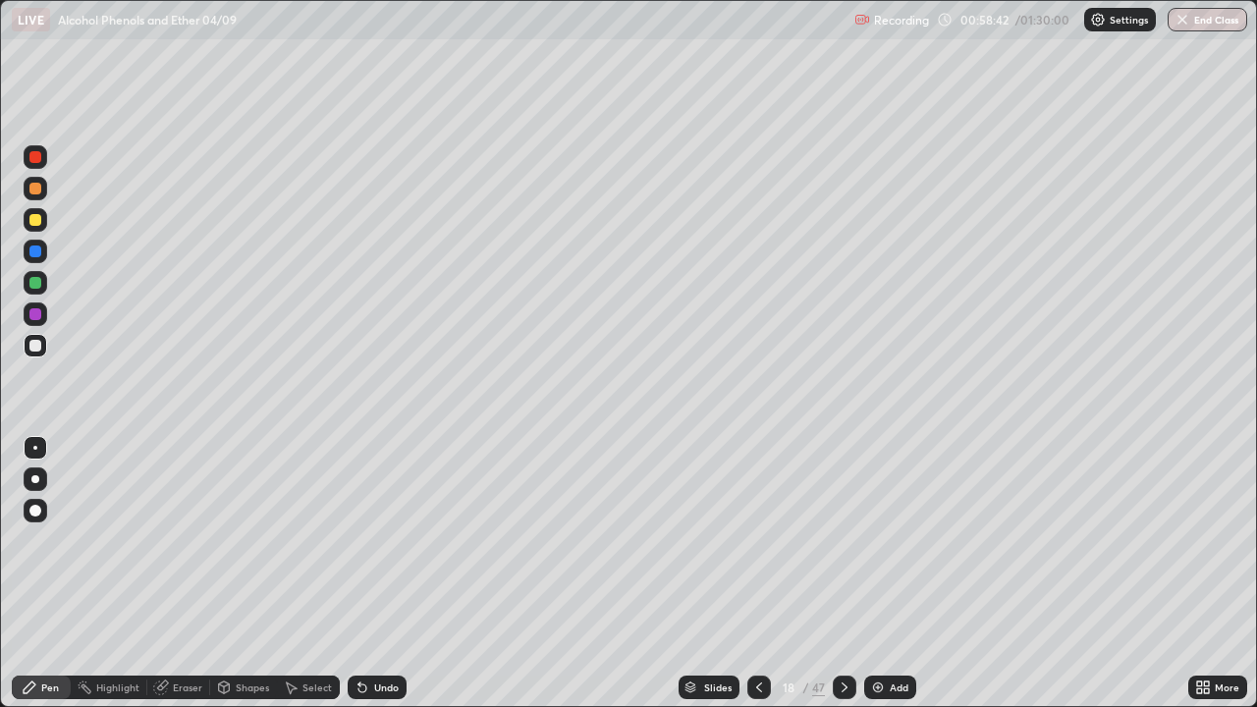
click at [758, 573] on icon at bounding box center [759, 687] width 6 height 10
click at [848, 573] on icon at bounding box center [845, 687] width 16 height 16
click at [358, 573] on icon at bounding box center [359, 683] width 2 height 2
click at [359, 573] on icon at bounding box center [362, 688] width 8 height 8
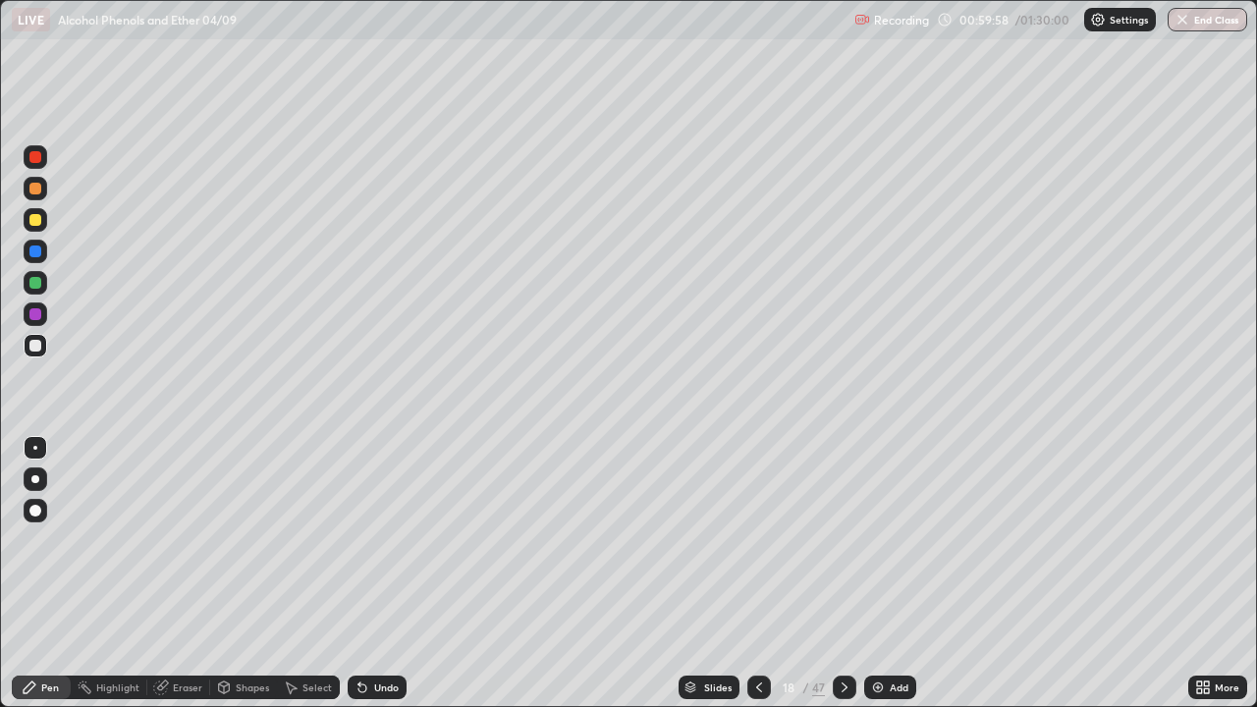
click at [359, 573] on icon at bounding box center [362, 688] width 8 height 8
click at [358, 573] on icon at bounding box center [359, 683] width 2 height 2
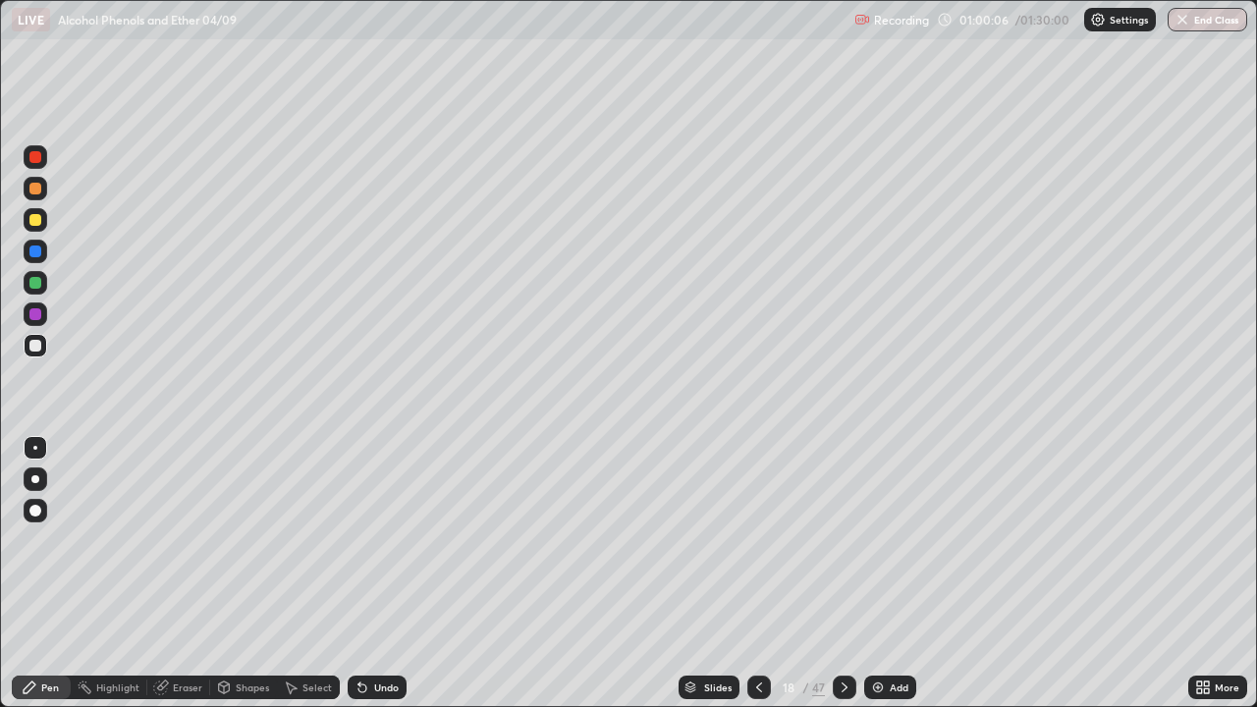
click at [43, 351] on div at bounding box center [36, 346] width 24 height 24
click at [841, 573] on icon at bounding box center [845, 687] width 16 height 16
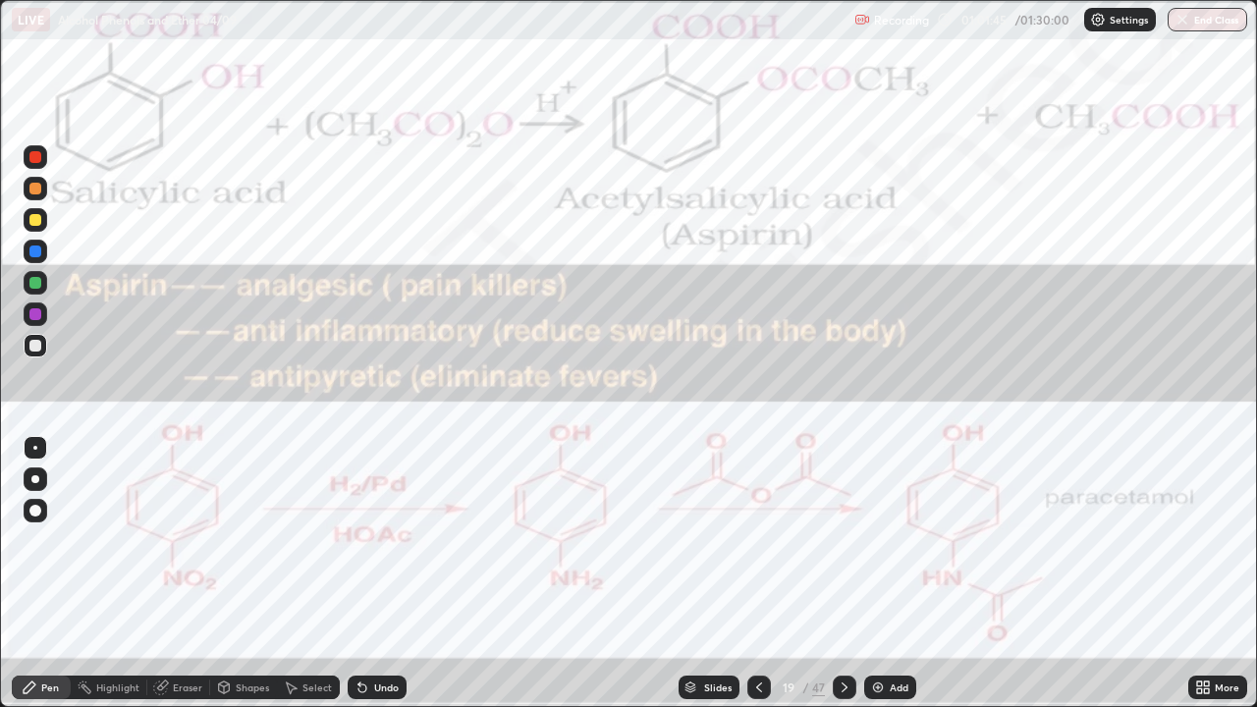
click at [760, 573] on icon at bounding box center [759, 687] width 16 height 16
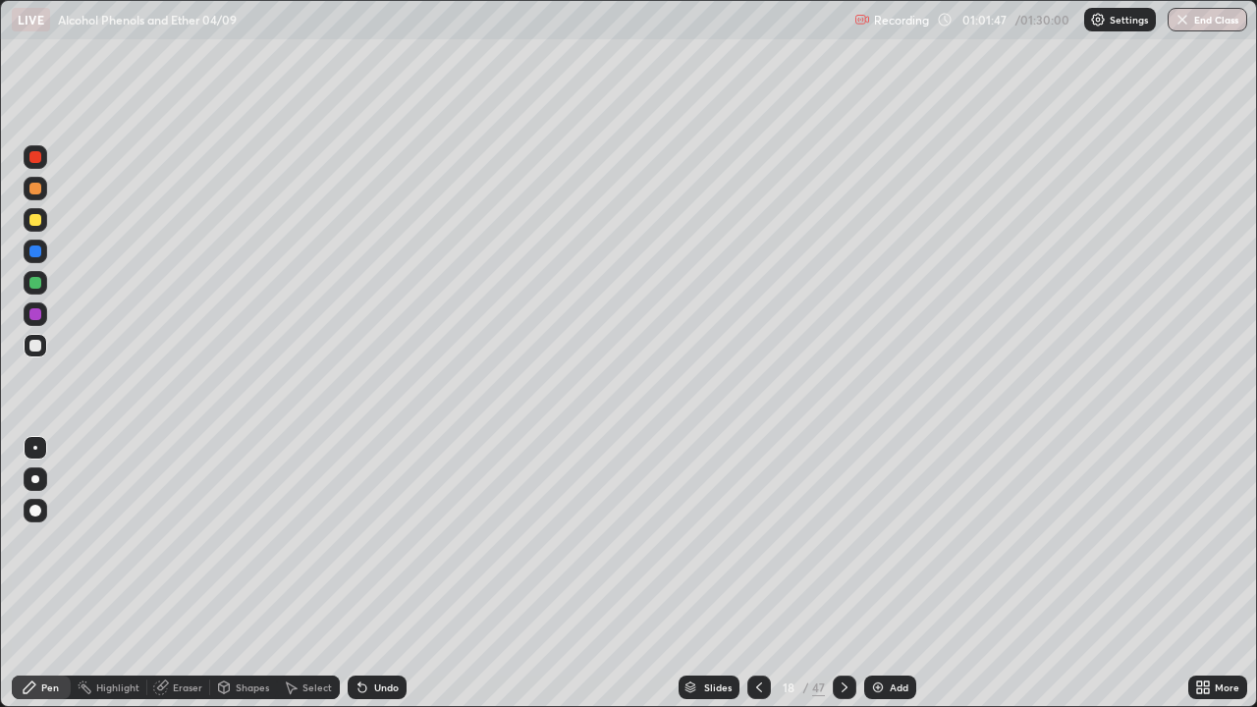
click at [876, 573] on img at bounding box center [878, 687] width 16 height 16
click at [39, 348] on div at bounding box center [35, 346] width 12 height 12
click at [36, 346] on div at bounding box center [35, 346] width 12 height 12
click at [384, 573] on div "Undo" at bounding box center [386, 687] width 25 height 10
click at [379, 573] on div "Undo" at bounding box center [386, 687] width 25 height 10
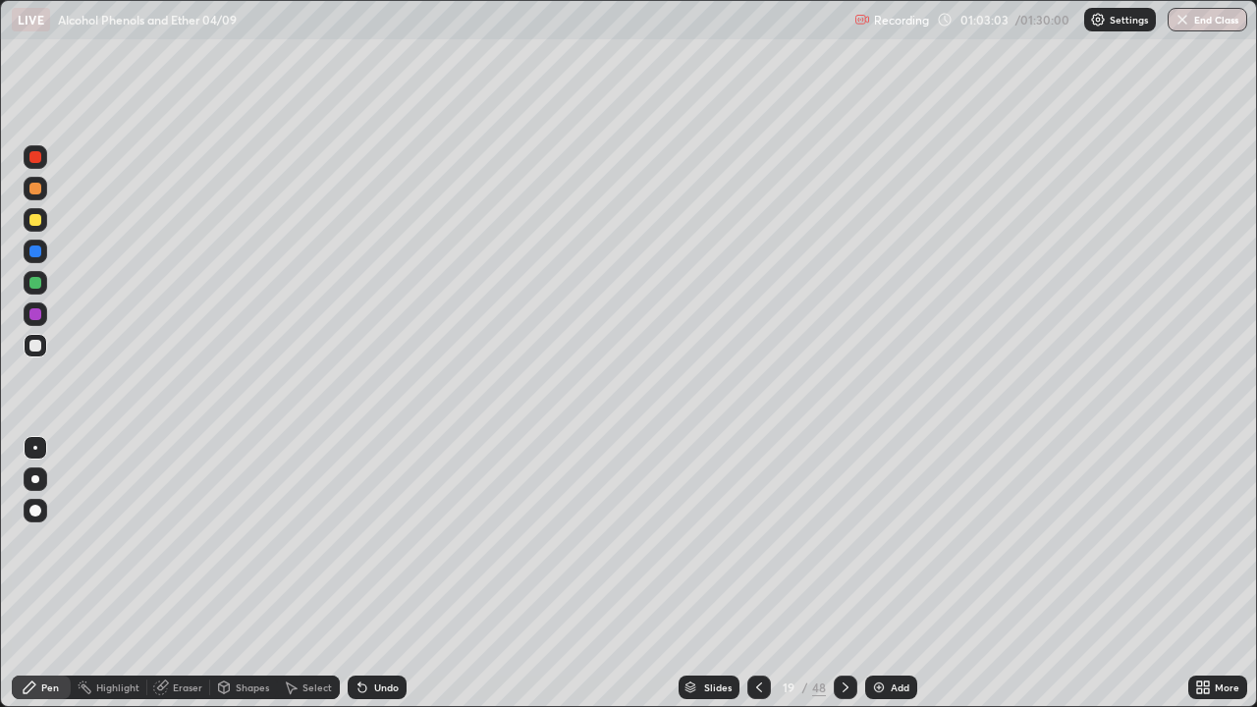
click at [379, 573] on div "Undo" at bounding box center [386, 687] width 25 height 10
click at [43, 316] on div at bounding box center [36, 314] width 24 height 24
click at [35, 448] on div at bounding box center [35, 448] width 4 height 4
click at [188, 573] on div "Eraser" at bounding box center [187, 687] width 29 height 10
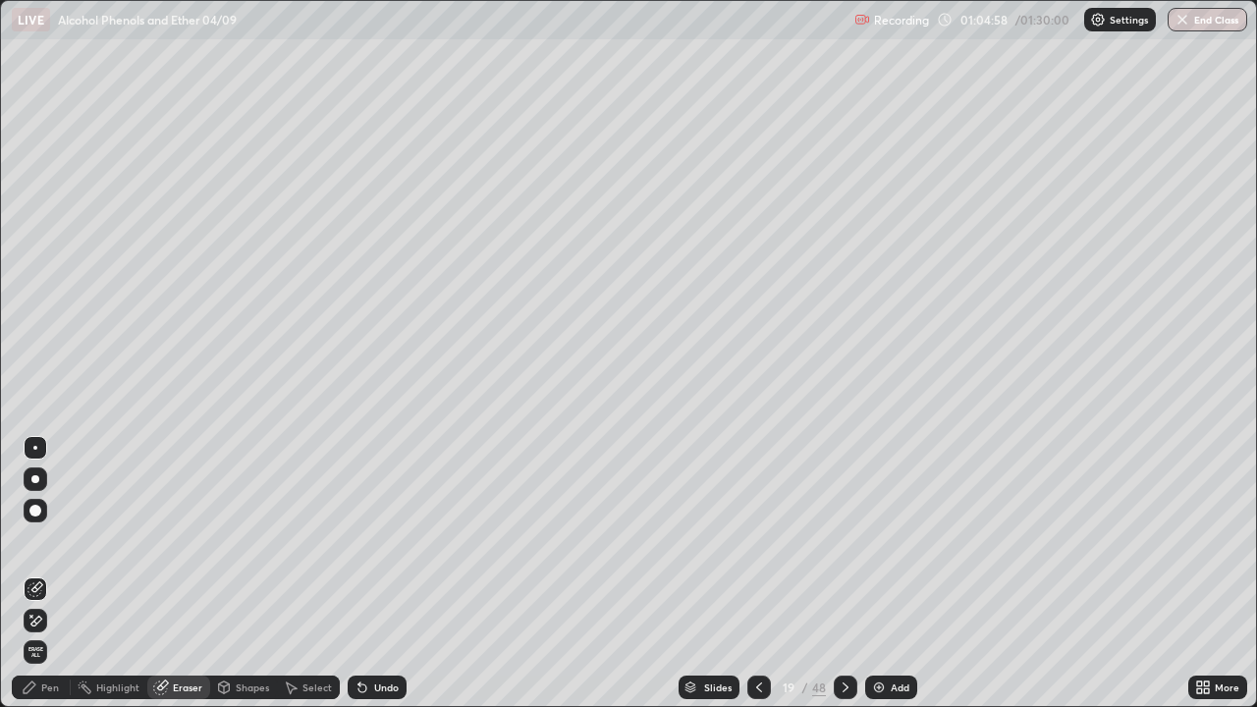
click at [37, 573] on icon at bounding box center [35, 621] width 16 height 17
click at [52, 573] on div "Pen" at bounding box center [50, 687] width 18 height 10
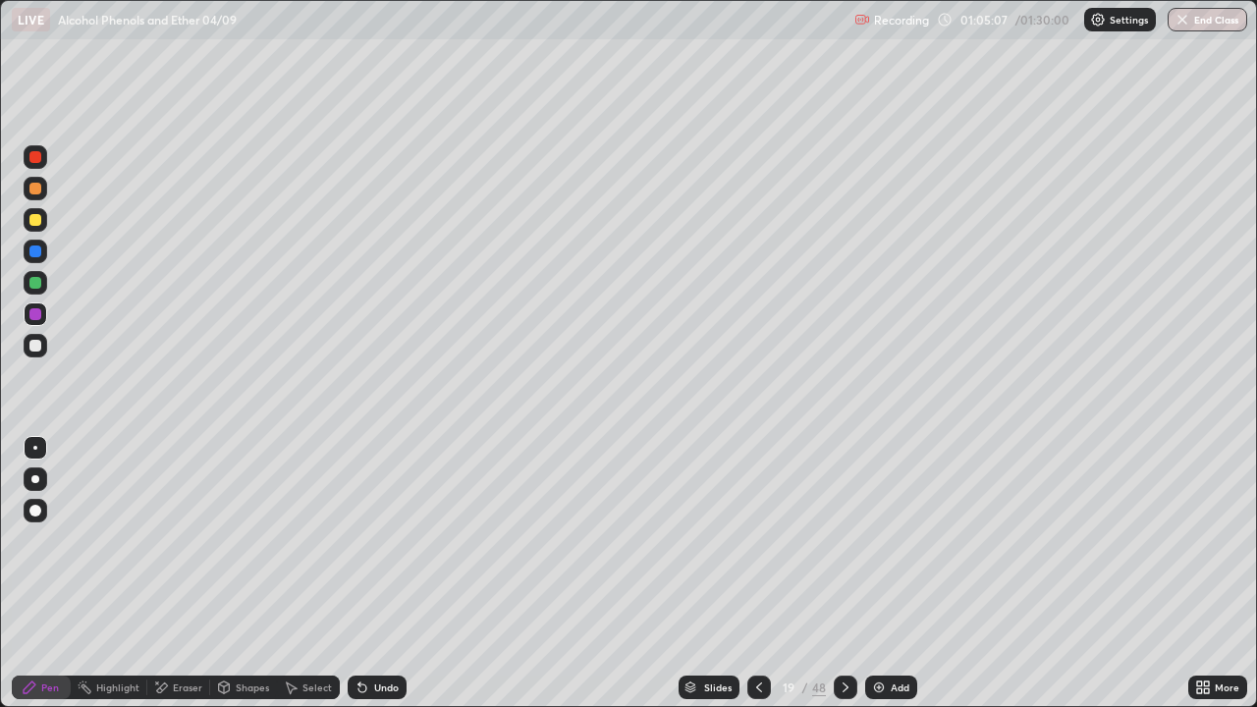
click at [375, 573] on div "Undo" at bounding box center [386, 687] width 25 height 10
click at [374, 573] on div "Undo" at bounding box center [386, 687] width 25 height 10
click at [40, 346] on div at bounding box center [35, 346] width 12 height 12
click at [845, 573] on div at bounding box center [846, 687] width 24 height 24
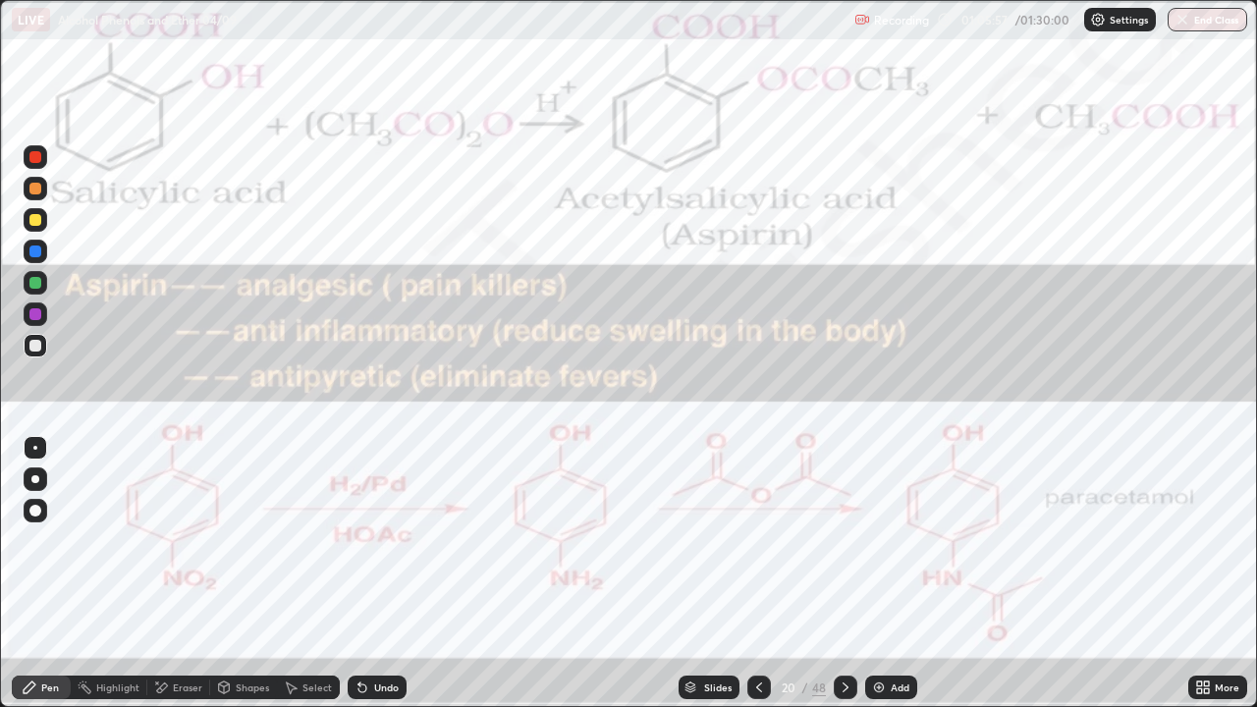
click at [758, 573] on icon at bounding box center [759, 687] width 16 height 16
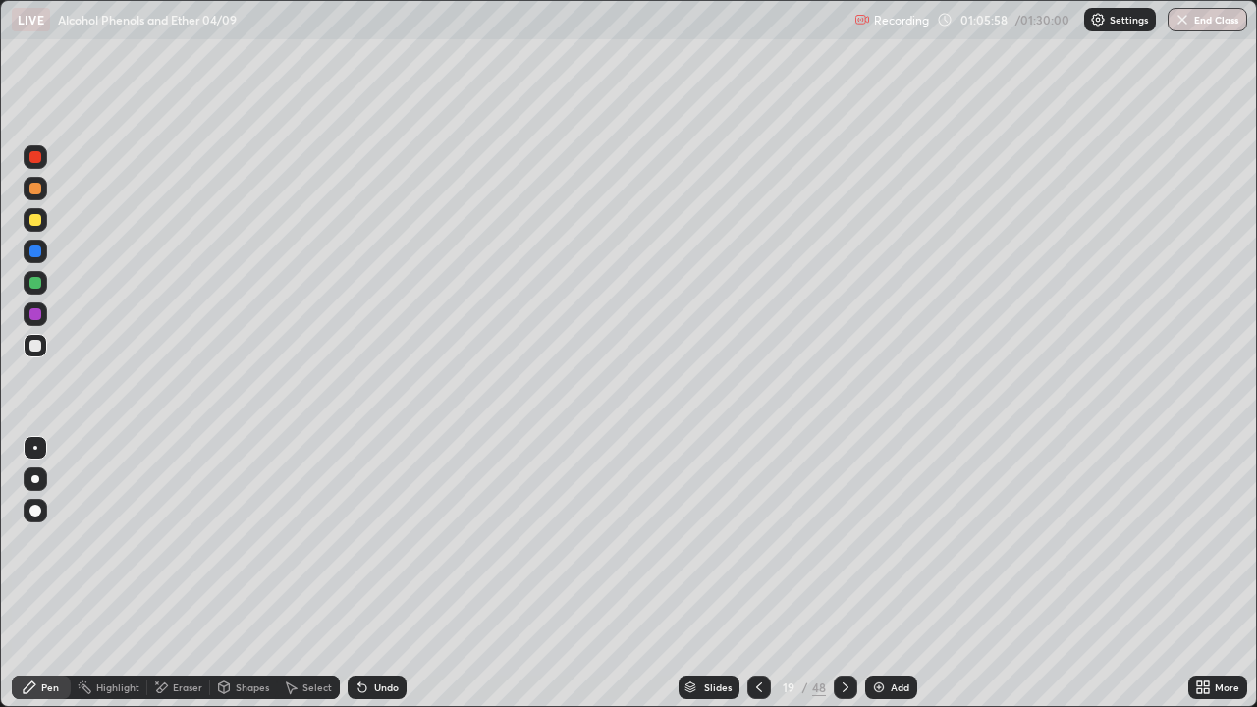
click at [878, 573] on img at bounding box center [879, 687] width 16 height 16
click at [40, 351] on div at bounding box center [36, 346] width 24 height 24
click at [43, 347] on div at bounding box center [36, 346] width 24 height 24
click at [376, 573] on div "Undo" at bounding box center [386, 687] width 25 height 10
click at [378, 573] on div "Undo" at bounding box center [386, 687] width 25 height 10
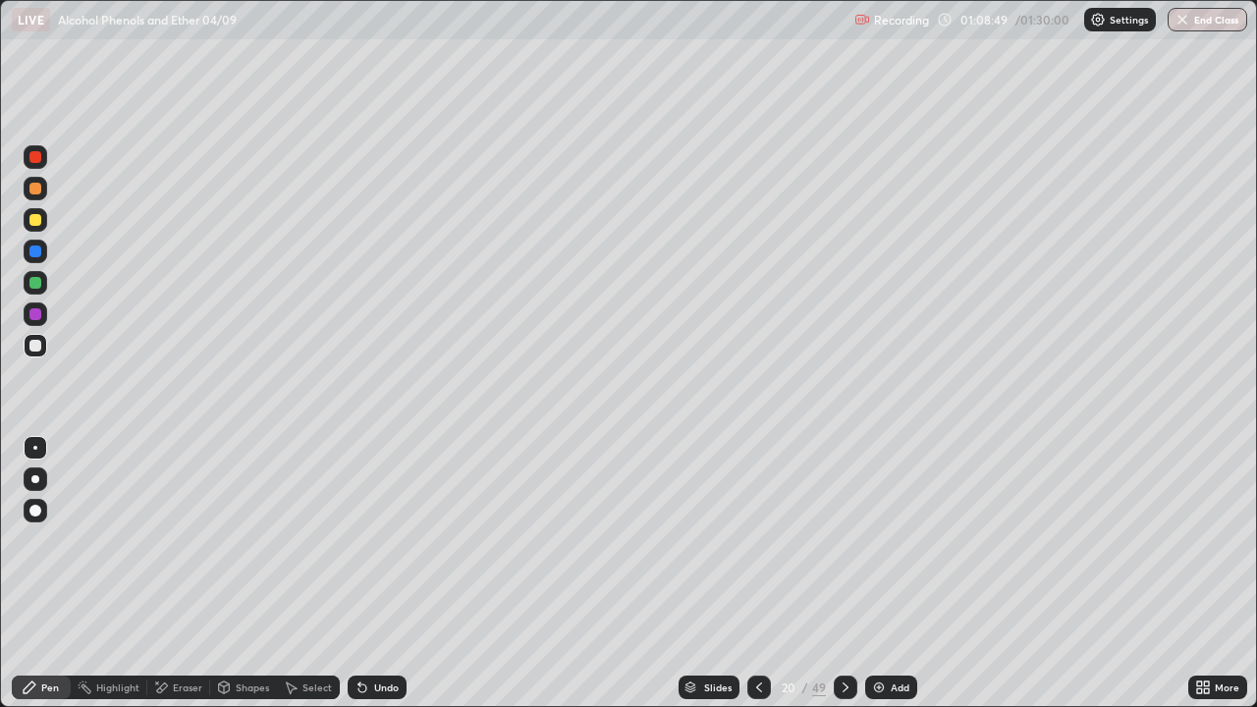
click at [380, 573] on div "Undo" at bounding box center [386, 687] width 25 height 10
click at [758, 573] on icon at bounding box center [759, 687] width 16 height 16
click at [842, 573] on icon at bounding box center [845, 687] width 16 height 16
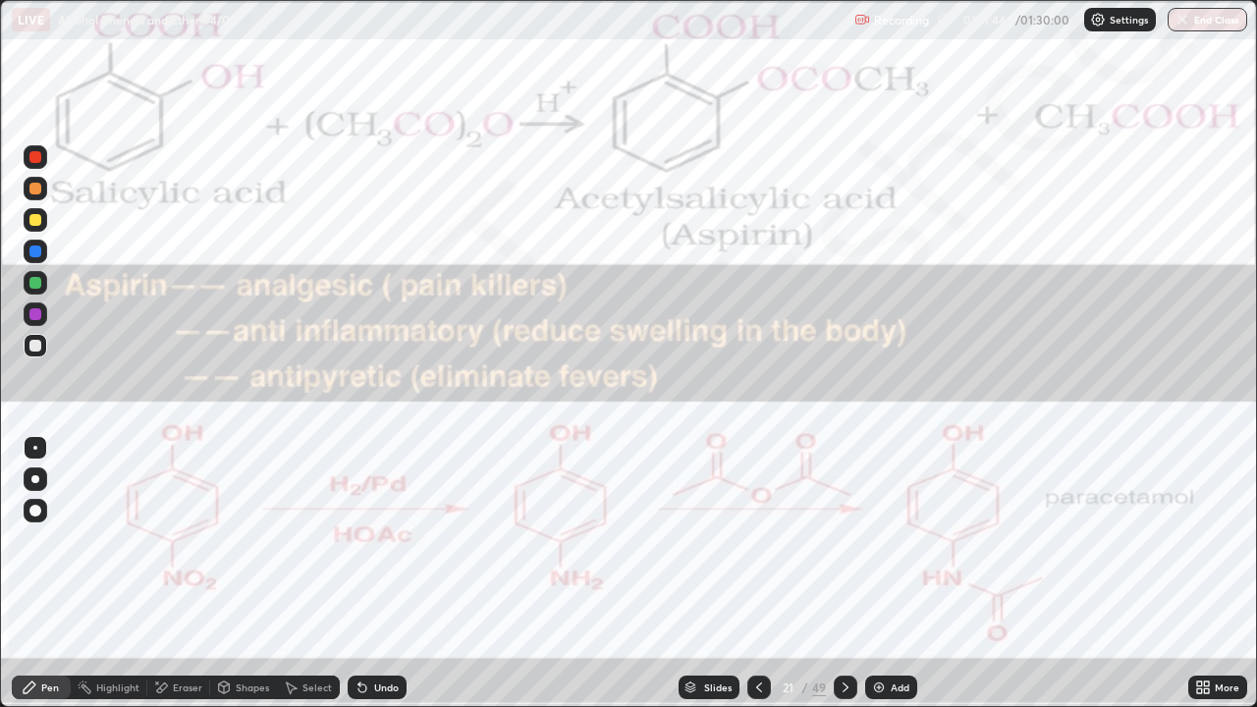
click at [757, 573] on icon at bounding box center [759, 687] width 16 height 16
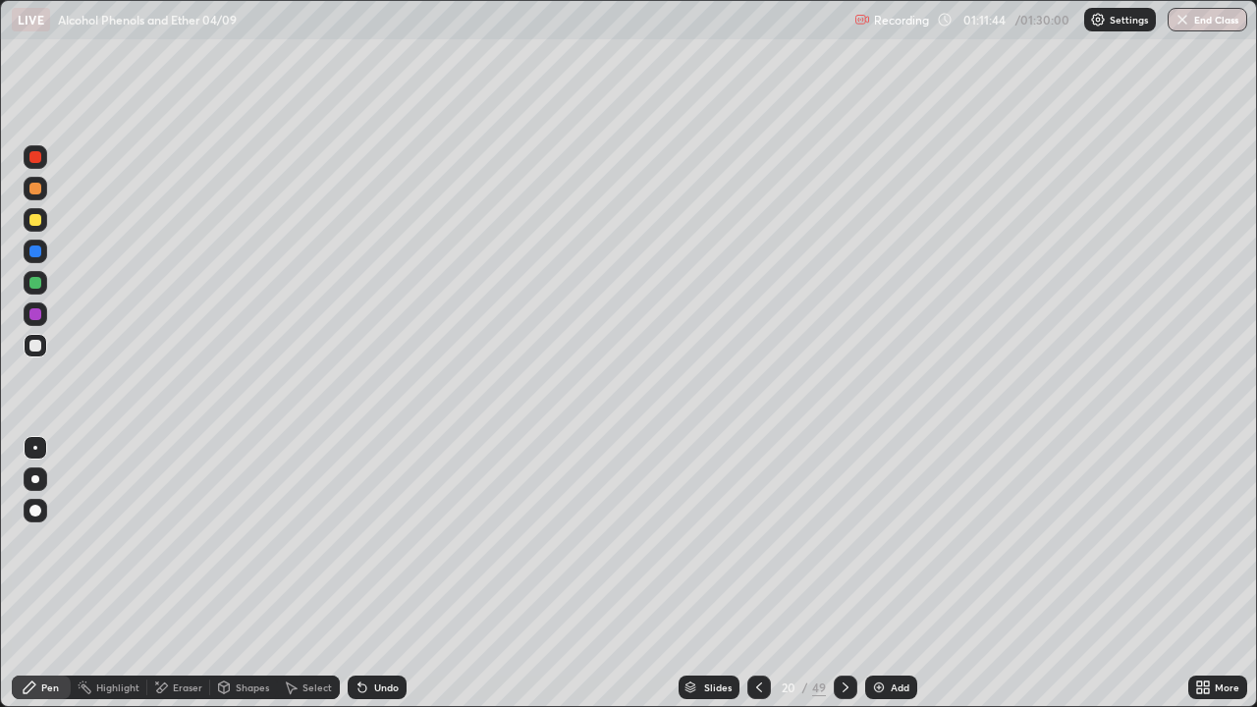
click at [754, 573] on icon at bounding box center [759, 687] width 16 height 16
click at [752, 573] on icon at bounding box center [759, 687] width 16 height 16
click at [842, 573] on icon at bounding box center [845, 687] width 16 height 16
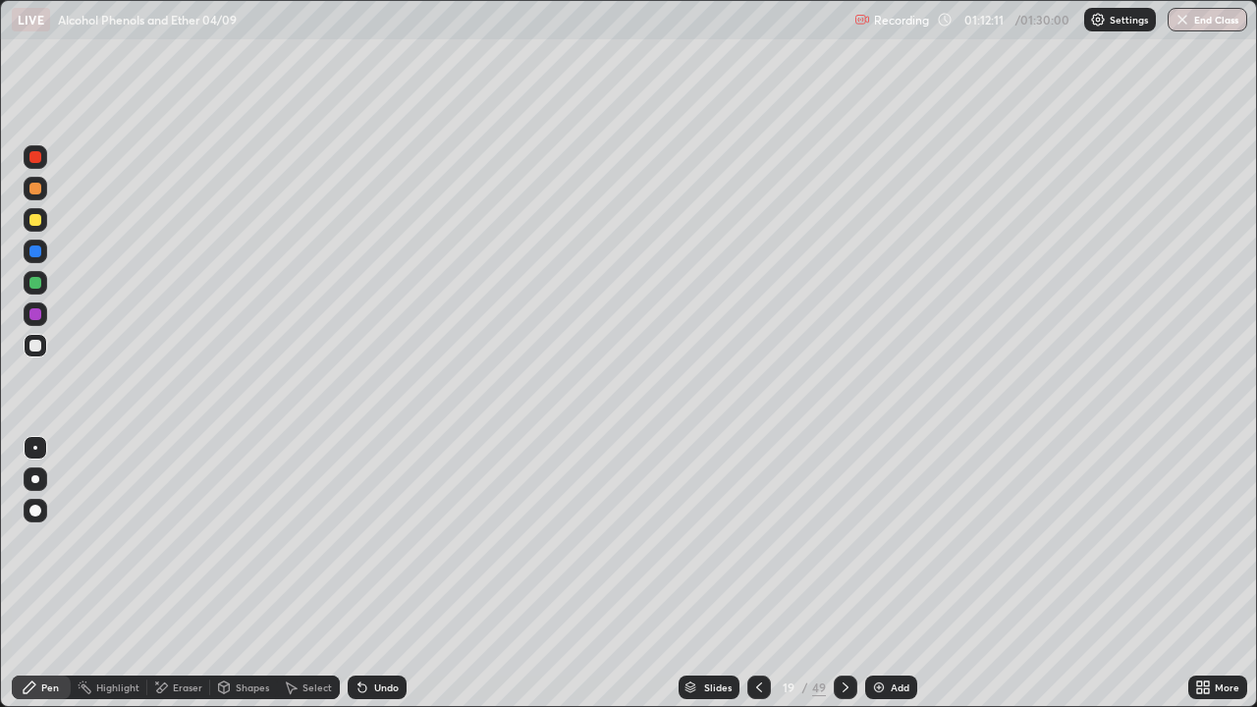
click at [843, 573] on icon at bounding box center [845, 687] width 16 height 16
click at [845, 573] on icon at bounding box center [845, 687] width 16 height 16
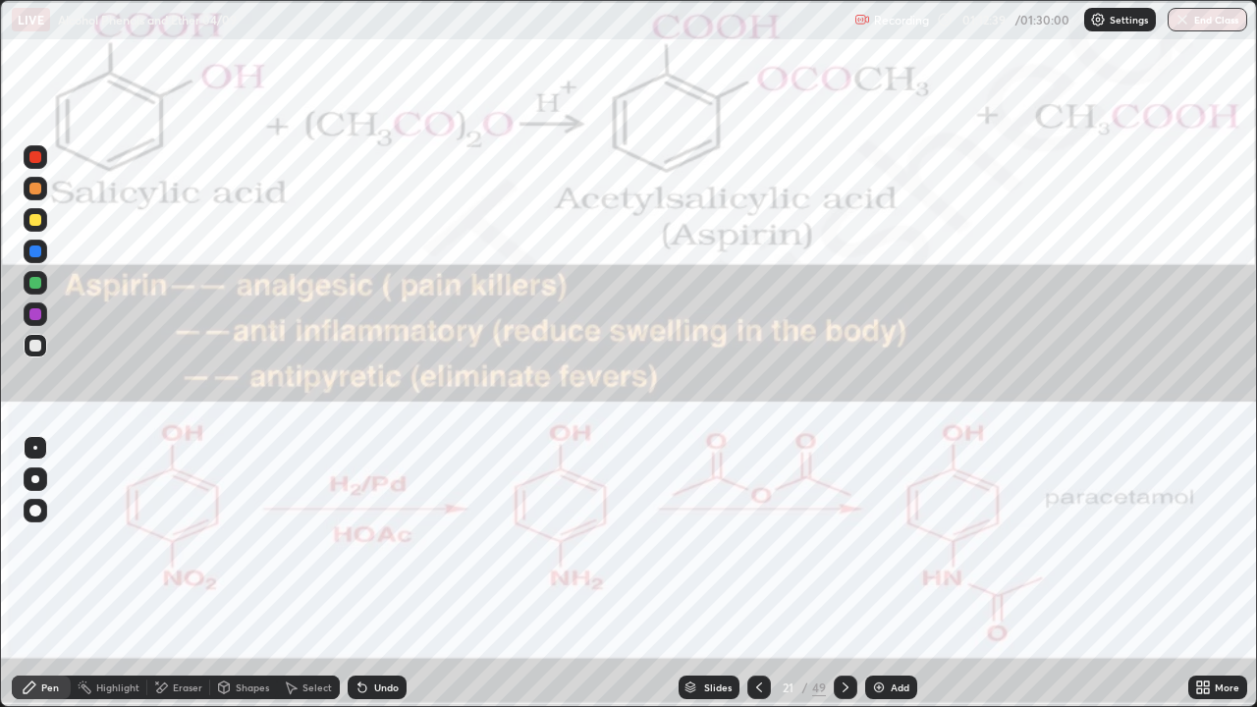
click at [42, 163] on div at bounding box center [36, 157] width 24 height 24
click at [842, 573] on icon at bounding box center [845, 687] width 16 height 16
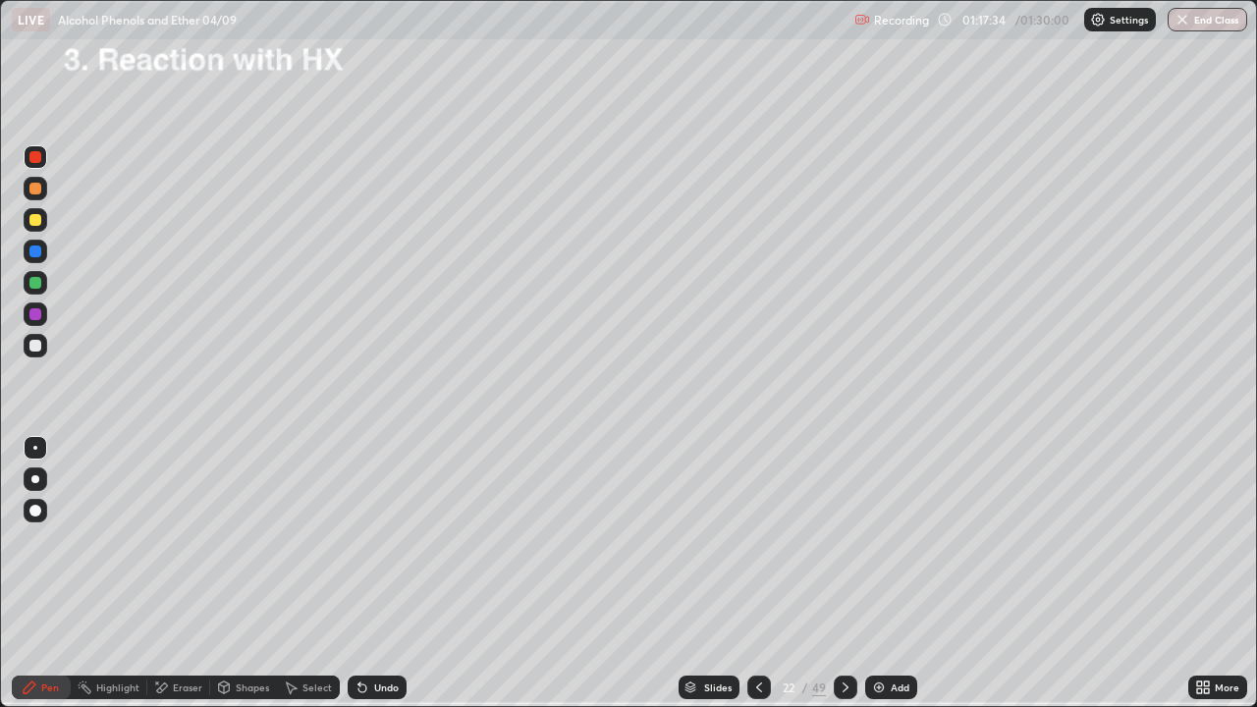
click at [757, 573] on icon at bounding box center [759, 687] width 16 height 16
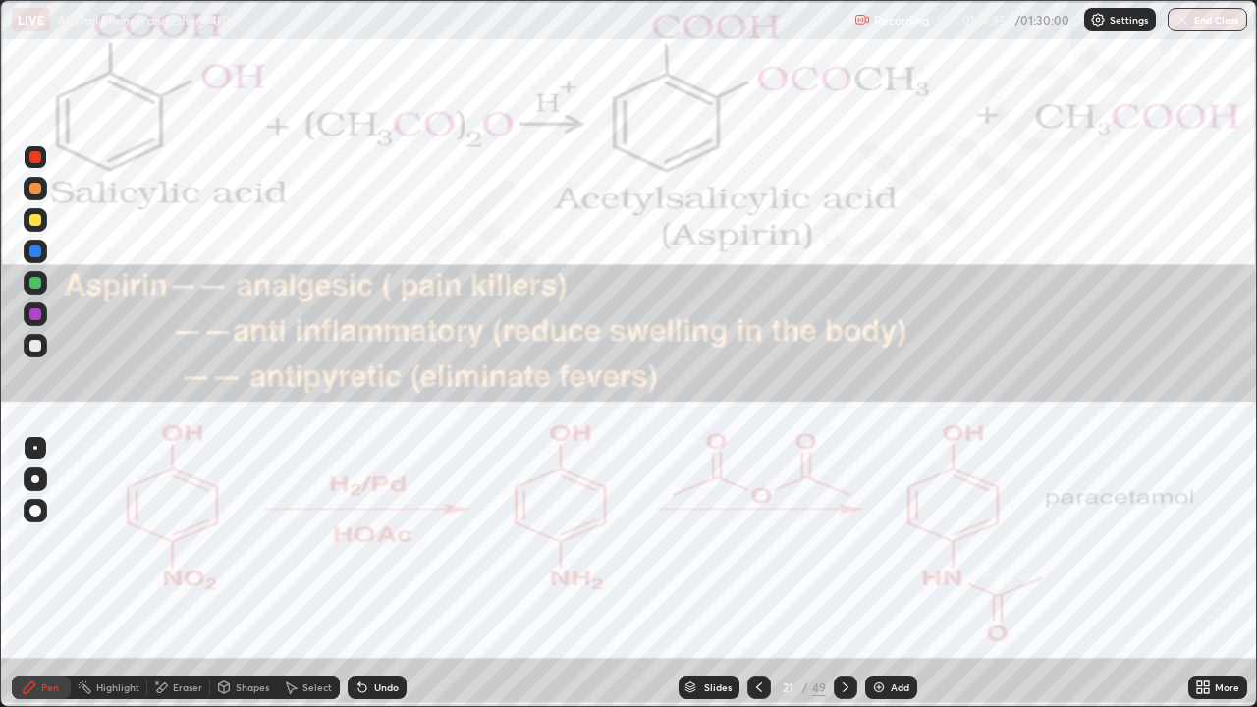
click at [756, 573] on icon at bounding box center [759, 687] width 6 height 10
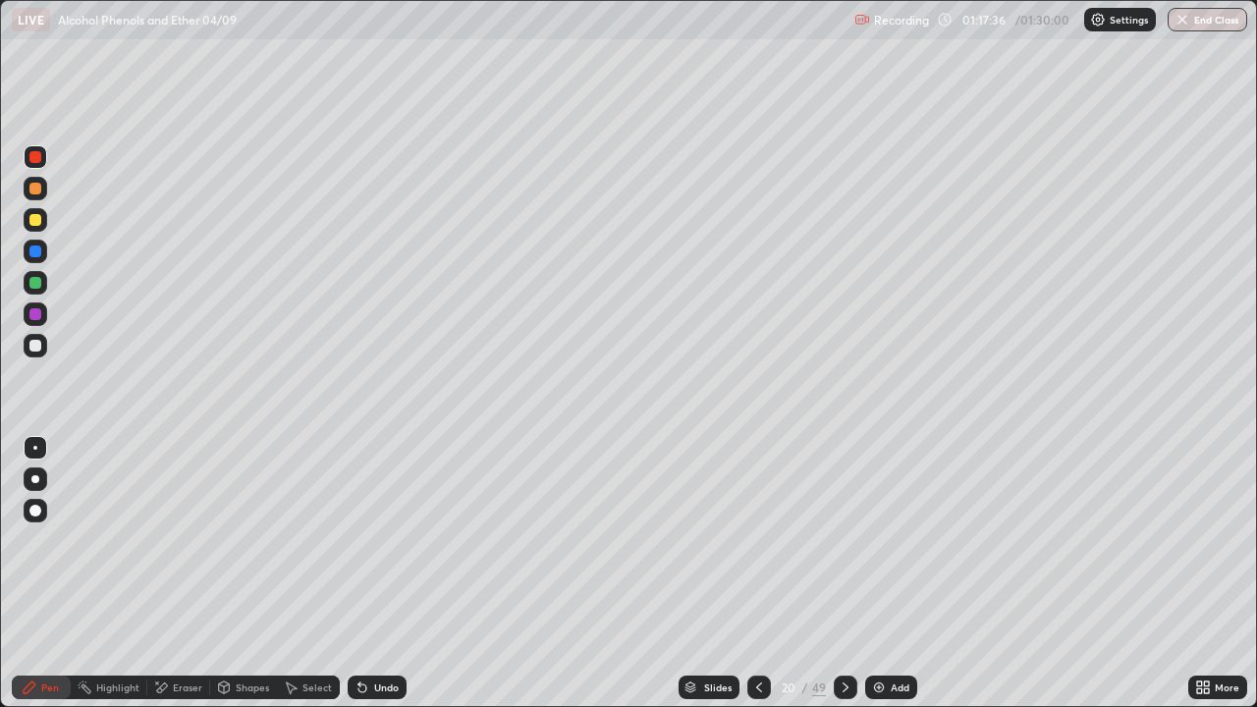
click at [756, 573] on icon at bounding box center [759, 687] width 16 height 16
click at [842, 573] on icon at bounding box center [845, 687] width 16 height 16
click at [757, 573] on icon at bounding box center [759, 687] width 16 height 16
click at [756, 573] on icon at bounding box center [759, 687] width 6 height 10
click at [846, 573] on icon at bounding box center [845, 687] width 16 height 16
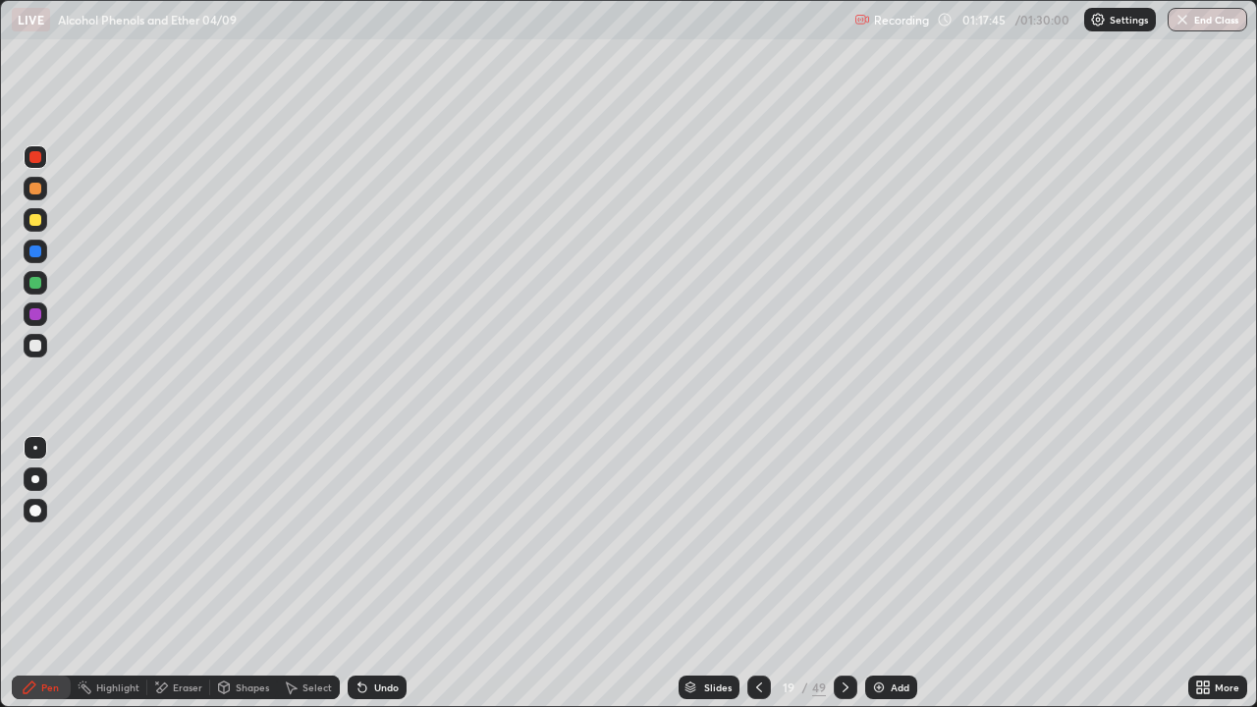
click at [842, 573] on icon at bounding box center [845, 687] width 6 height 10
click at [851, 573] on div at bounding box center [846, 687] width 24 height 24
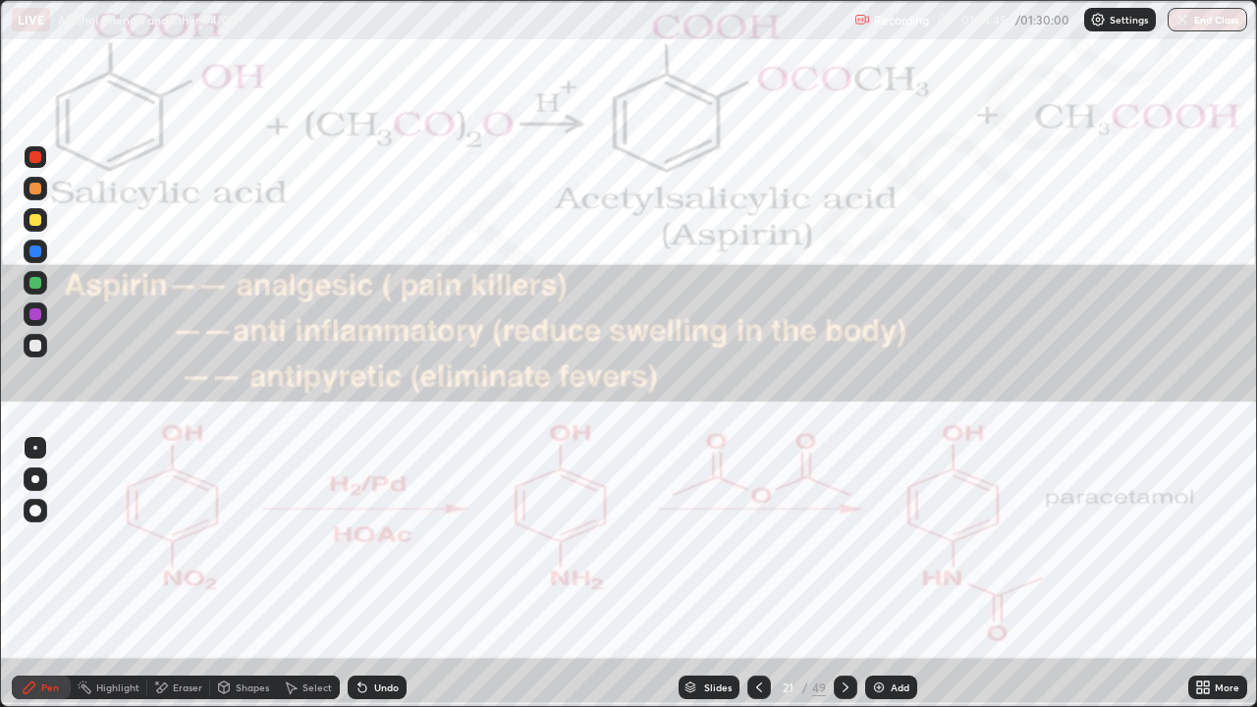
click at [1210, 27] on button "End Class" at bounding box center [1207, 20] width 80 height 24
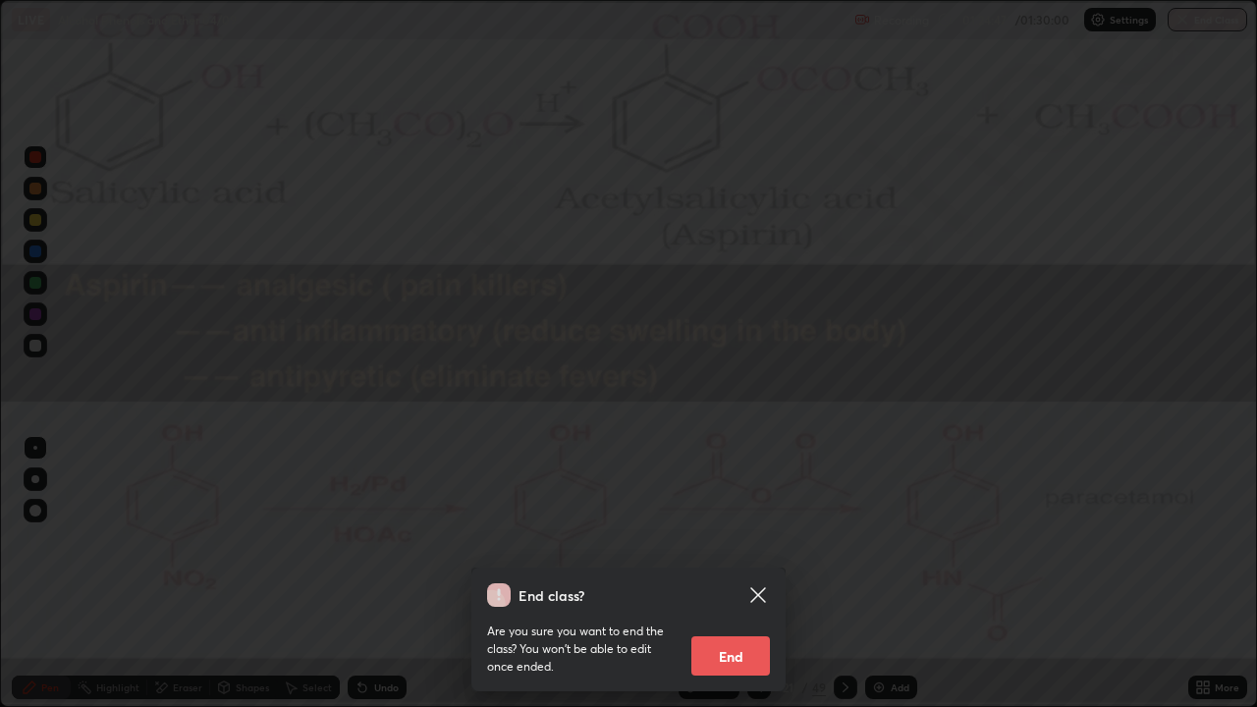
click at [765, 573] on button "End" at bounding box center [730, 655] width 79 height 39
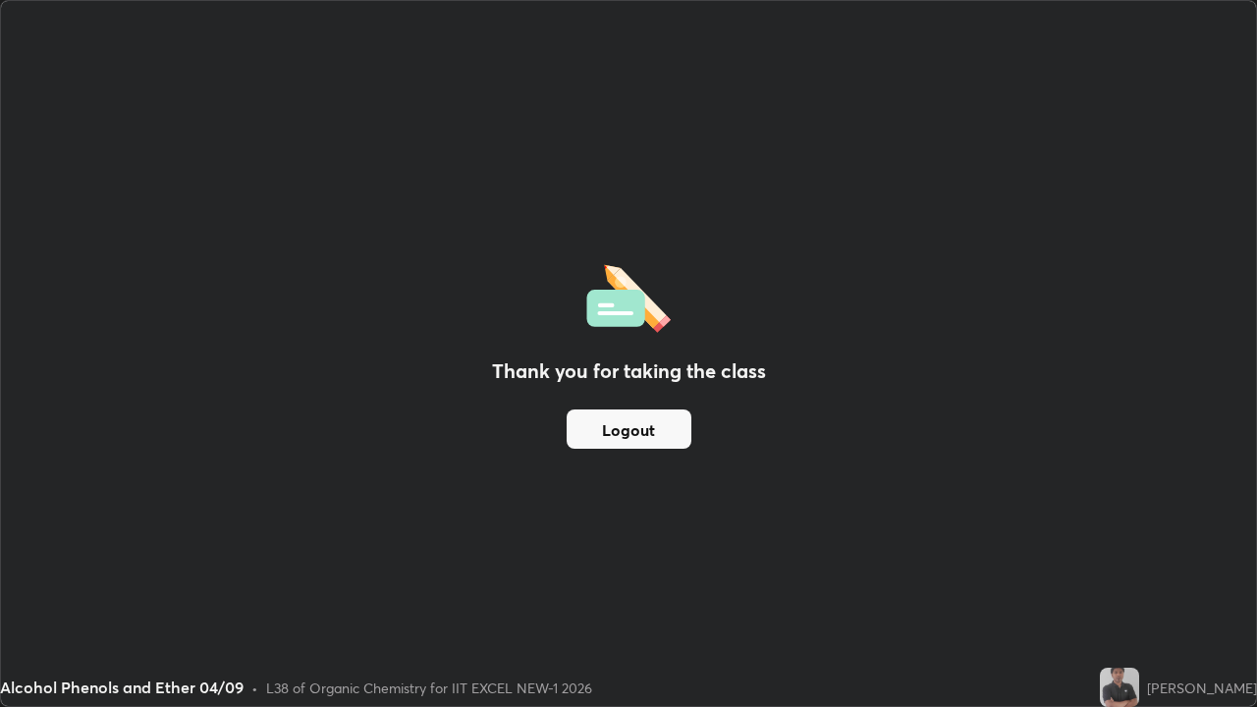
click at [654, 434] on button "Logout" at bounding box center [629, 428] width 125 height 39
